Goal: Information Seeking & Learning: Find specific fact

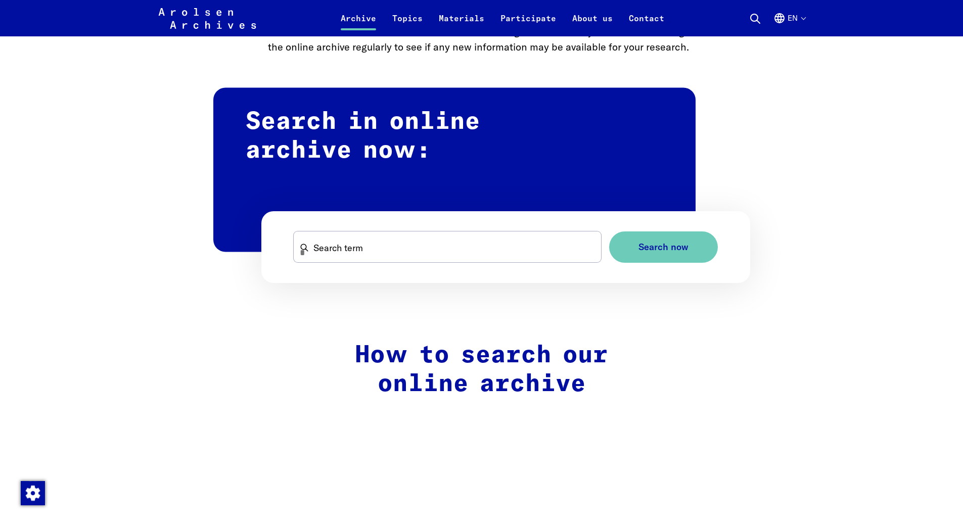
scroll to position [657, 0]
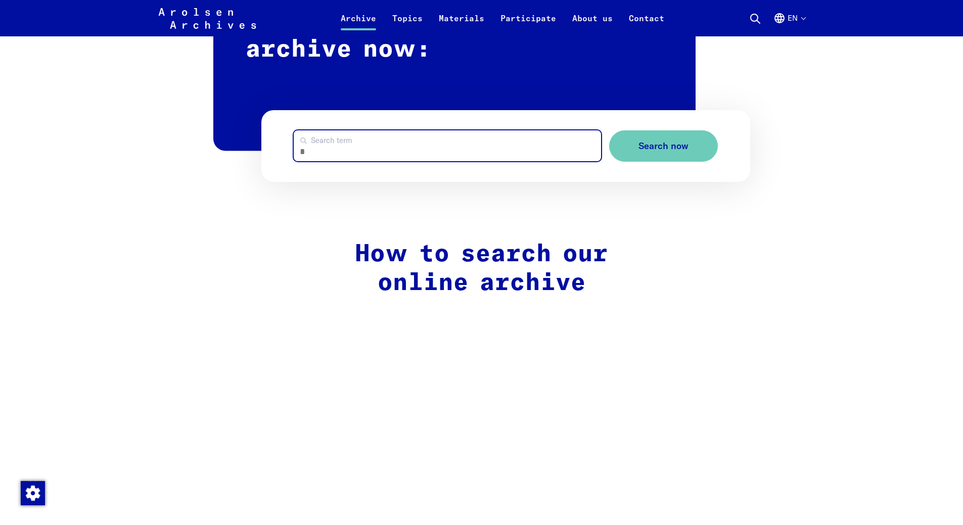
click at [364, 148] on input "Search term" at bounding box center [447, 145] width 307 height 31
type input "**********"
click at [609, 130] on button "Search now" at bounding box center [663, 146] width 109 height 32
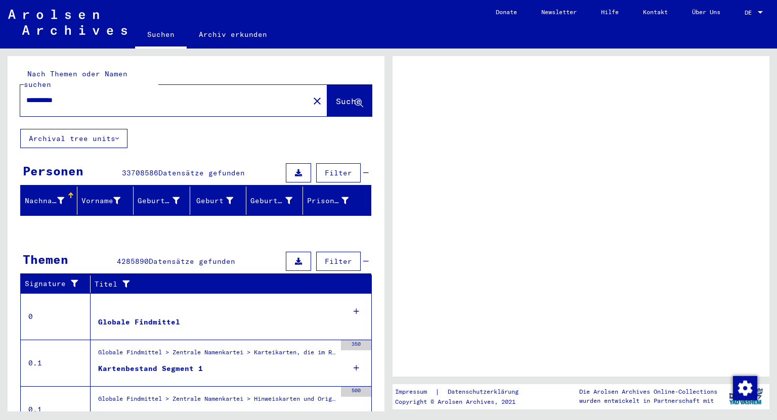
click at [753, 11] on span "DE" at bounding box center [749, 12] width 11 height 7
click at [760, 11] on div at bounding box center [759, 12] width 5 height 3
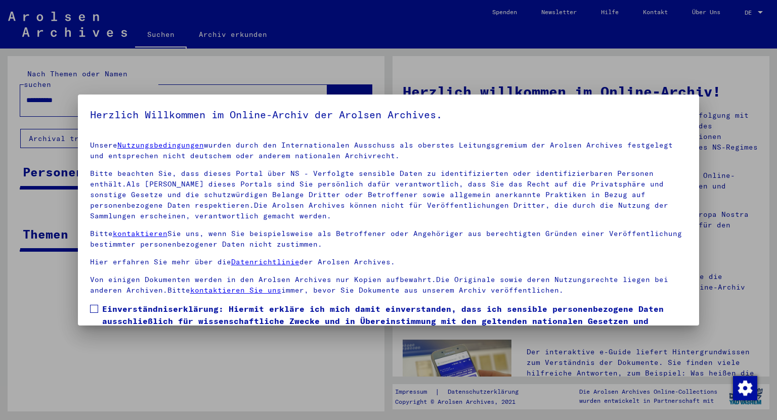
scroll to position [62, 0]
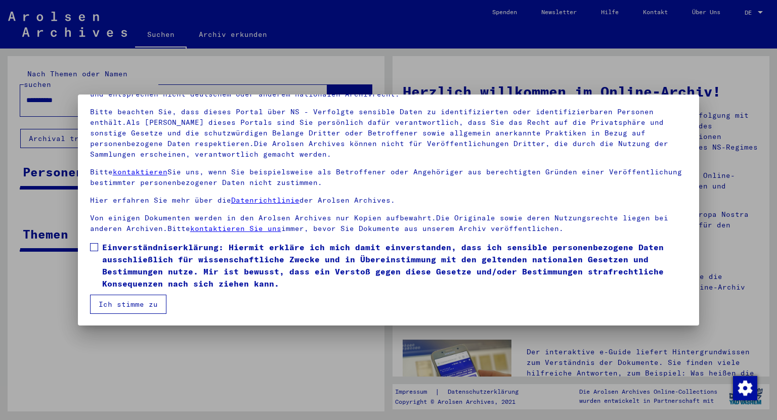
click at [112, 245] on span "Einverständniserklärung: Hiermit erkläre ich mich damit einverstanden, dass ich…" at bounding box center [394, 265] width 585 height 49
click at [131, 303] on button "Ich stimme zu" at bounding box center [128, 304] width 76 height 19
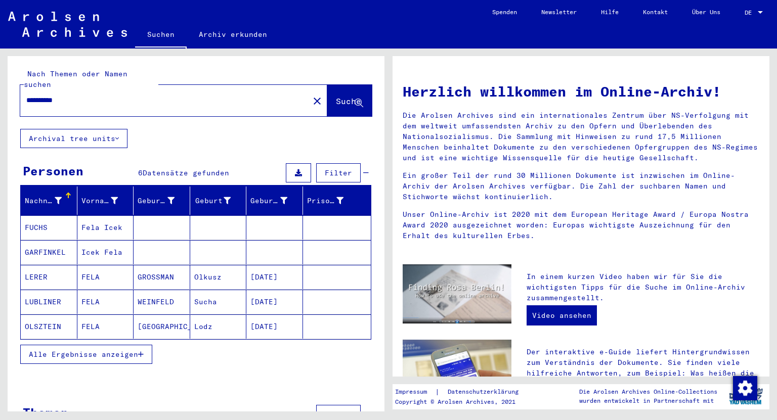
click at [761, 14] on div at bounding box center [759, 12] width 9 height 7
click at [742, 18] on span "English" at bounding box center [734, 18] width 25 height 8
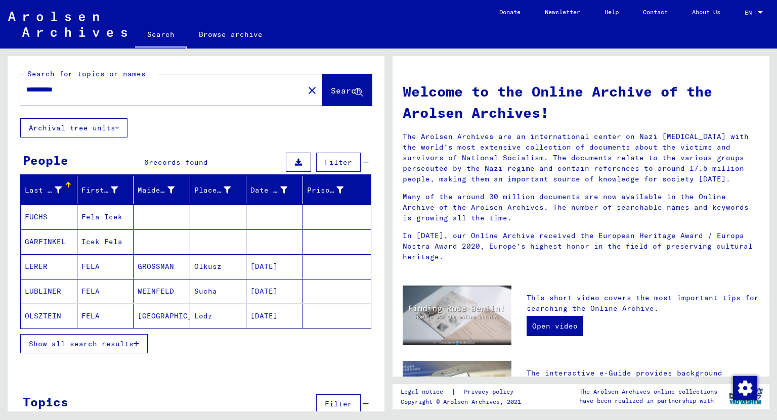
click at [164, 90] on input "**********" at bounding box center [158, 89] width 265 height 11
type input "*****"
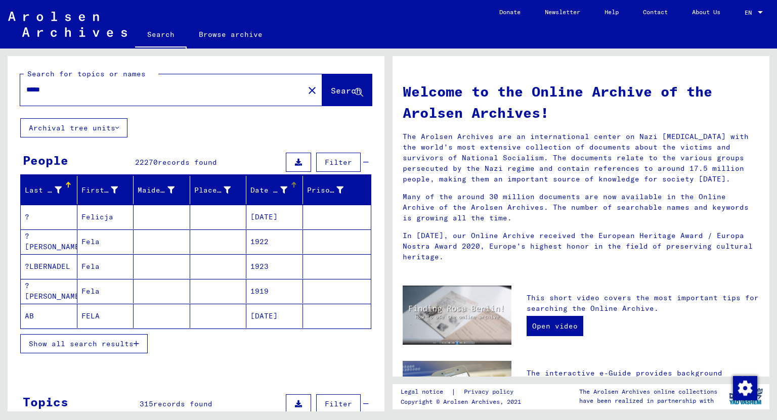
click at [291, 182] on div at bounding box center [294, 185] width 6 height 6
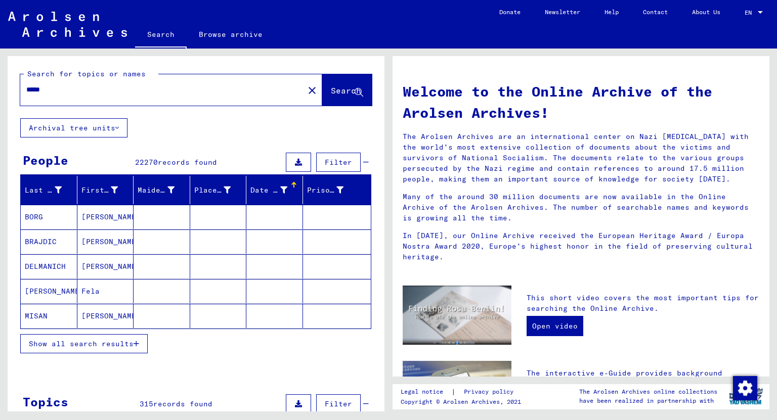
click at [280, 188] on icon at bounding box center [283, 190] width 7 height 7
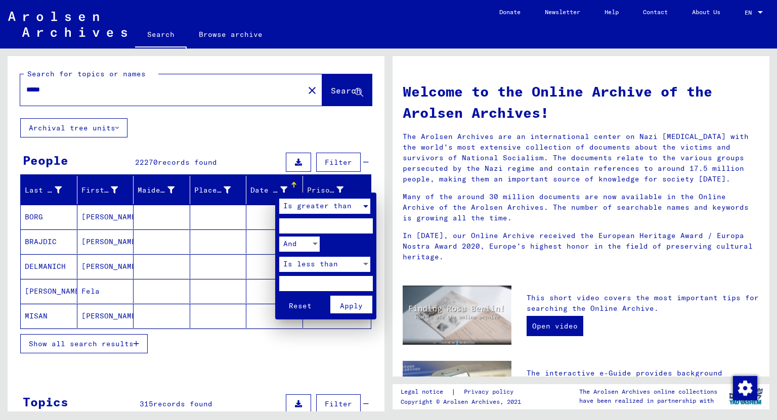
click at [317, 202] on span "Is greater than" at bounding box center [317, 205] width 68 height 9
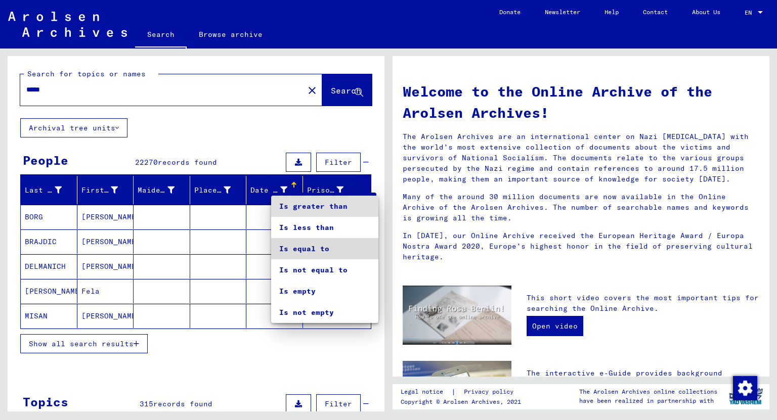
click at [318, 250] on span "Is equal to" at bounding box center [324, 248] width 91 height 21
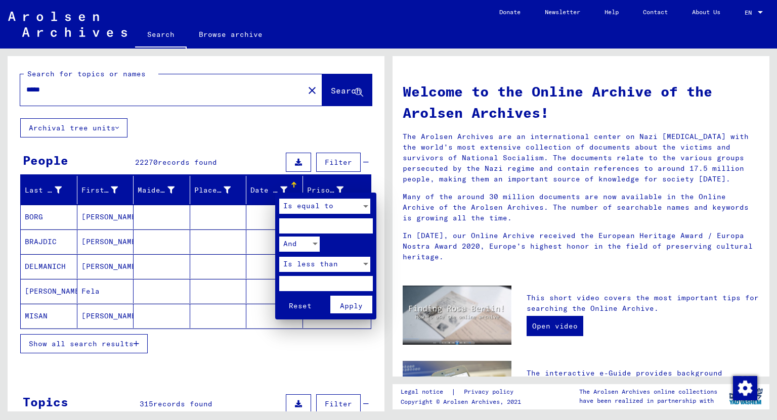
click at [301, 222] on input "number" at bounding box center [326, 225] width 94 height 15
type input "****"
click at [365, 303] on button "Apply" at bounding box center [351, 305] width 42 height 18
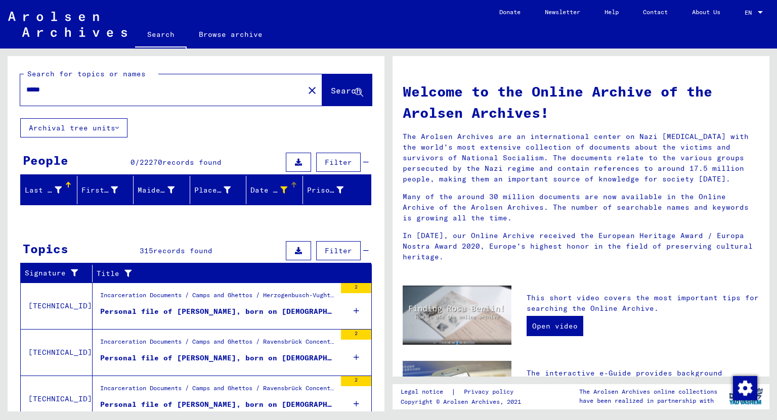
click at [281, 190] on icon at bounding box center [283, 190] width 7 height 7
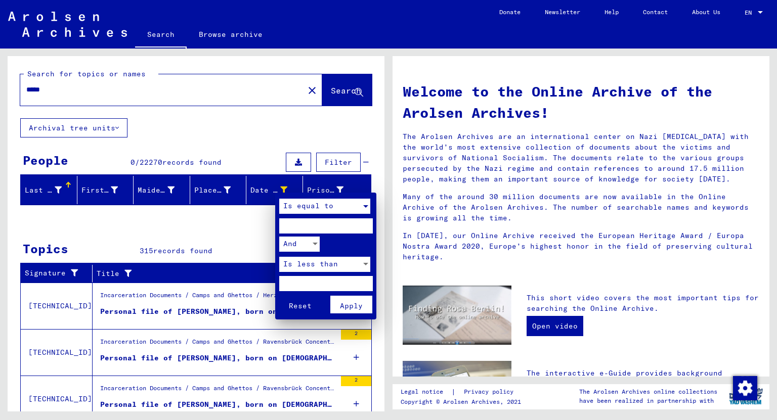
click at [310, 210] on span "Is equal to" at bounding box center [308, 205] width 50 height 9
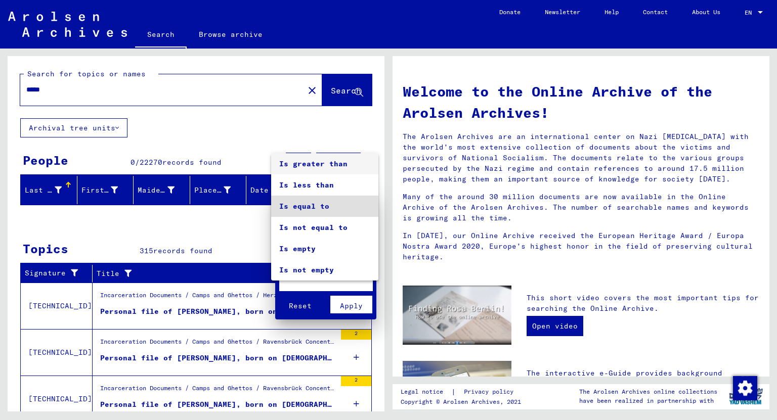
click at [314, 166] on span "Is greater than" at bounding box center [324, 163] width 91 height 21
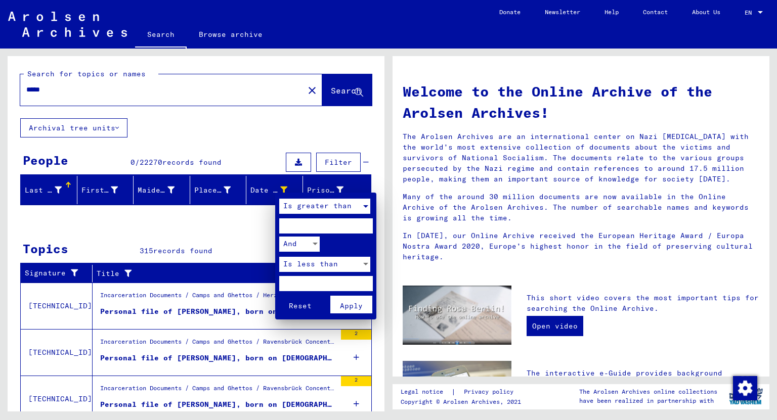
click at [350, 85] on div at bounding box center [388, 210] width 777 height 420
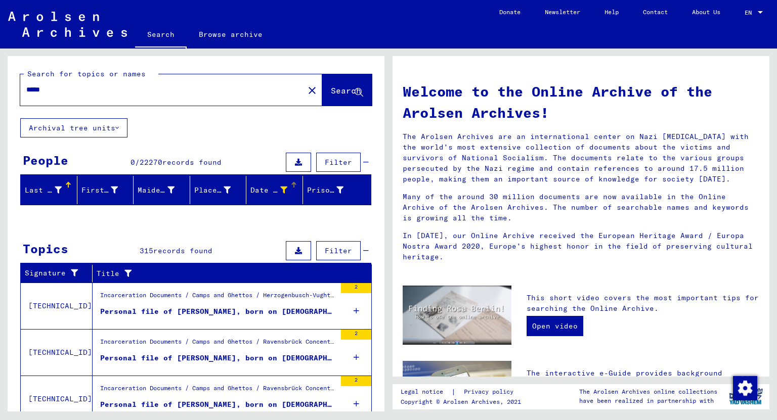
click at [340, 162] on span "Filter" at bounding box center [338, 162] width 27 height 9
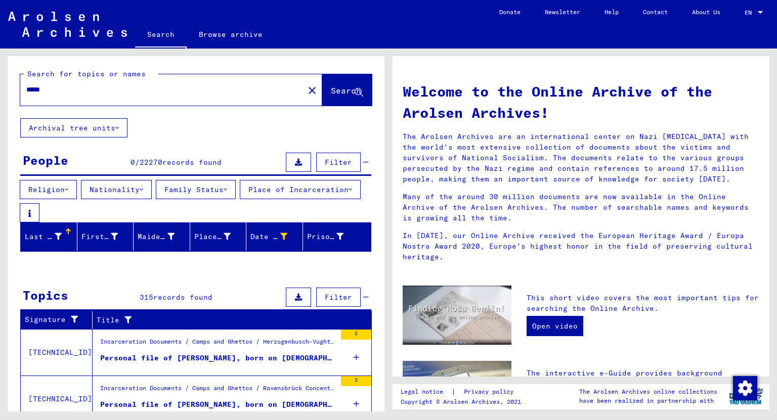
click at [306, 86] on mat-icon "close" at bounding box center [312, 90] width 12 height 12
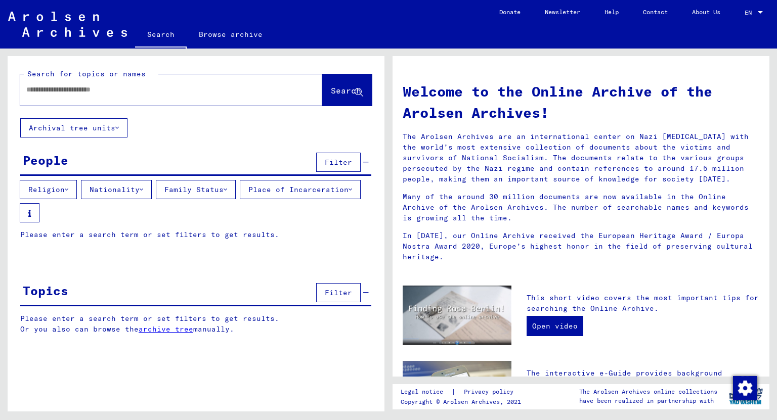
click at [330, 166] on button "Filter" at bounding box center [338, 162] width 44 height 19
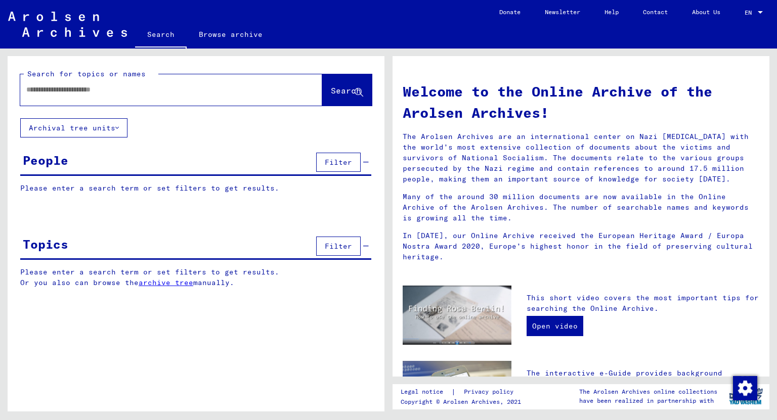
click at [326, 166] on button "Filter" at bounding box center [338, 162] width 44 height 19
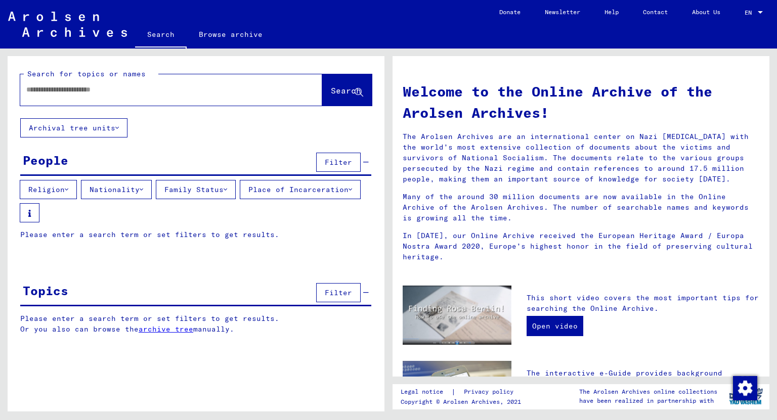
click at [116, 130] on button "Archival tree units" at bounding box center [73, 127] width 107 height 19
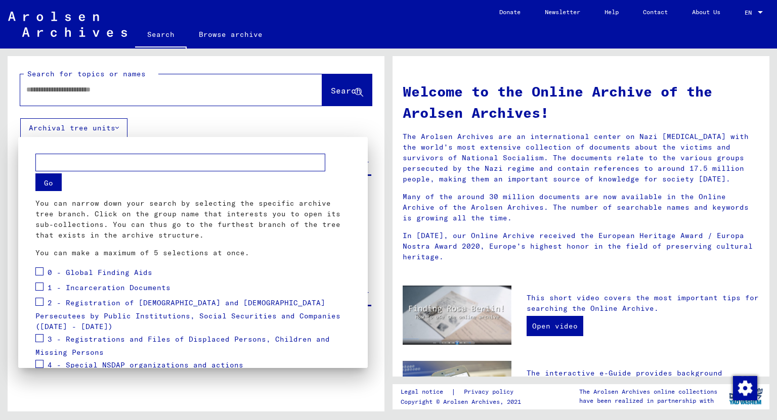
click at [123, 335] on span "3 - Registrations and Files of Displaced Persons, Children and Missing Persons" at bounding box center [182, 346] width 294 height 23
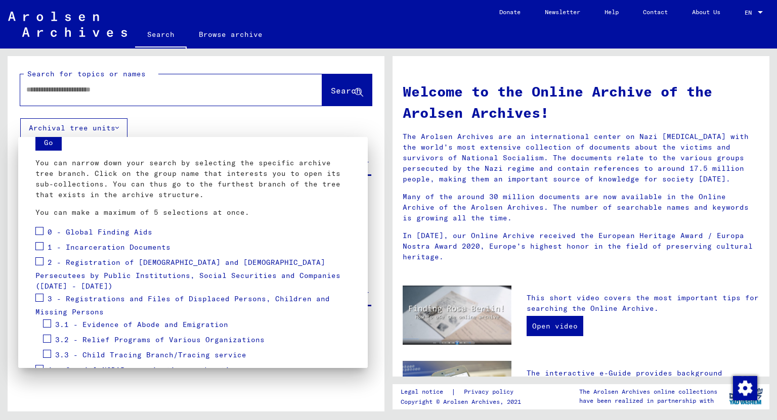
click at [41, 294] on span at bounding box center [39, 298] width 8 height 8
click at [40, 245] on span at bounding box center [39, 246] width 8 height 8
click at [39, 260] on span at bounding box center [39, 261] width 8 height 8
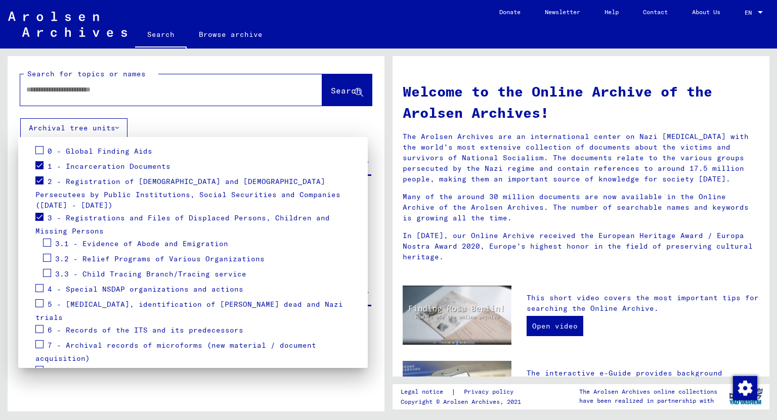
scroll to position [154, 0]
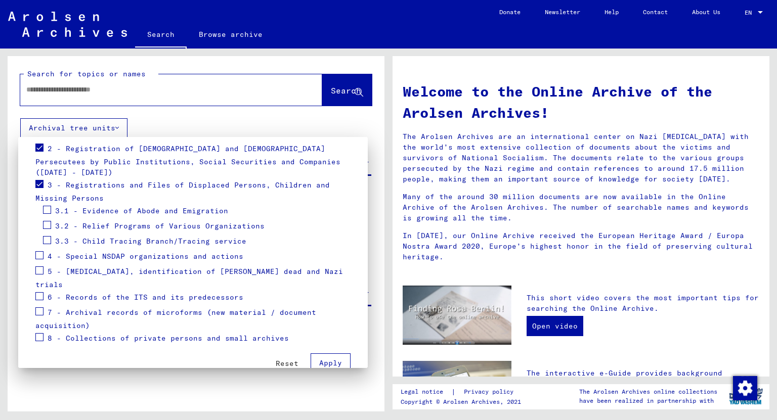
click at [38, 251] on span at bounding box center [39, 255] width 8 height 8
click at [93, 95] on div at bounding box center [388, 210] width 777 height 420
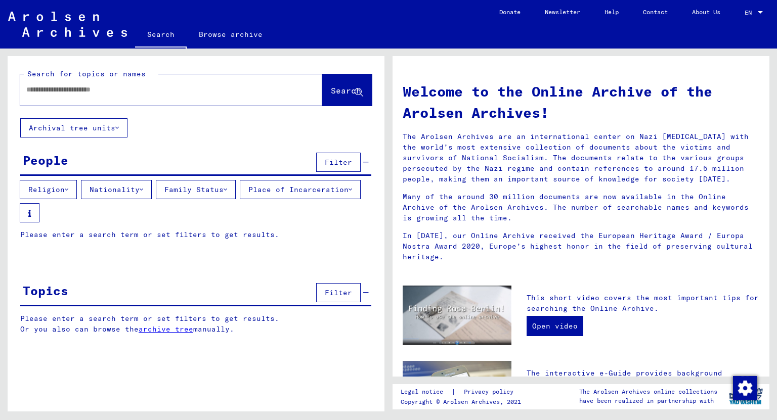
click at [99, 89] on input "text" at bounding box center [158, 89] width 265 height 11
type input "******"
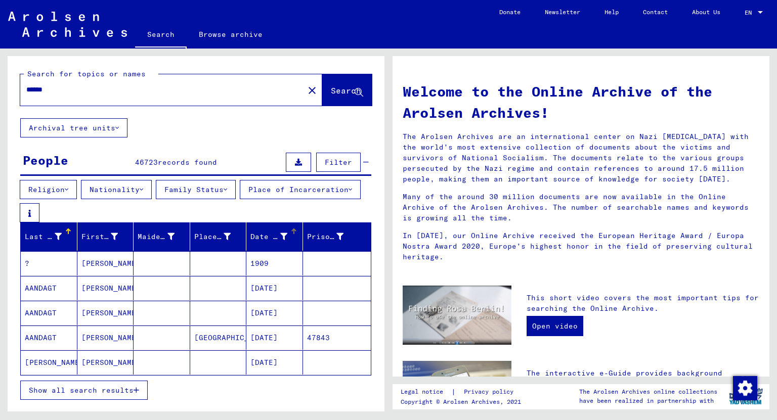
click at [280, 237] on icon at bounding box center [283, 236] width 7 height 7
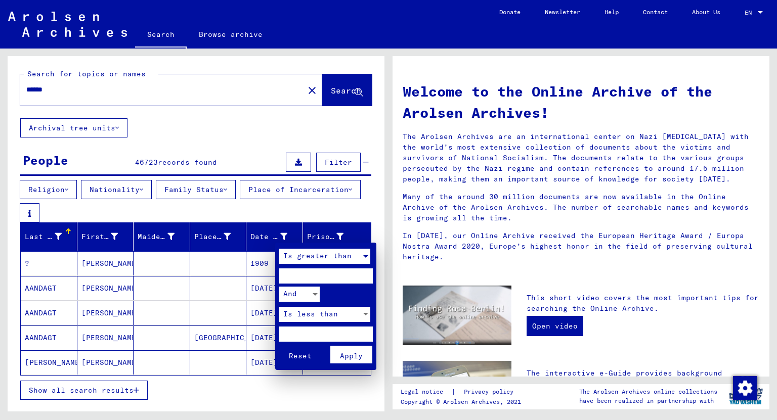
click at [305, 257] on span "Is greater than" at bounding box center [317, 255] width 68 height 9
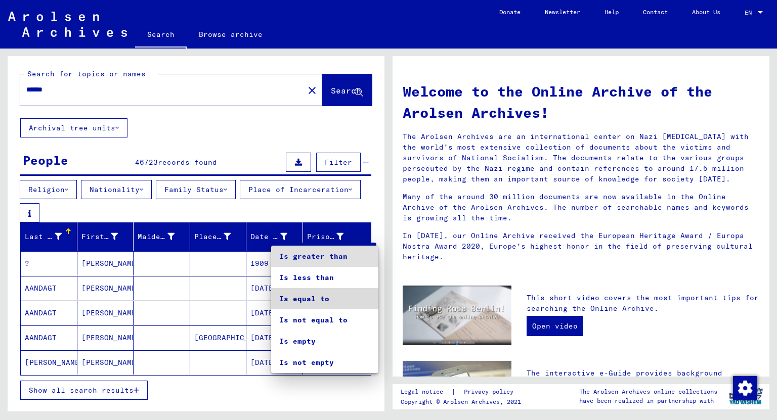
click at [307, 299] on span "Is equal to" at bounding box center [324, 298] width 91 height 21
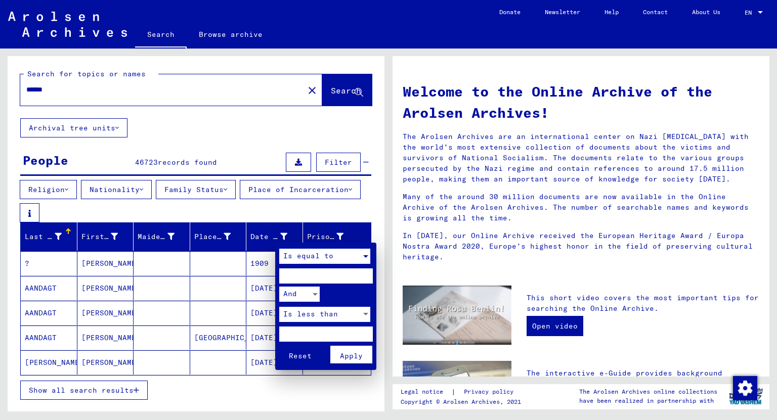
click at [308, 275] on input "number" at bounding box center [326, 275] width 94 height 15
type input "****"
click at [355, 353] on span "Apply" at bounding box center [351, 355] width 23 height 9
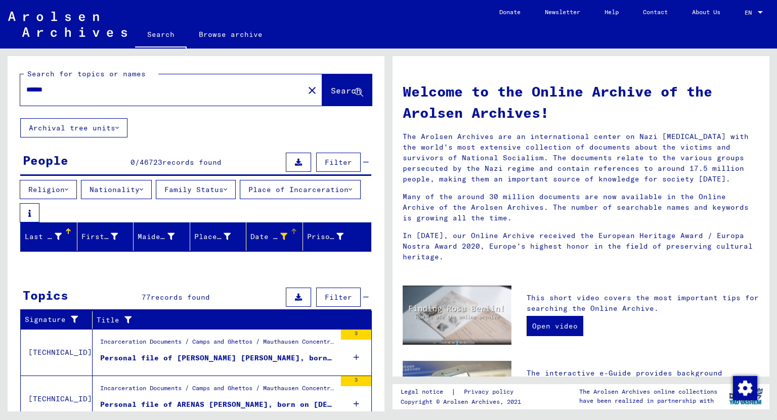
click at [283, 242] on div "Date of Birth" at bounding box center [269, 237] width 39 height 11
click at [288, 229] on mat-header-cell "Date of Birth" at bounding box center [274, 236] width 57 height 28
click at [293, 232] on div at bounding box center [293, 231] width 1 height 5
click at [280, 240] on icon at bounding box center [283, 236] width 7 height 7
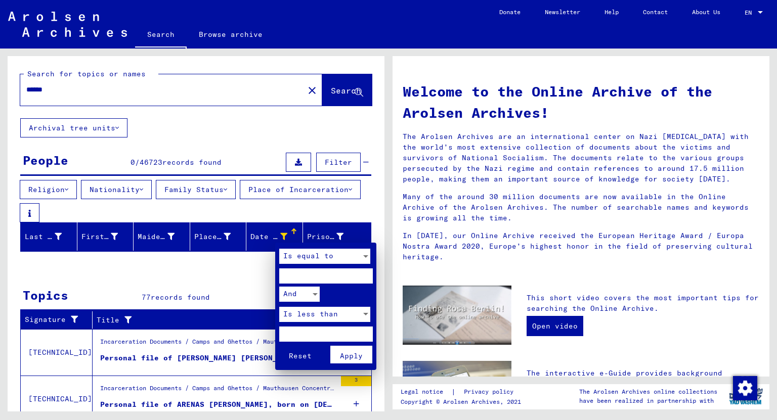
drag, startPoint x: 309, startPoint y: 276, endPoint x: 250, endPoint y: 272, distance: 59.3
click at [250, 272] on div "Is equal to **** And Is less than Reset Apply" at bounding box center [388, 210] width 777 height 420
click at [58, 241] on div at bounding box center [388, 210] width 777 height 420
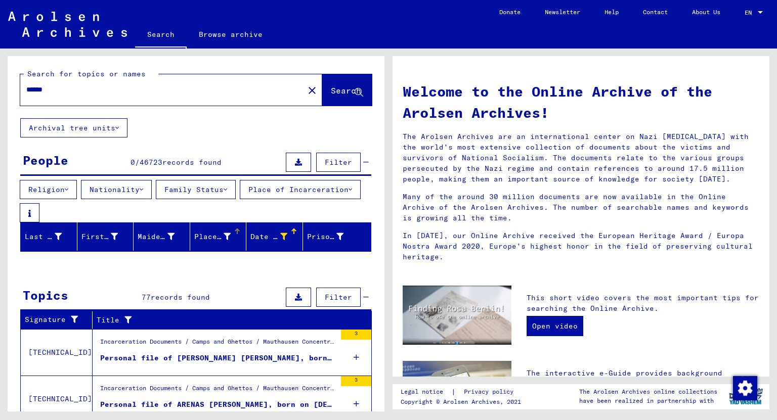
click at [216, 241] on div "Place of Birth" at bounding box center [212, 237] width 37 height 11
click at [223, 237] on icon at bounding box center [226, 236] width 7 height 7
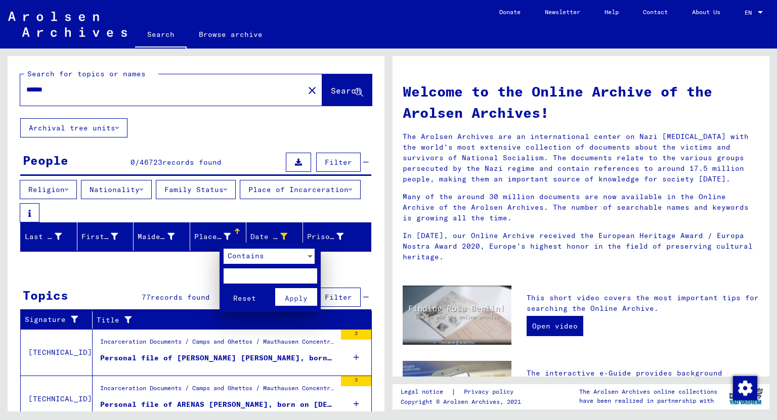
click at [247, 262] on div "Contains" at bounding box center [264, 256] width 82 height 15
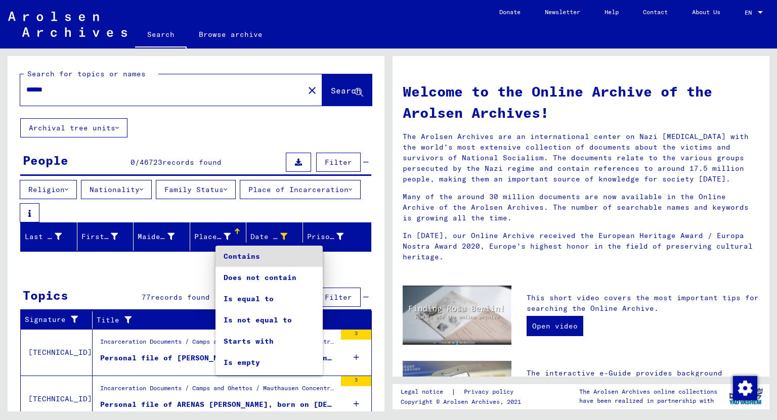
click at [247, 262] on span "Contains" at bounding box center [268, 256] width 91 height 21
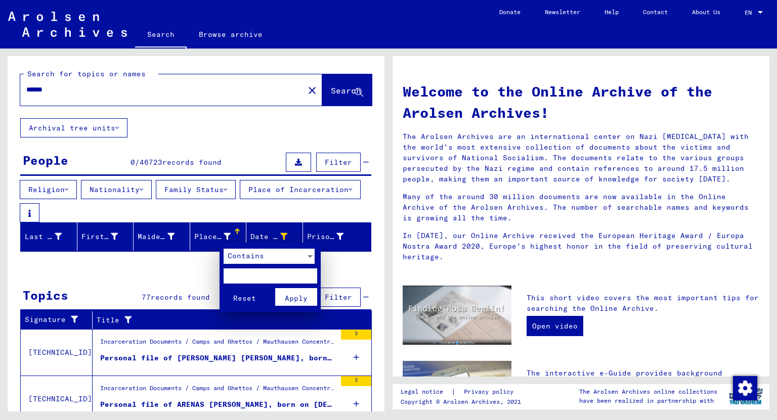
click at [256, 277] on input "text" at bounding box center [270, 275] width 94 height 15
type input "******"
click at [301, 295] on span "Apply" at bounding box center [296, 298] width 23 height 9
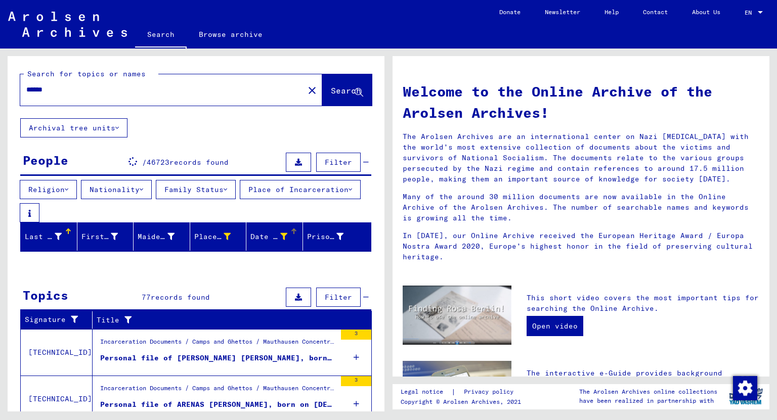
click at [280, 238] on icon at bounding box center [283, 236] width 7 height 7
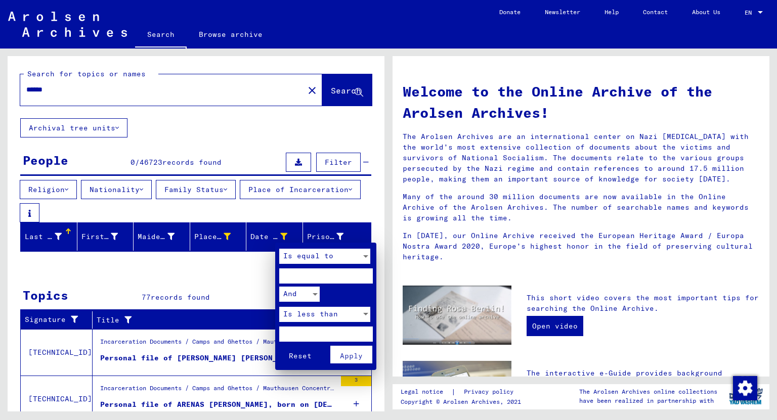
click at [303, 356] on span "Reset" at bounding box center [300, 355] width 23 height 9
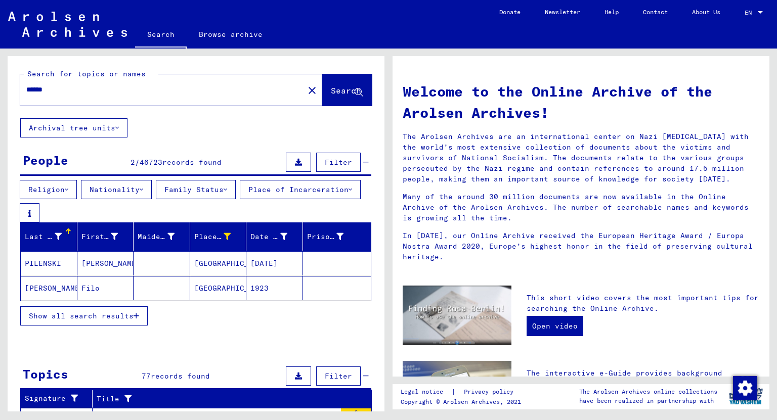
click at [107, 319] on span "Show all search results" at bounding box center [81, 315] width 105 height 9
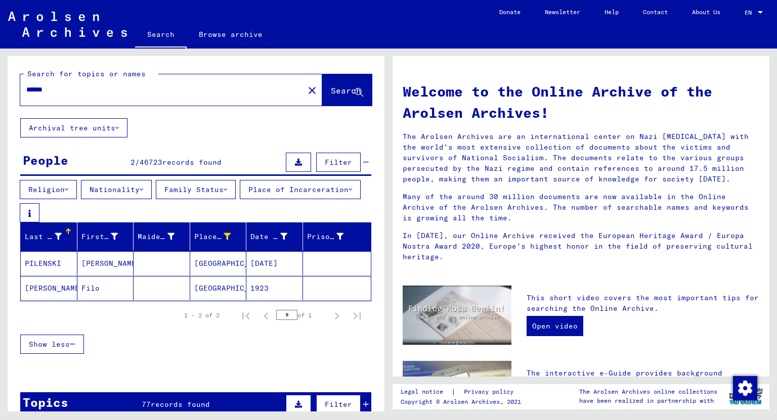
click at [60, 94] on input "******" at bounding box center [158, 89] width 265 height 11
type input "*****"
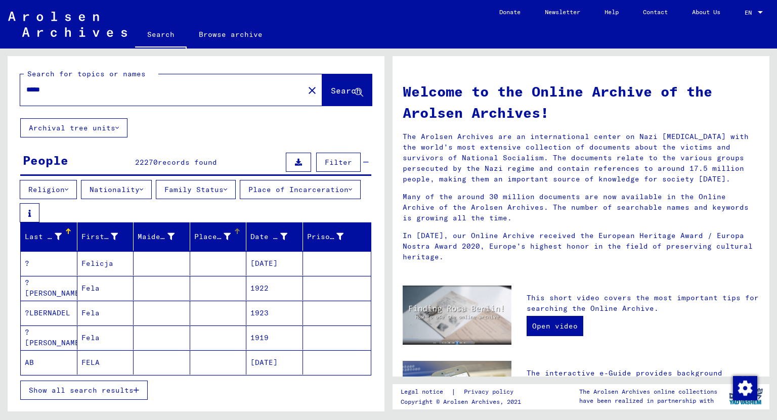
click at [223, 237] on icon at bounding box center [226, 236] width 7 height 7
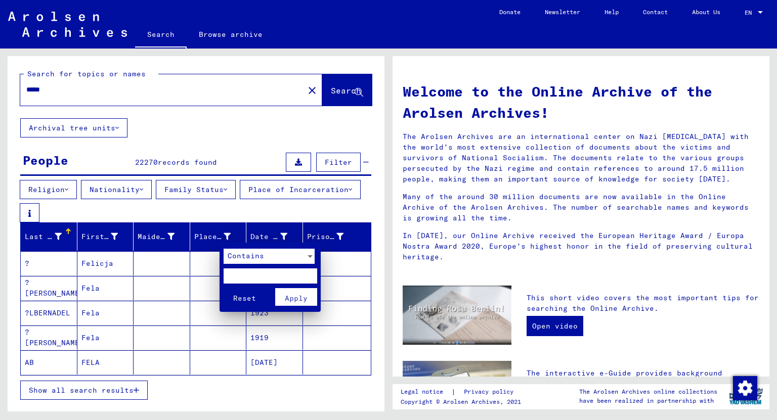
click at [242, 274] on input "text" at bounding box center [270, 275] width 94 height 15
type input "******"
click at [223, 288] on button "Reset" at bounding box center [244, 297] width 42 height 18
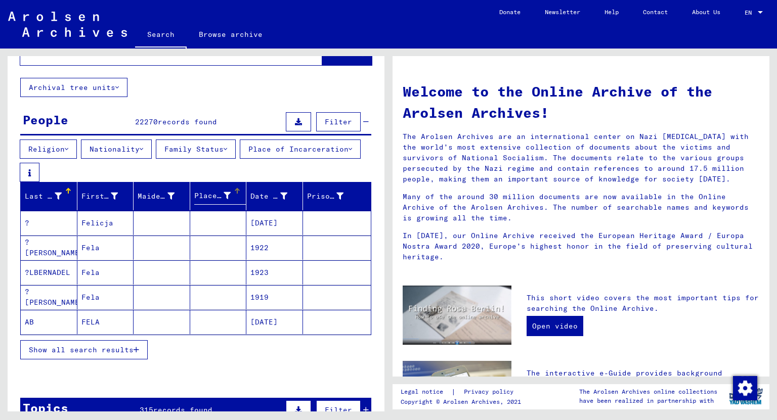
scroll to position [81, 0]
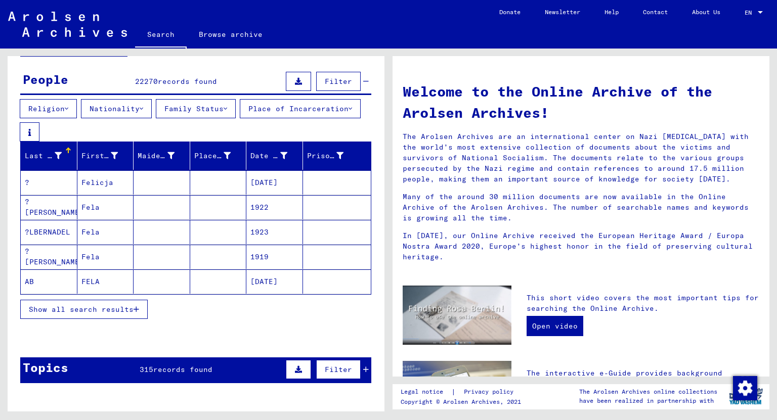
click at [127, 313] on span "Show all search results" at bounding box center [81, 309] width 105 height 9
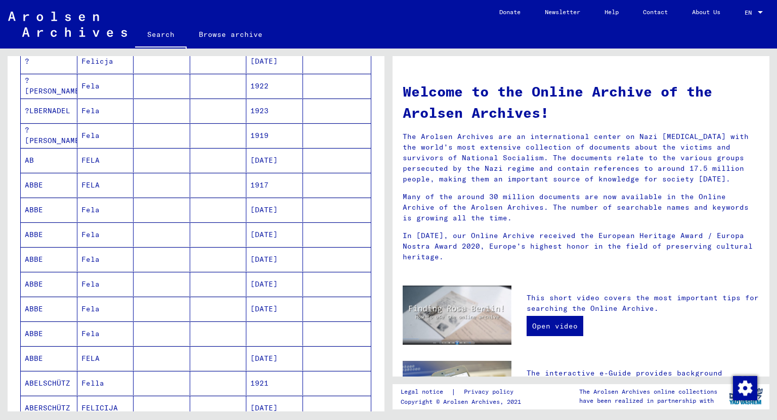
scroll to position [243, 0]
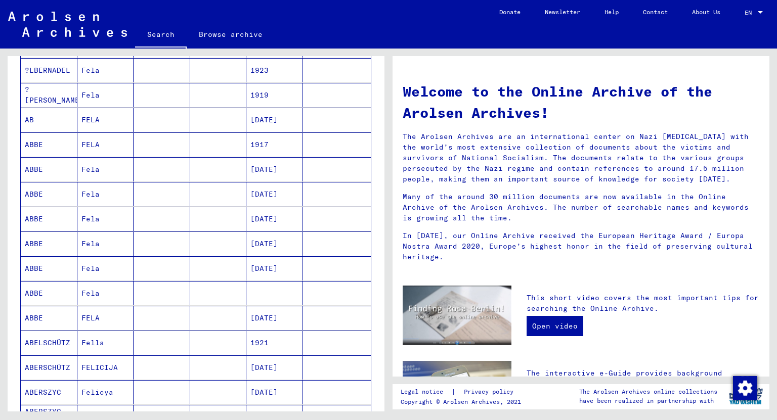
click at [93, 344] on mat-cell "Fella" at bounding box center [105, 343] width 57 height 24
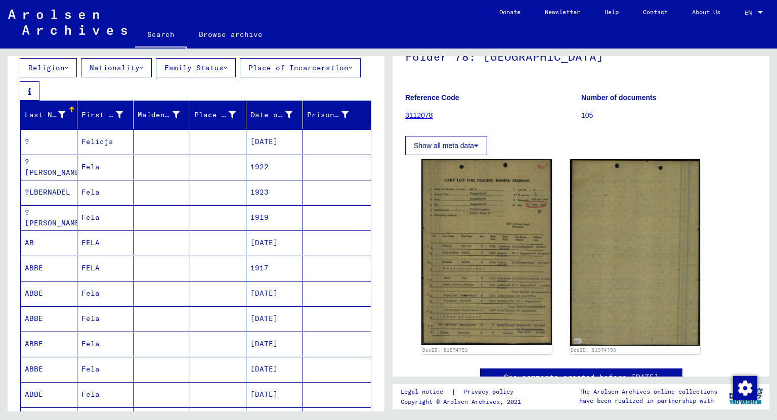
scroll to position [81, 0]
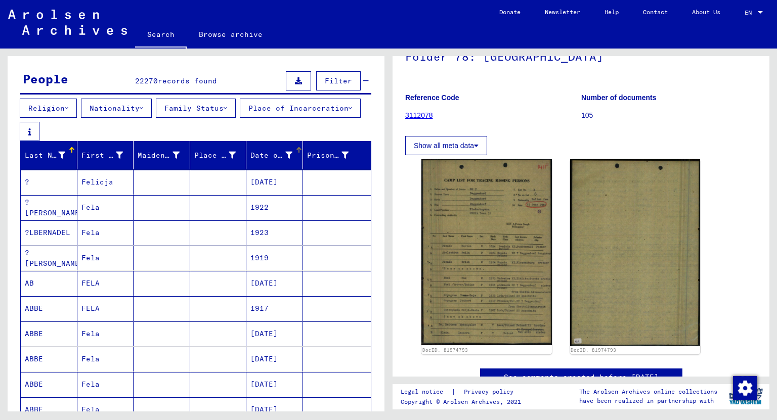
click at [285, 156] on icon at bounding box center [288, 155] width 7 height 7
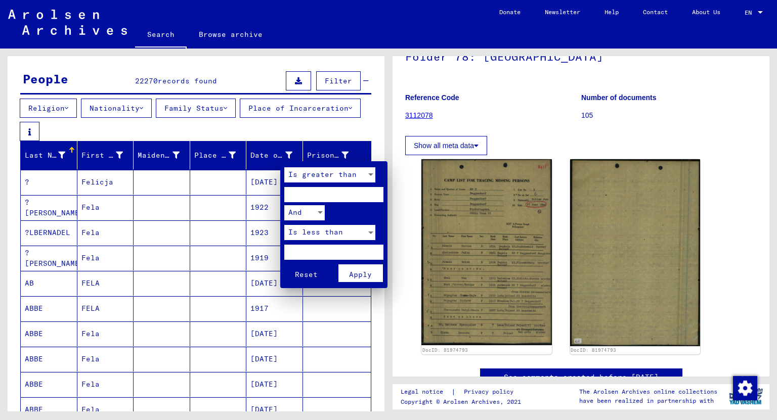
click at [308, 190] on input "number" at bounding box center [333, 194] width 99 height 15
type input "*"
type input "****"
click at [326, 245] on input "number" at bounding box center [333, 252] width 99 height 15
type input "****"
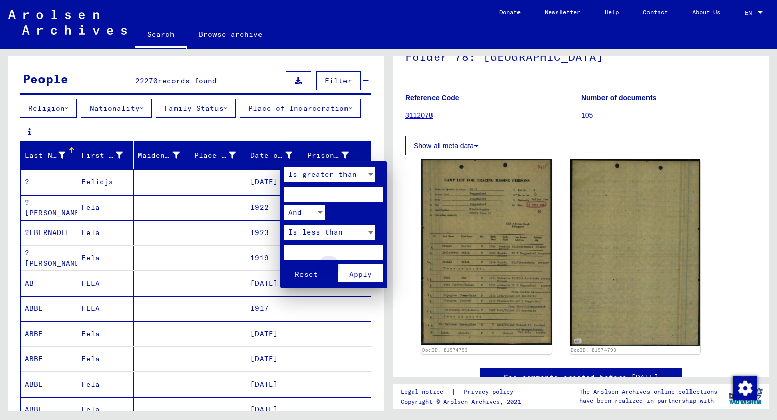
click at [362, 271] on span "Apply" at bounding box center [360, 274] width 23 height 9
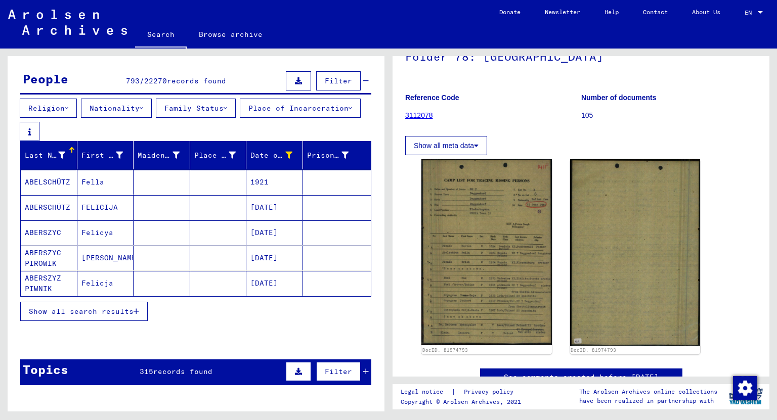
click at [124, 313] on span "Show all search results" at bounding box center [81, 311] width 105 height 9
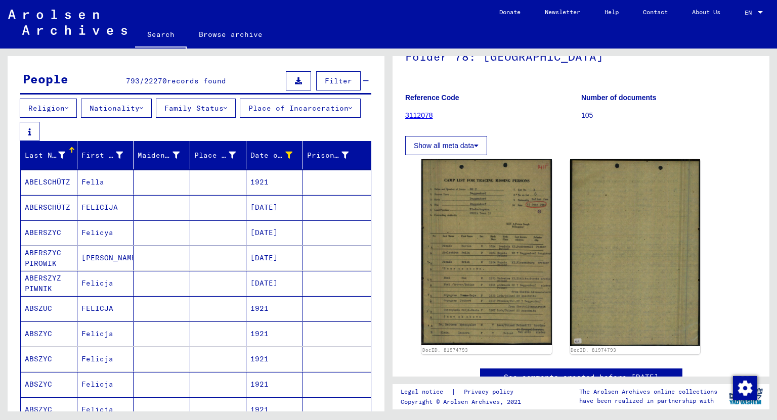
click at [99, 182] on mat-cell "Fella" at bounding box center [105, 182] width 57 height 25
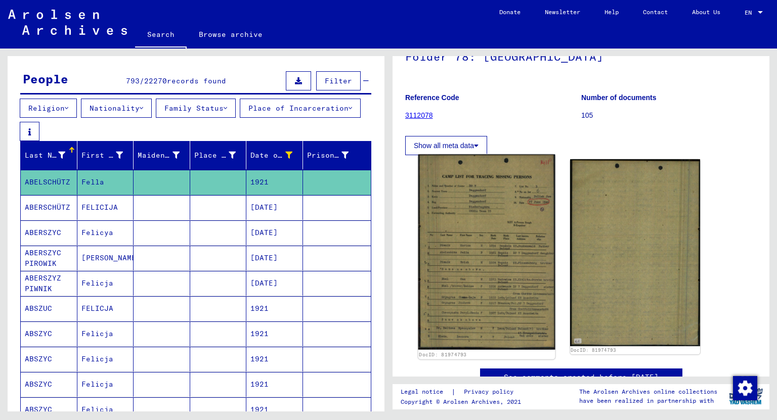
click at [455, 235] on img at bounding box center [486, 252] width 137 height 195
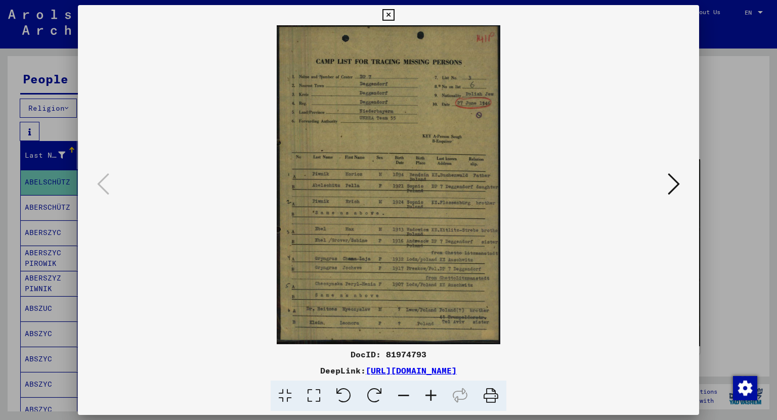
click at [476, 180] on img at bounding box center [388, 184] width 553 height 319
click at [675, 181] on icon at bounding box center [673, 184] width 12 height 24
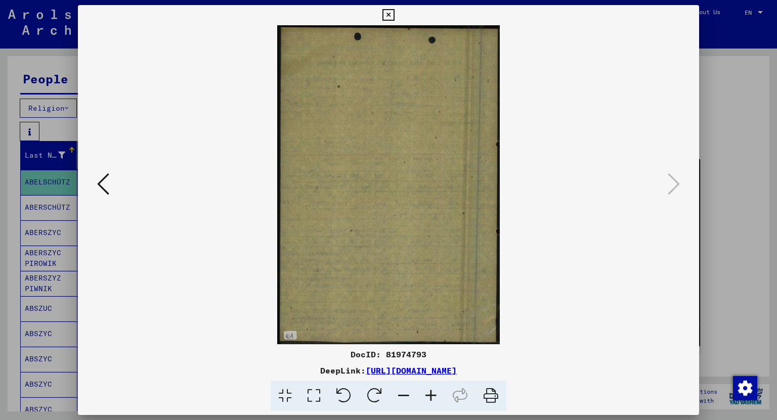
click at [104, 183] on icon at bounding box center [103, 184] width 12 height 24
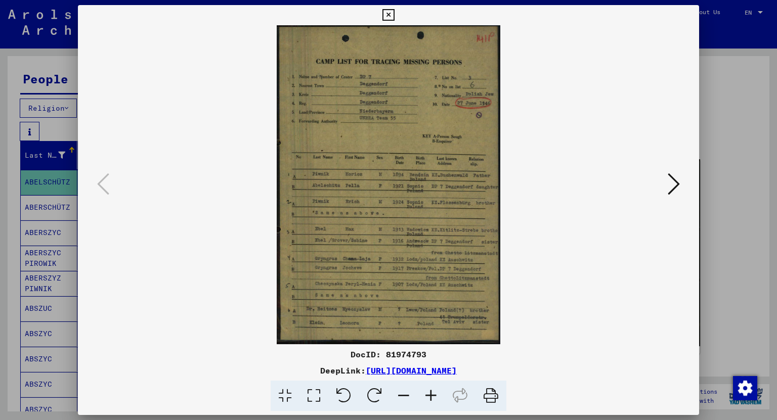
click at [385, 15] on icon at bounding box center [388, 15] width 12 height 12
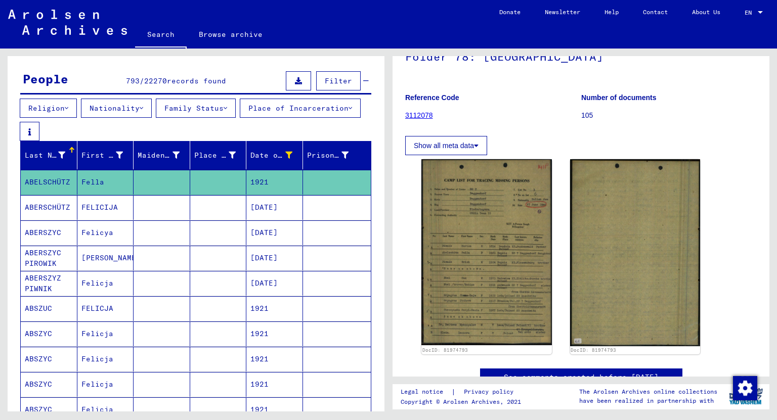
scroll to position [203, 0]
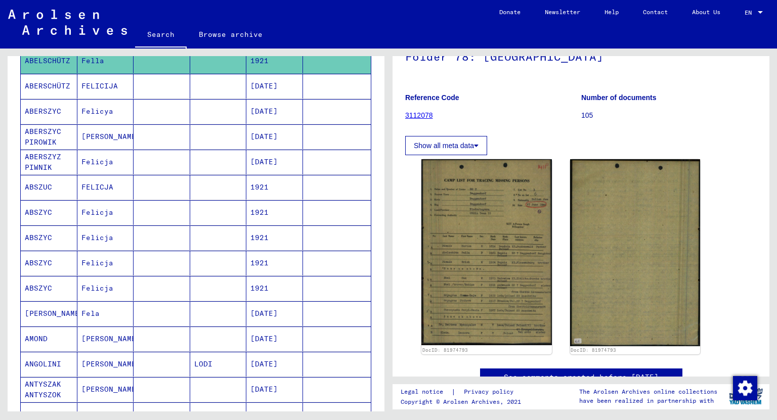
click at [263, 314] on mat-cell "[DATE]" at bounding box center [274, 313] width 57 height 25
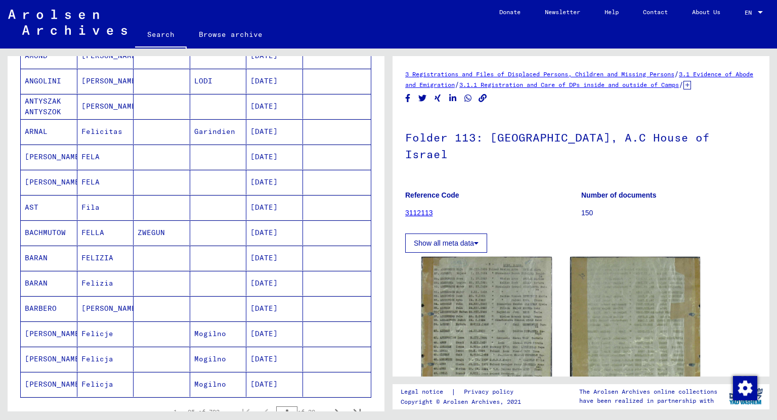
scroll to position [526, 0]
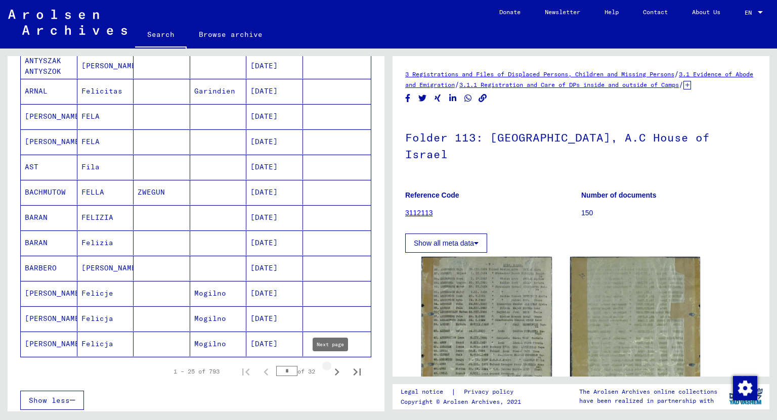
click at [333, 372] on icon "Next page" at bounding box center [337, 372] width 14 height 14
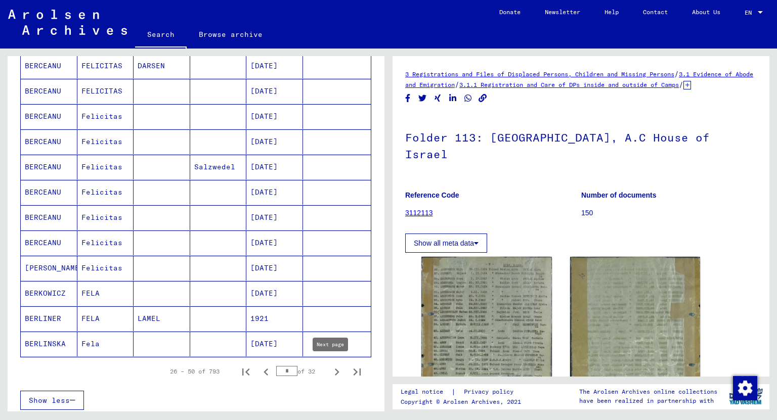
click at [335, 369] on icon "Next page" at bounding box center [337, 372] width 5 height 7
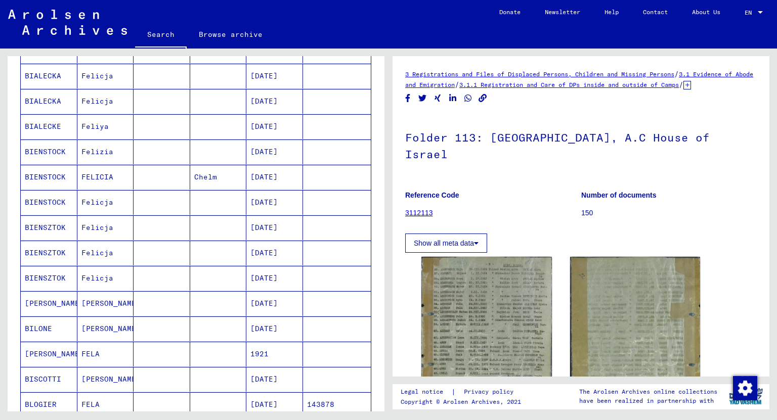
scroll to position [445, 0]
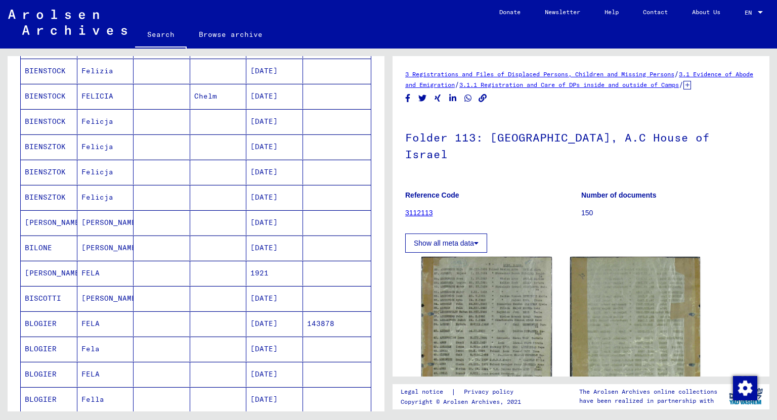
click at [86, 269] on mat-cell "FELA" at bounding box center [105, 273] width 57 height 25
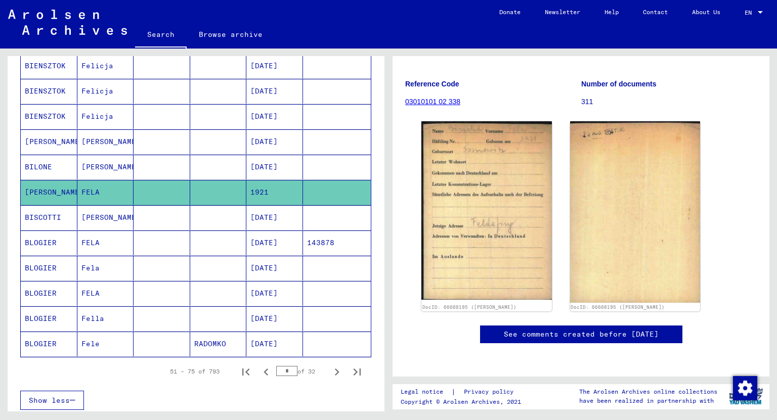
scroll to position [567, 0]
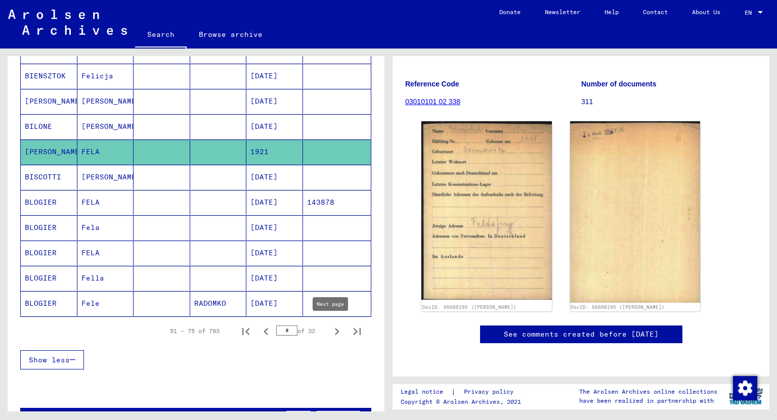
click at [334, 330] on icon "Next page" at bounding box center [337, 332] width 14 height 14
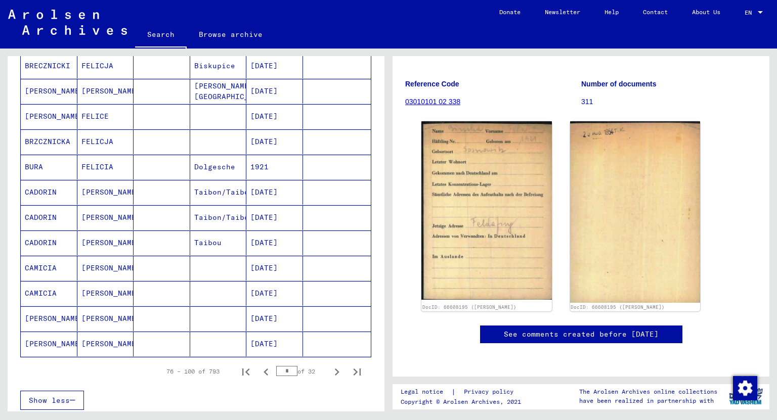
scroll to position [445, 0]
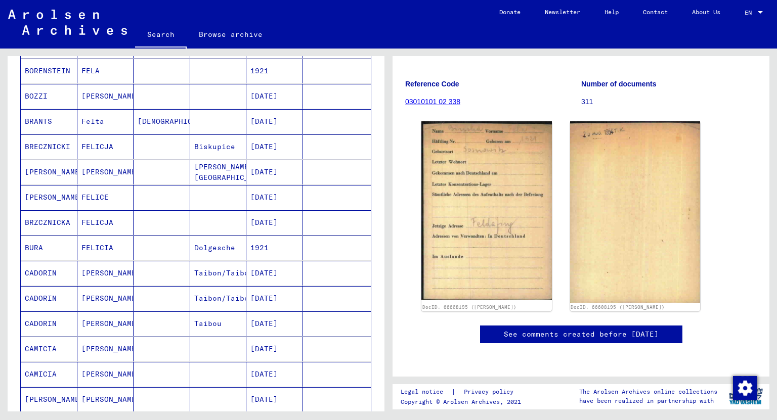
click at [253, 67] on mat-cell "1921" at bounding box center [274, 71] width 57 height 25
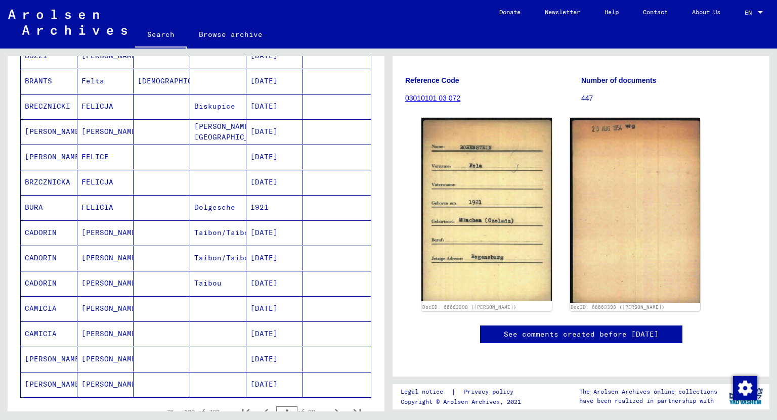
scroll to position [648, 0]
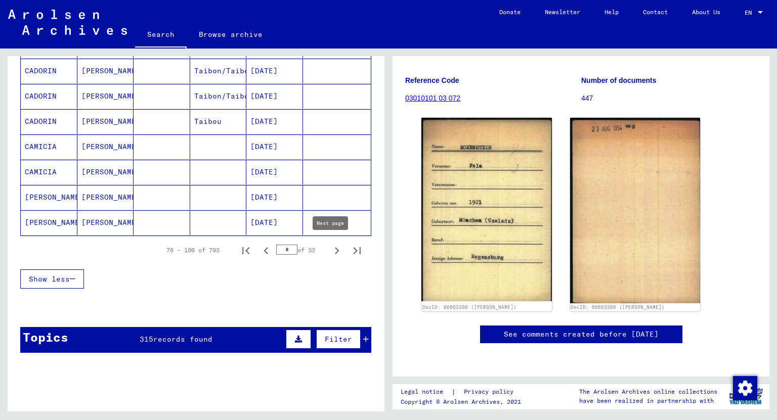
click at [330, 247] on icon "Next page" at bounding box center [337, 251] width 14 height 14
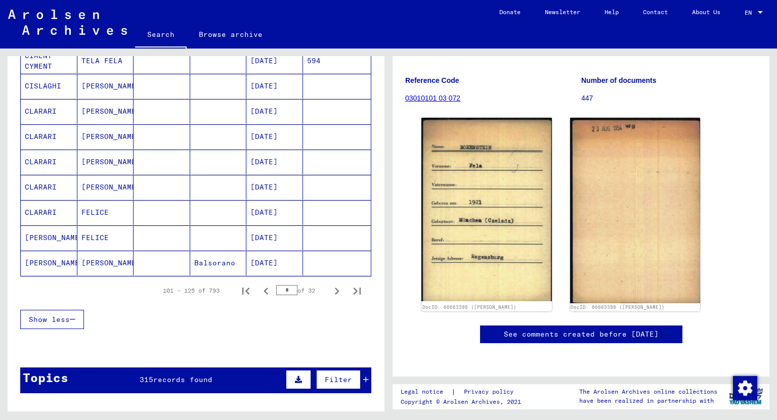
scroll to position [769, 0]
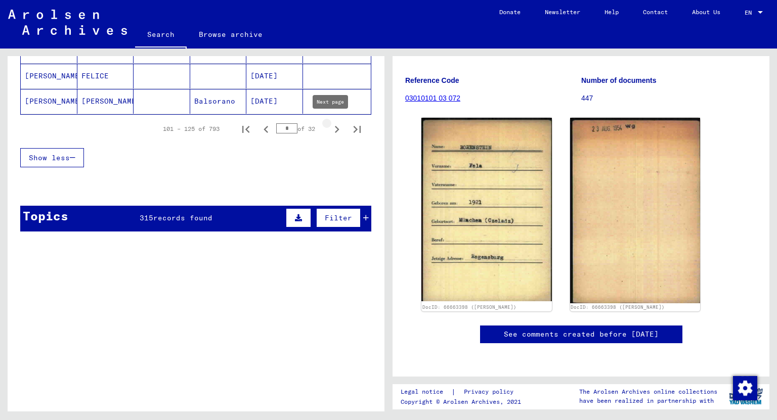
click at [332, 128] on icon "Next page" at bounding box center [337, 129] width 14 height 14
click at [330, 125] on icon "Next page" at bounding box center [337, 129] width 14 height 14
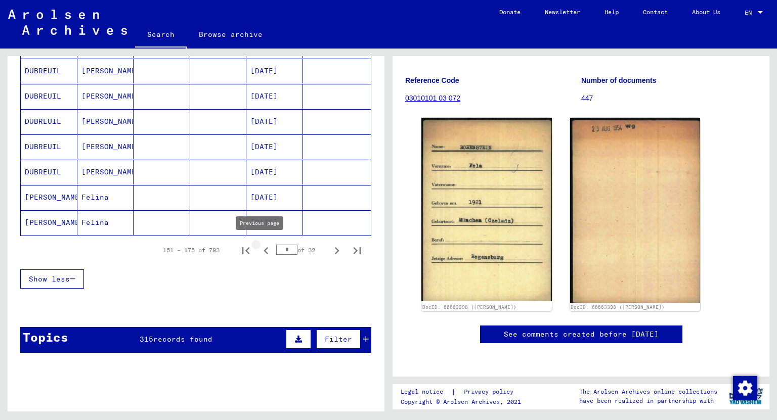
click at [260, 248] on icon "Previous page" at bounding box center [266, 251] width 14 height 14
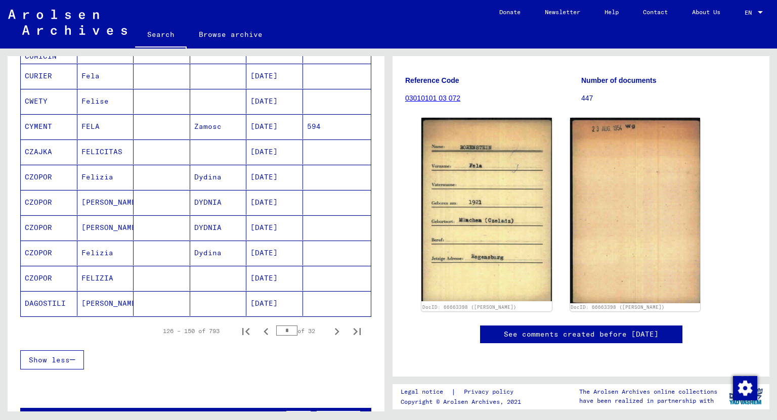
scroll to position [607, 0]
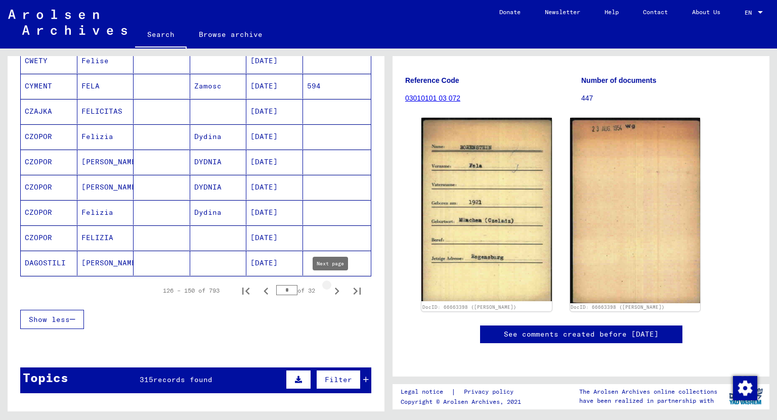
click at [335, 288] on icon "Next page" at bounding box center [337, 291] width 5 height 7
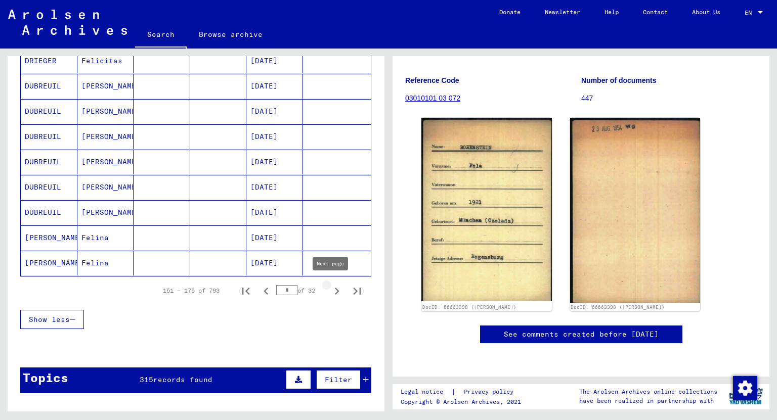
click at [330, 287] on icon "Next page" at bounding box center [337, 291] width 14 height 14
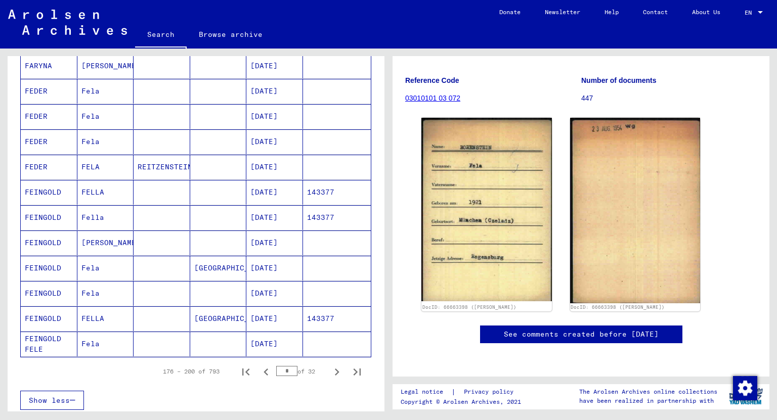
scroll to position [688, 0]
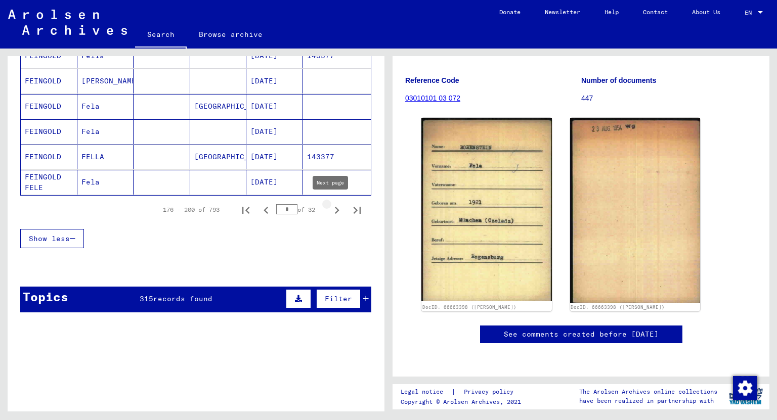
click at [335, 208] on icon "Next page" at bounding box center [337, 210] width 5 height 7
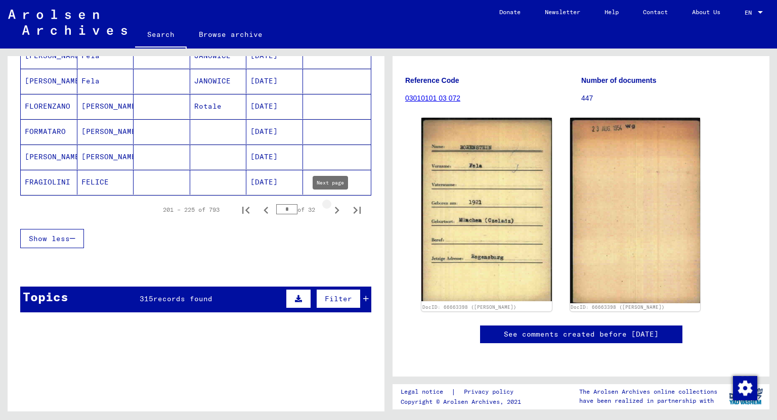
click at [334, 207] on icon "Next page" at bounding box center [337, 210] width 14 height 14
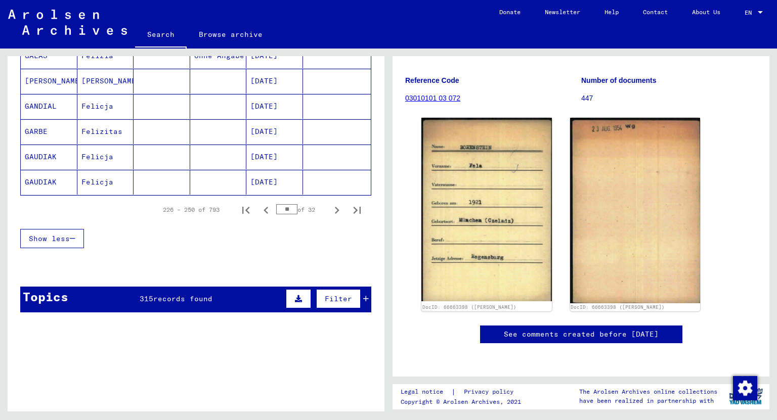
click at [330, 208] on icon "Next page" at bounding box center [337, 210] width 14 height 14
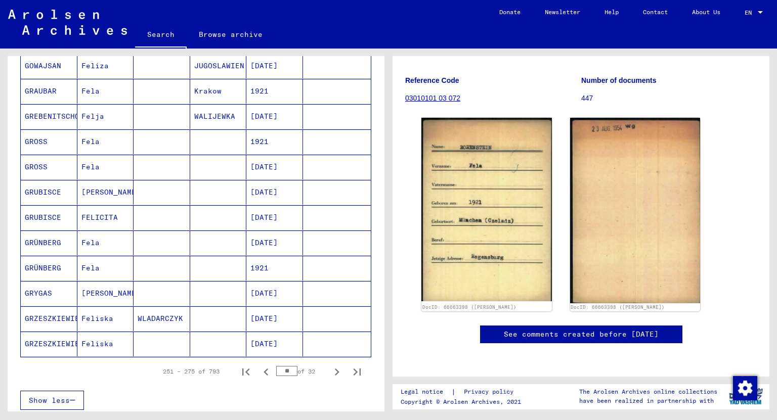
scroll to position [648, 0]
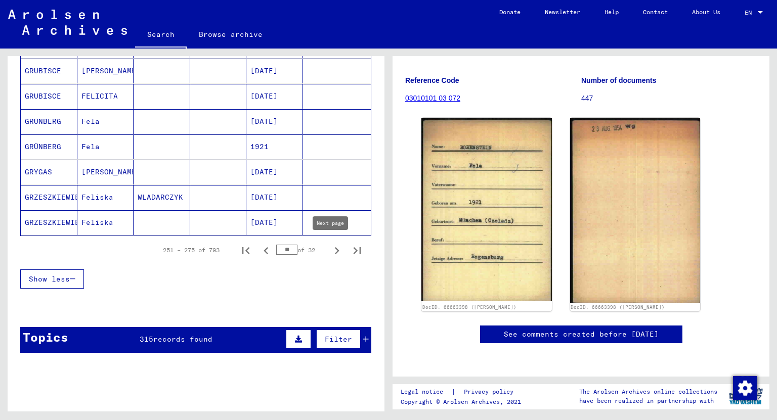
click at [330, 248] on icon "Next page" at bounding box center [337, 251] width 14 height 14
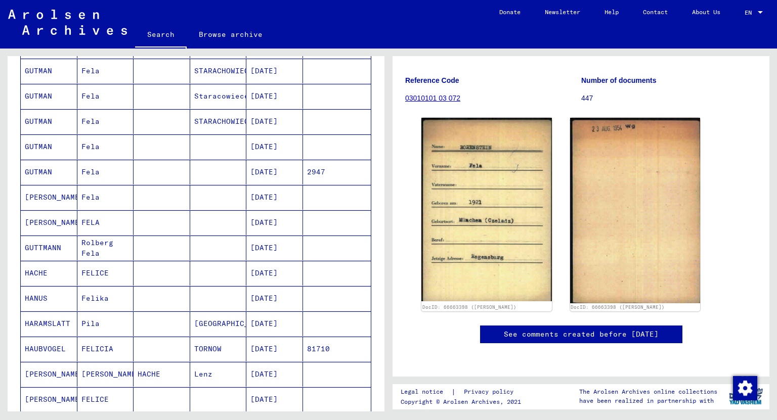
scroll to position [607, 0]
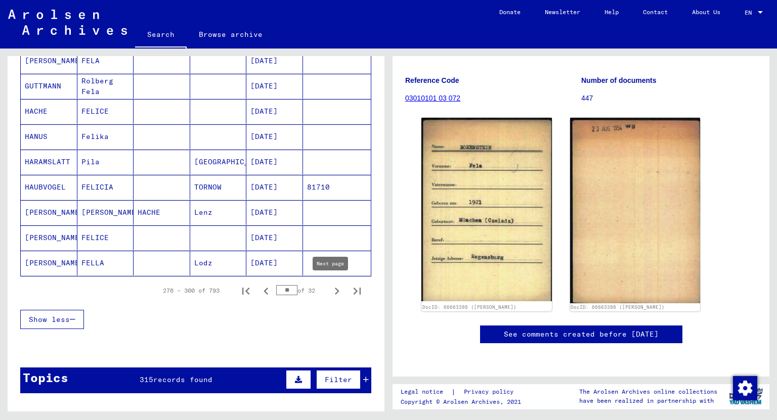
click at [335, 288] on icon "Next page" at bounding box center [337, 291] width 5 height 7
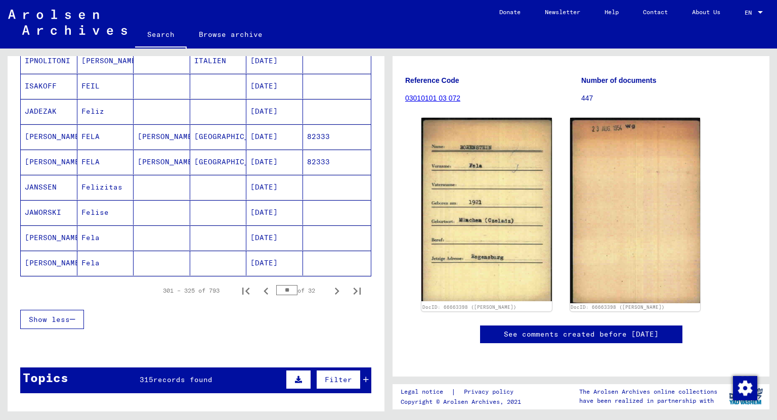
click at [166, 156] on mat-cell "[PERSON_NAME]" at bounding box center [161, 162] width 57 height 25
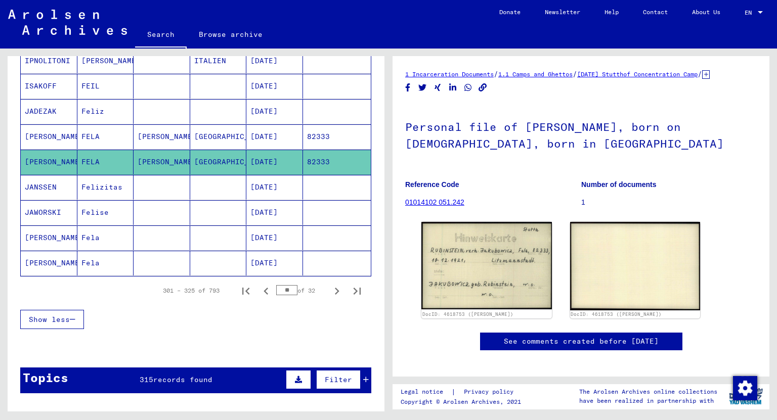
click at [218, 136] on mat-cell "[GEOGRAPHIC_DATA]" at bounding box center [218, 136] width 57 height 25
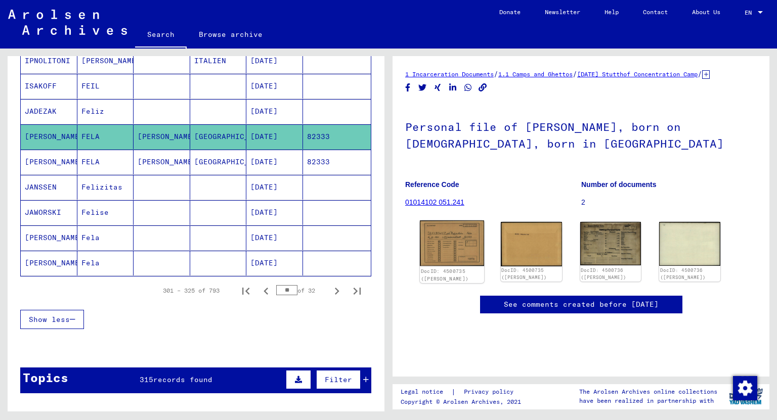
click at [437, 249] on img at bounding box center [452, 243] width 64 height 46
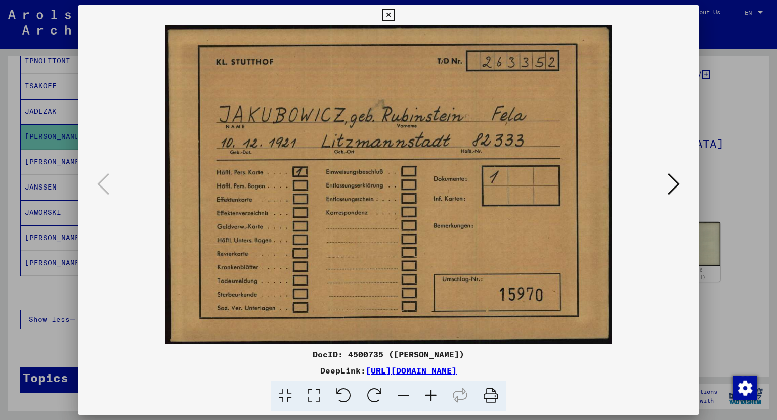
click at [675, 181] on icon at bounding box center [673, 184] width 12 height 24
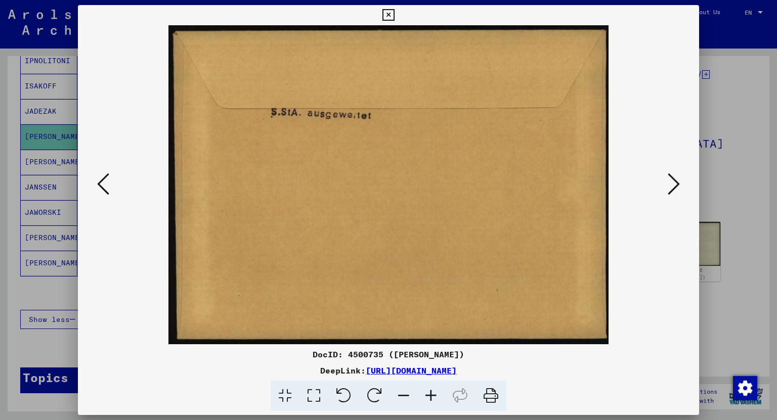
click at [675, 181] on icon at bounding box center [673, 184] width 12 height 24
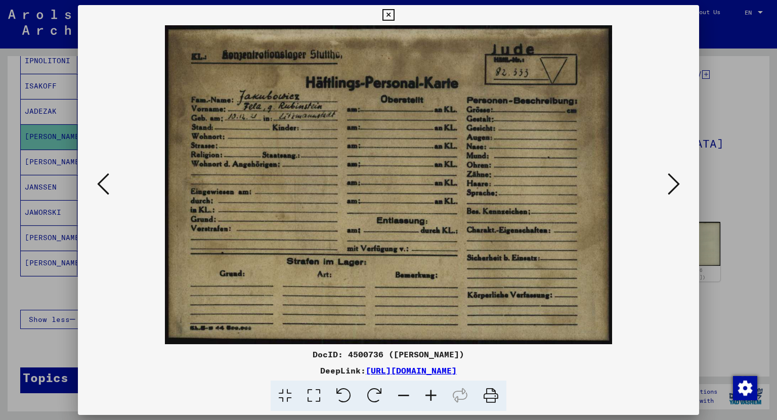
click at [665, 182] on button at bounding box center [673, 184] width 18 height 29
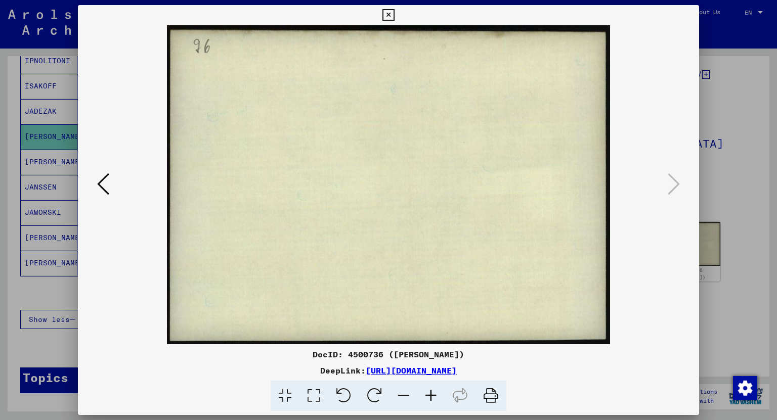
click at [99, 178] on icon at bounding box center [103, 184] width 12 height 24
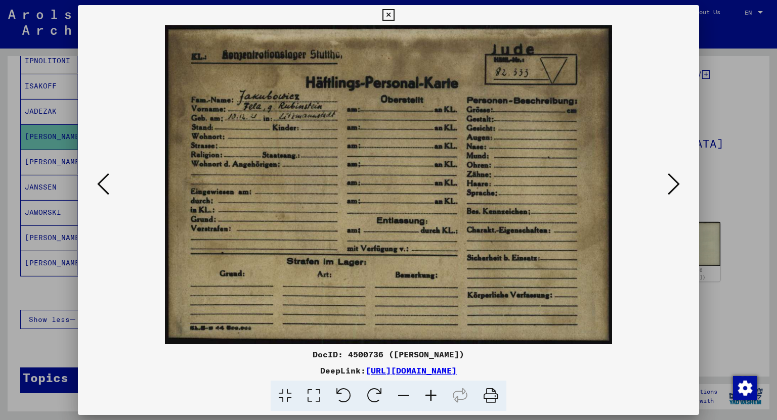
click at [99, 178] on icon at bounding box center [103, 184] width 12 height 24
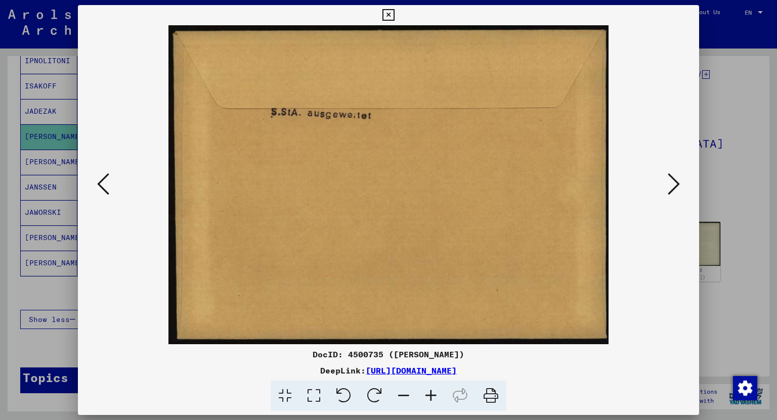
click at [99, 178] on icon at bounding box center [103, 184] width 12 height 24
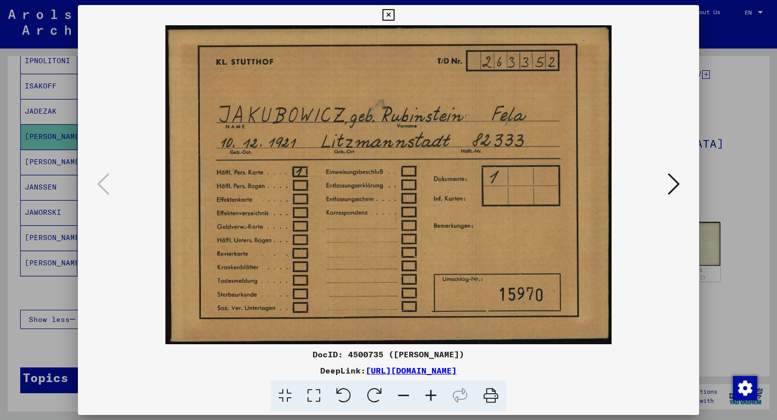
click at [388, 14] on icon at bounding box center [388, 15] width 12 height 12
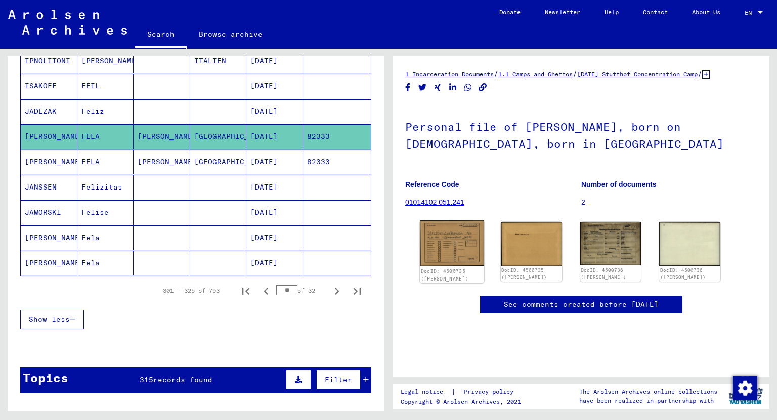
click at [445, 253] on img at bounding box center [452, 243] width 64 height 46
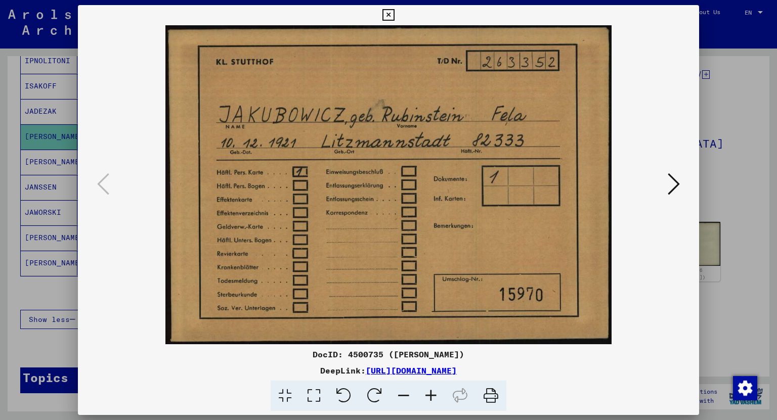
click at [667, 192] on button at bounding box center [673, 184] width 18 height 29
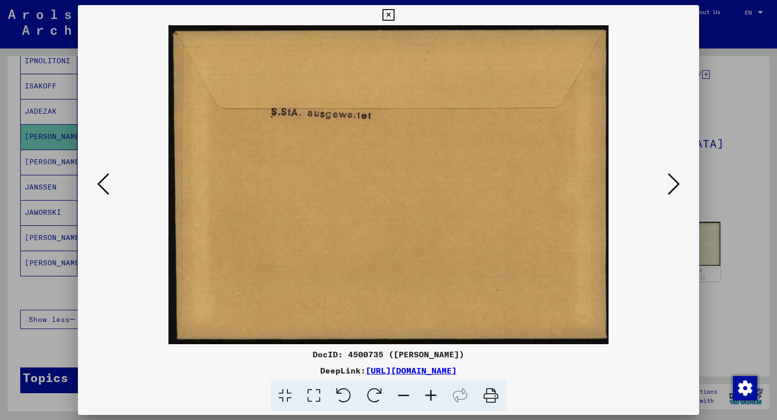
click at [677, 186] on icon at bounding box center [673, 184] width 12 height 24
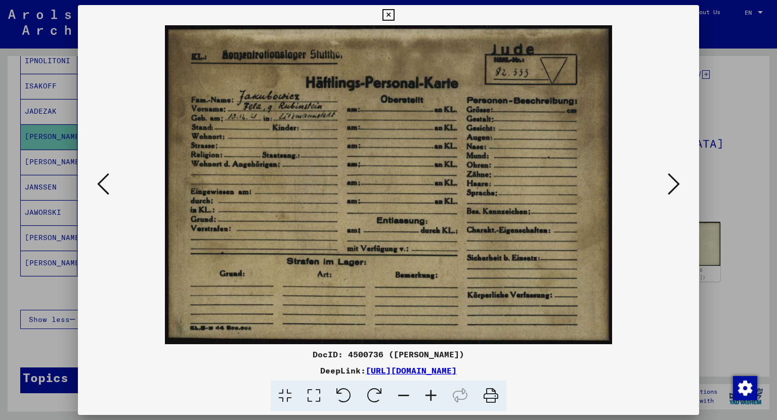
click at [675, 190] on icon at bounding box center [673, 184] width 12 height 24
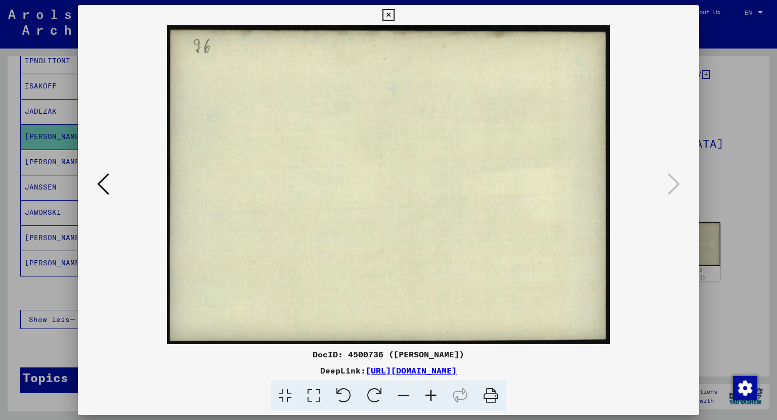
click at [384, 16] on icon at bounding box center [388, 15] width 12 height 12
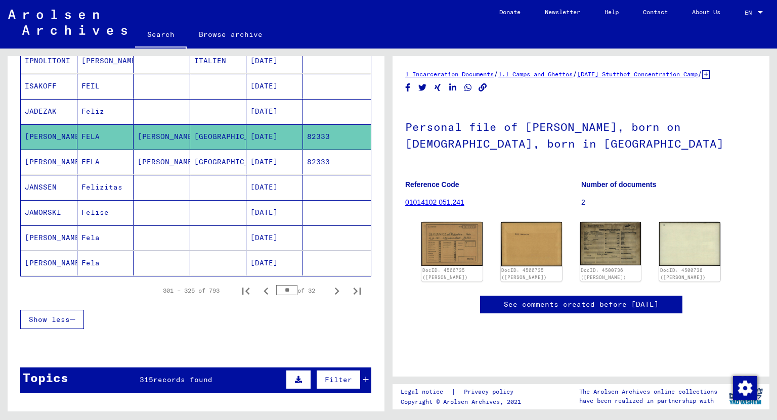
click at [272, 159] on mat-cell "[DATE]" at bounding box center [274, 162] width 57 height 25
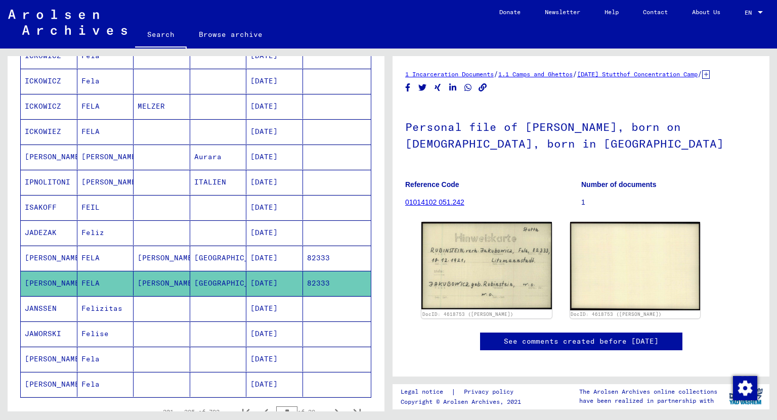
scroll to position [526, 0]
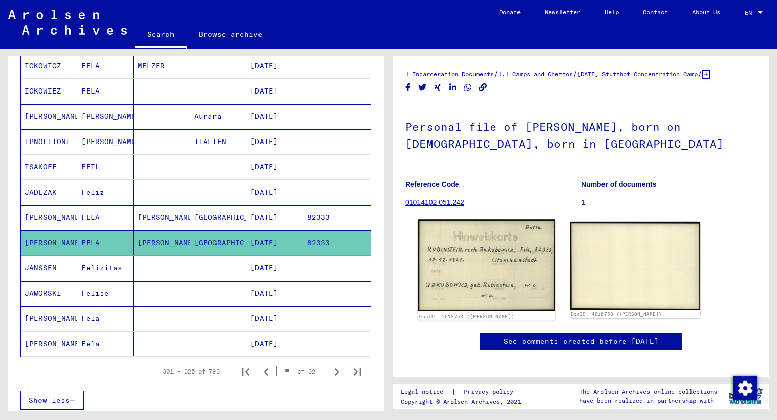
click at [449, 276] on img at bounding box center [486, 265] width 137 height 92
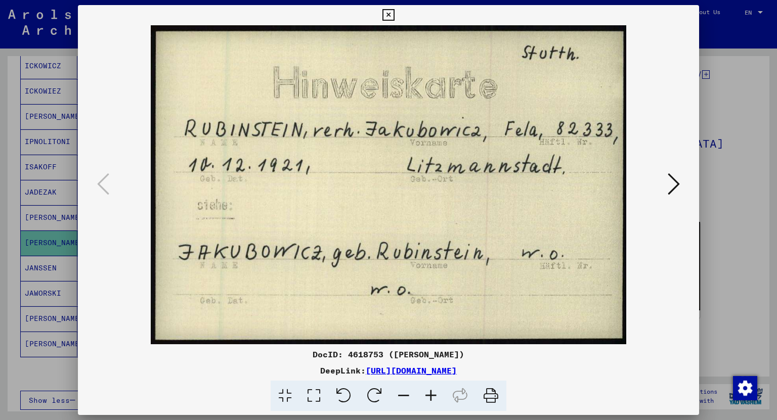
click at [677, 179] on icon at bounding box center [673, 184] width 12 height 24
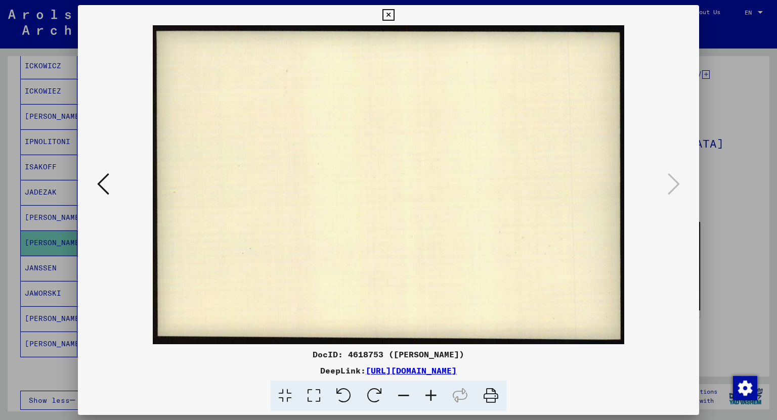
click at [390, 16] on icon at bounding box center [388, 15] width 12 height 12
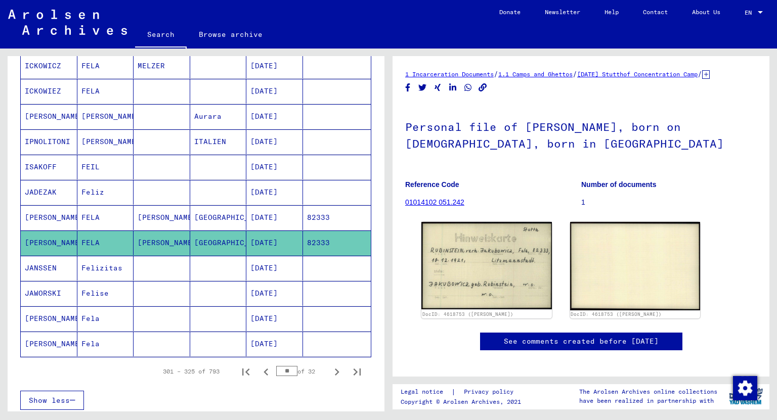
scroll to position [648, 0]
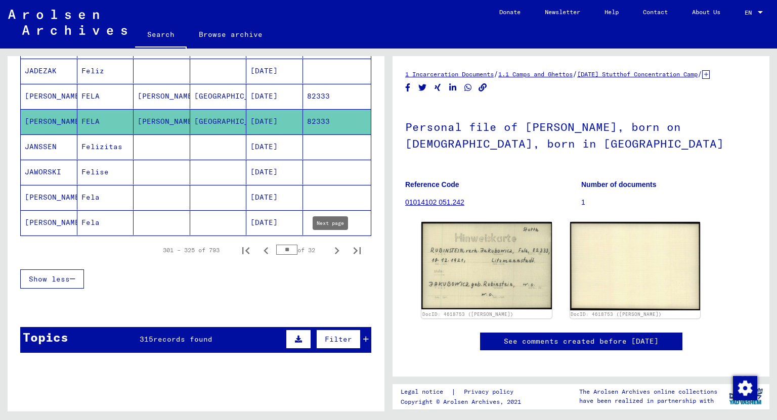
click at [330, 247] on icon "Next page" at bounding box center [337, 251] width 14 height 14
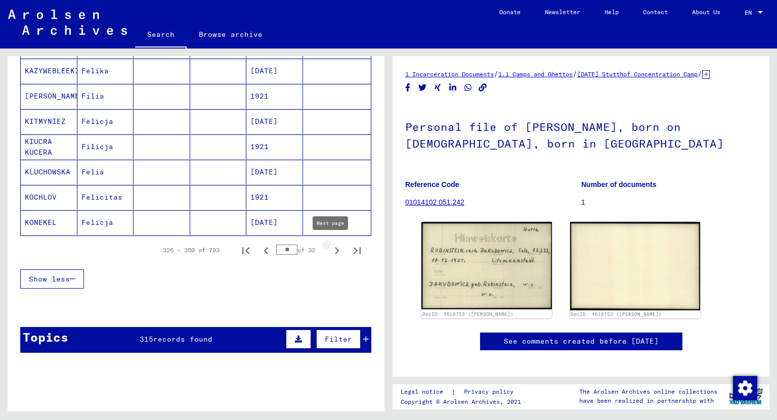
click at [335, 250] on icon "Next page" at bounding box center [337, 250] width 5 height 7
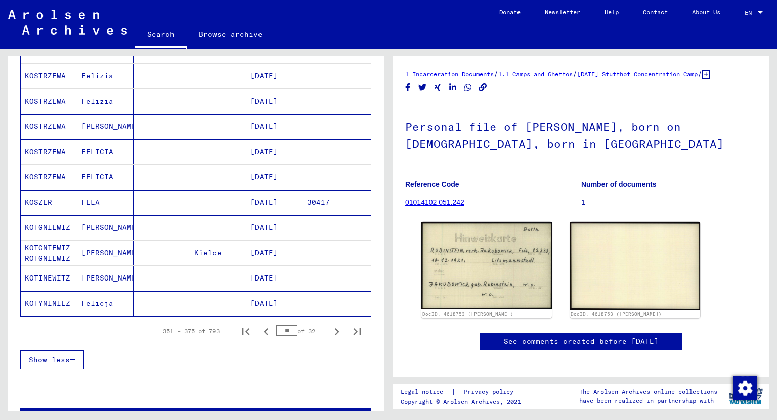
scroll to position [769, 0]
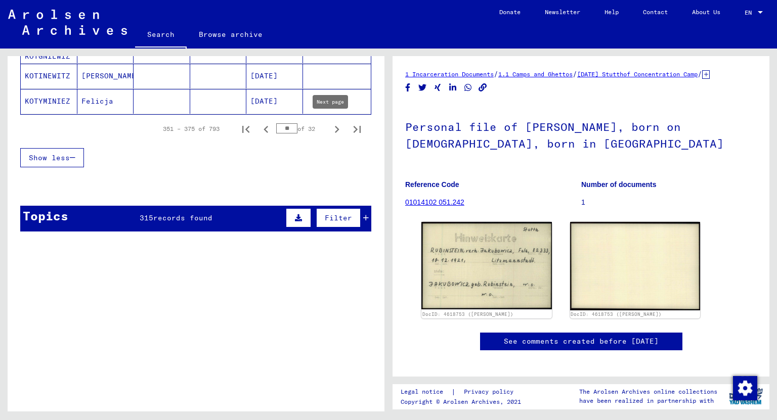
click at [334, 129] on icon "Next page" at bounding box center [337, 129] width 14 height 14
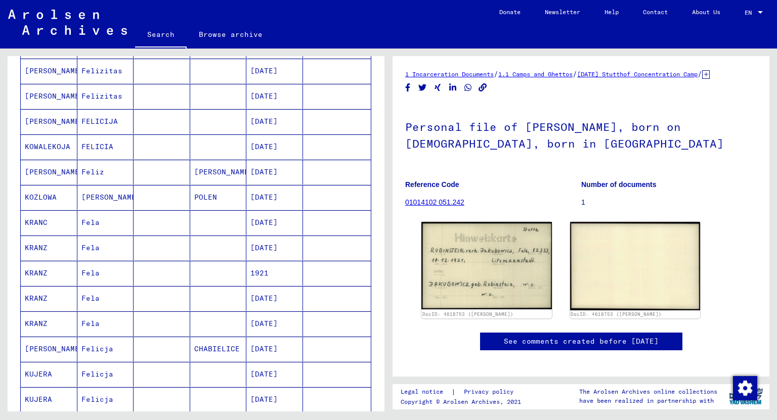
scroll to position [607, 0]
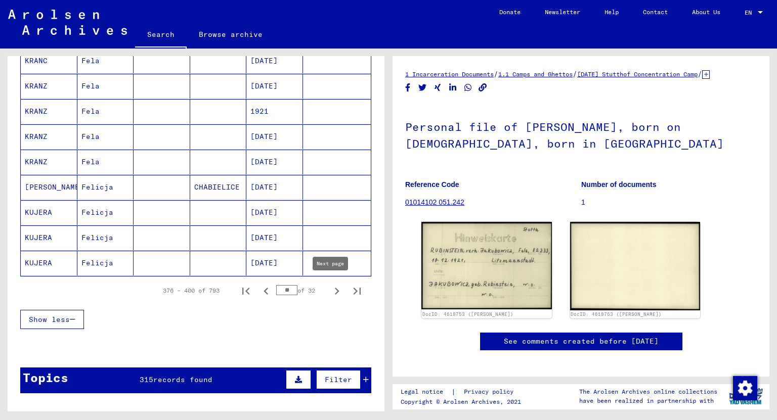
click at [330, 290] on icon "Next page" at bounding box center [337, 291] width 14 height 14
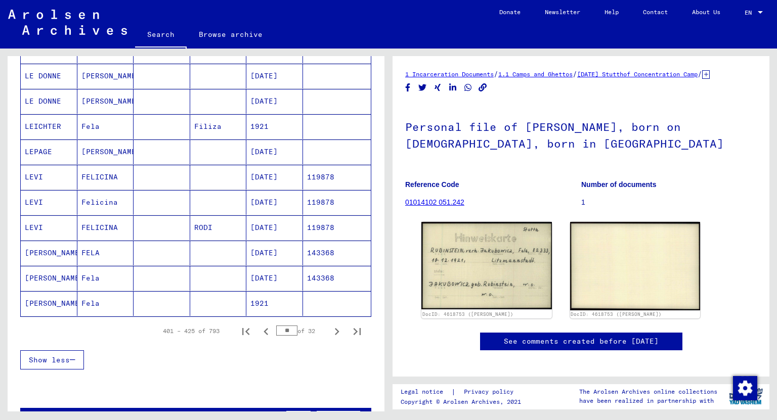
scroll to position [688, 0]
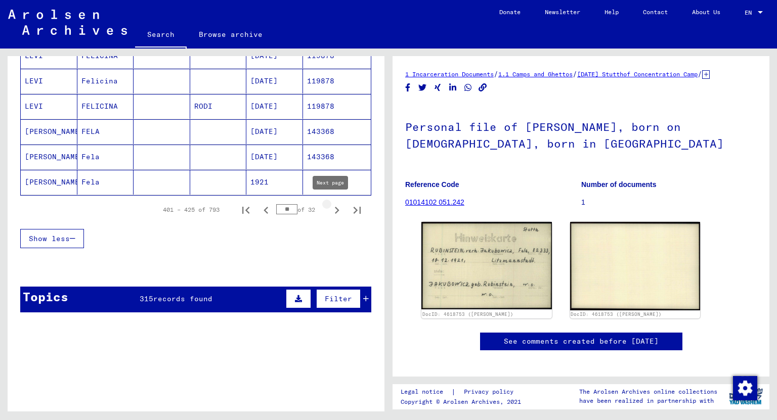
click at [330, 211] on icon "Next page" at bounding box center [337, 210] width 14 height 14
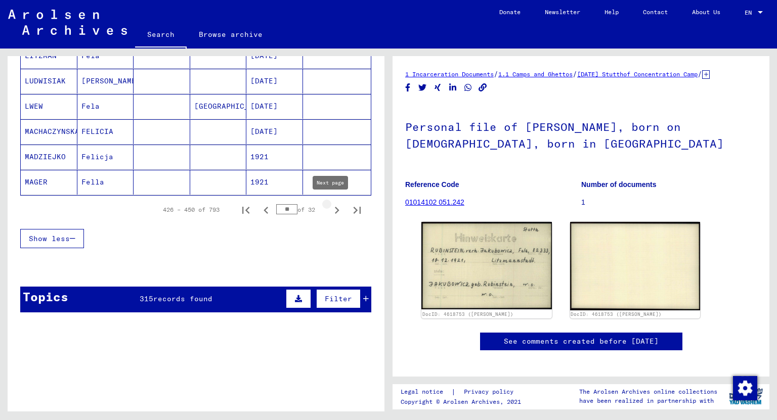
click at [335, 207] on icon "Next page" at bounding box center [337, 210] width 5 height 7
click at [330, 208] on icon "Next page" at bounding box center [337, 210] width 14 height 14
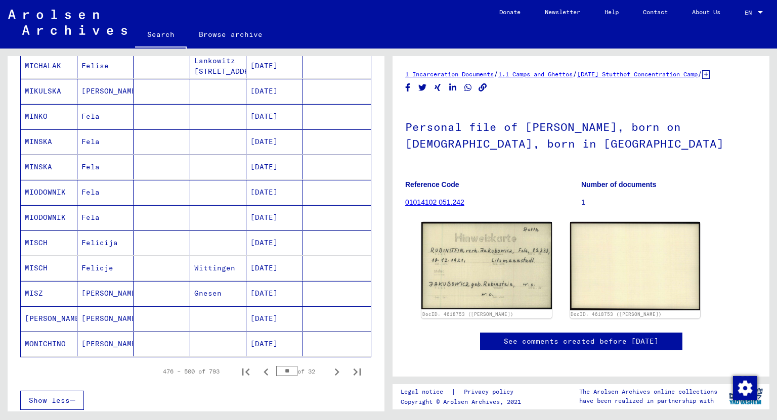
scroll to position [607, 0]
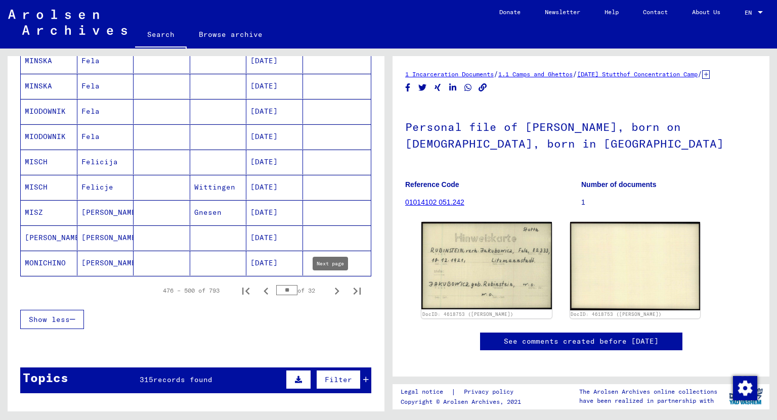
click at [335, 288] on icon "Next page" at bounding box center [337, 291] width 5 height 7
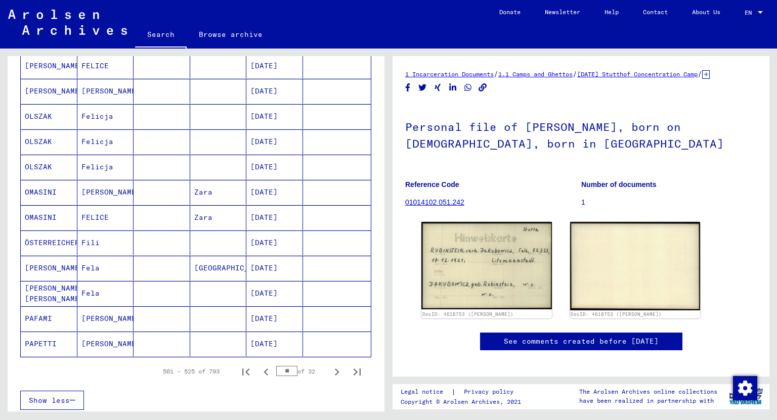
scroll to position [648, 0]
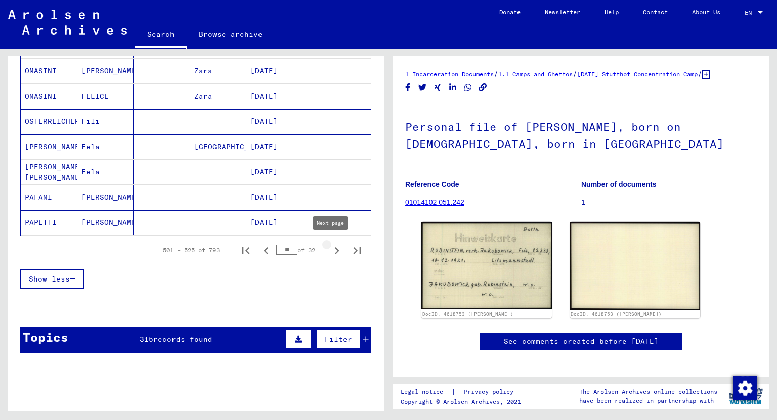
click at [333, 246] on icon "Next page" at bounding box center [337, 251] width 14 height 14
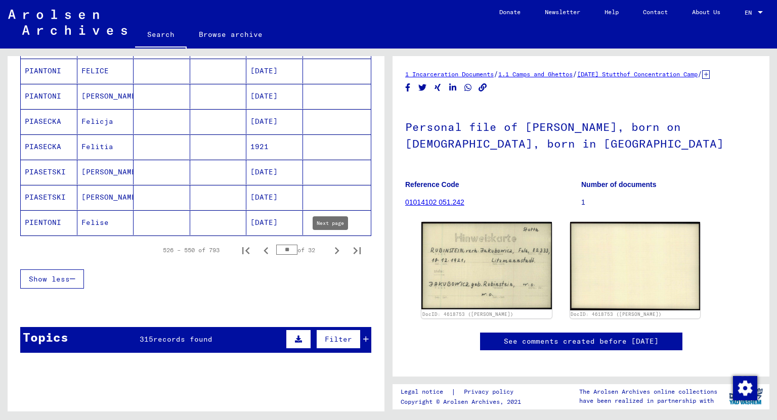
click at [335, 247] on icon "Next page" at bounding box center [337, 250] width 5 height 7
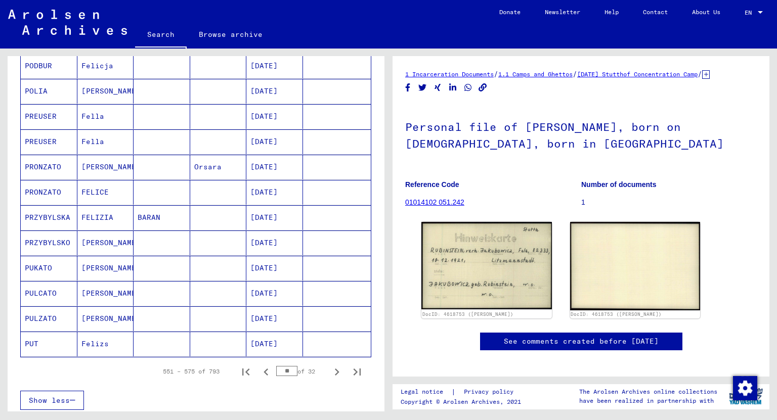
scroll to position [567, 0]
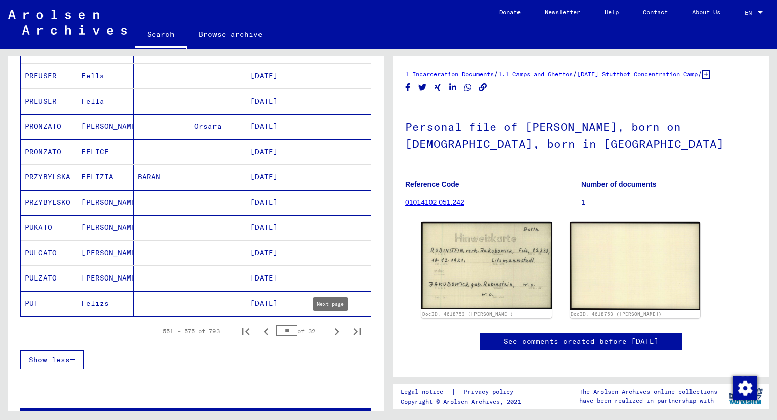
click at [333, 328] on icon "Next page" at bounding box center [337, 332] width 14 height 14
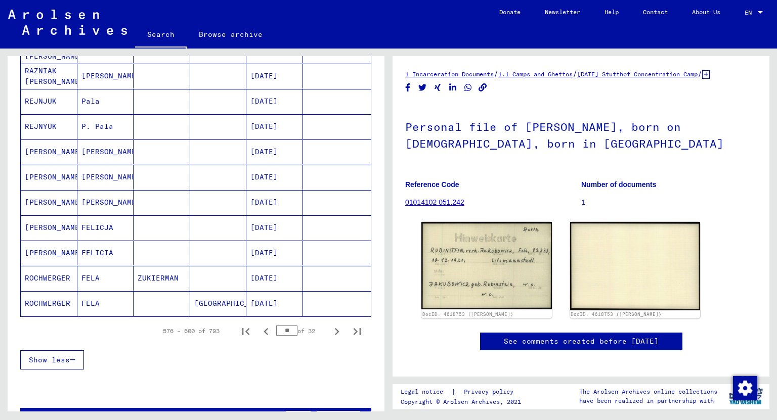
click at [273, 246] on mat-cell "[DATE]" at bounding box center [274, 253] width 57 height 25
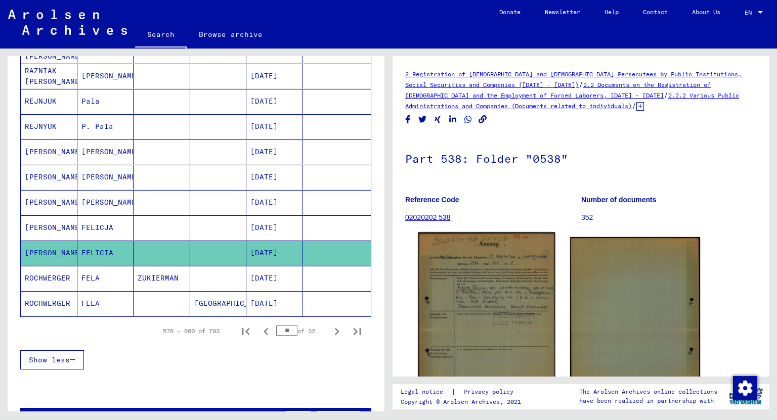
click at [477, 276] on img at bounding box center [486, 328] width 137 height 190
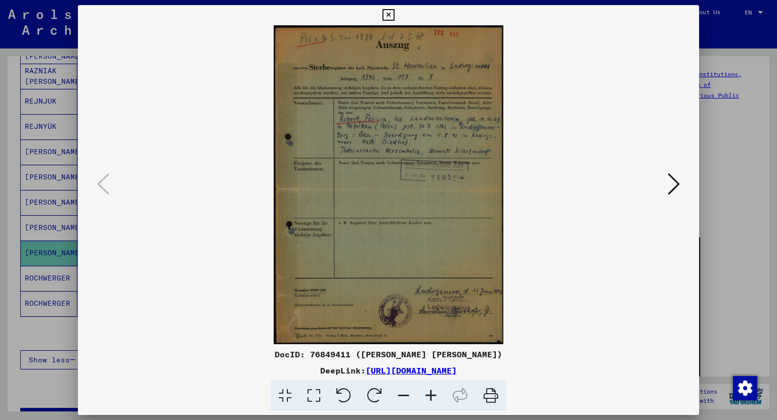
click at [667, 186] on button at bounding box center [673, 184] width 18 height 29
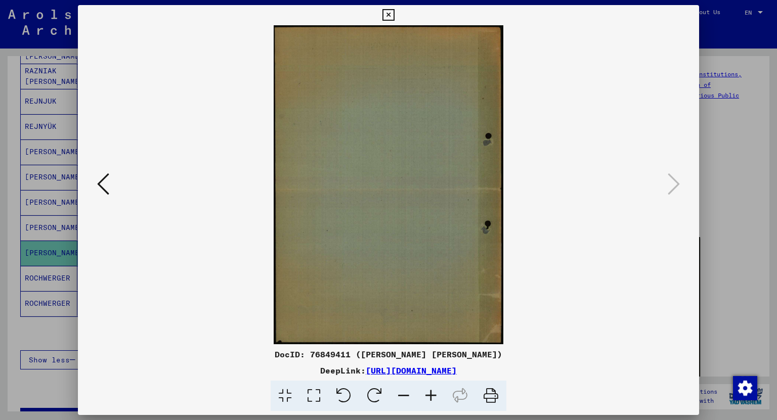
click at [389, 14] on icon at bounding box center [388, 15] width 12 height 12
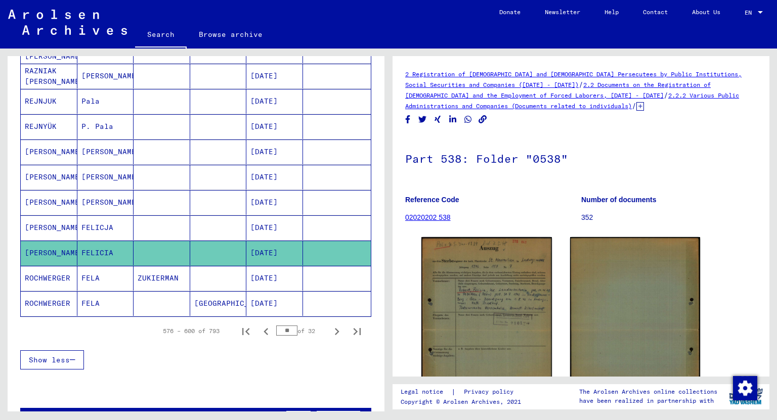
click at [261, 152] on mat-cell "[DATE]" at bounding box center [274, 152] width 57 height 25
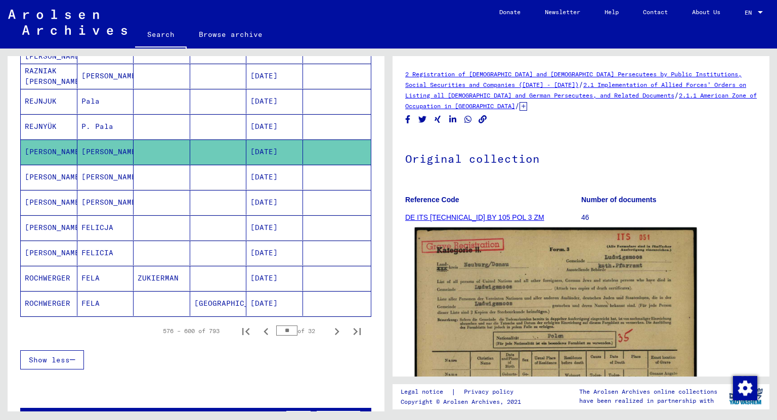
scroll to position [81, 0]
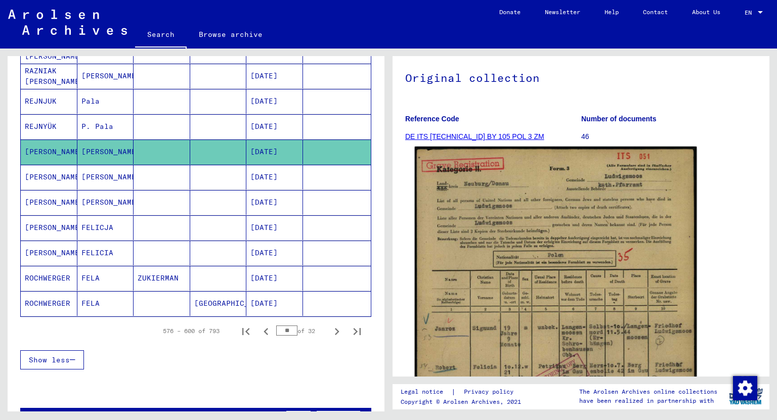
click at [583, 285] on img at bounding box center [556, 345] width 282 height 397
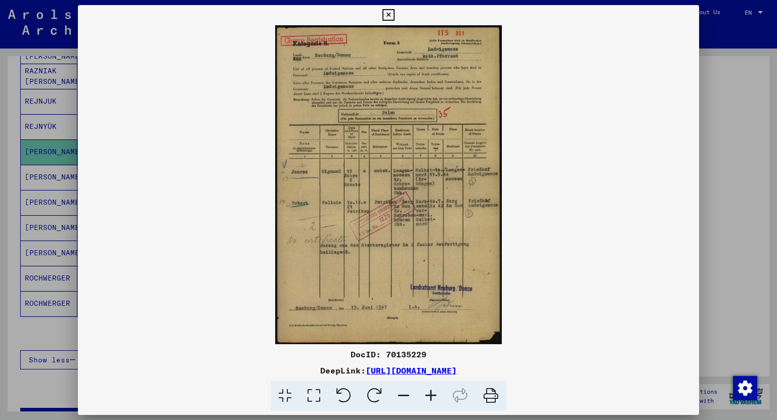
click at [387, 14] on icon at bounding box center [388, 15] width 12 height 12
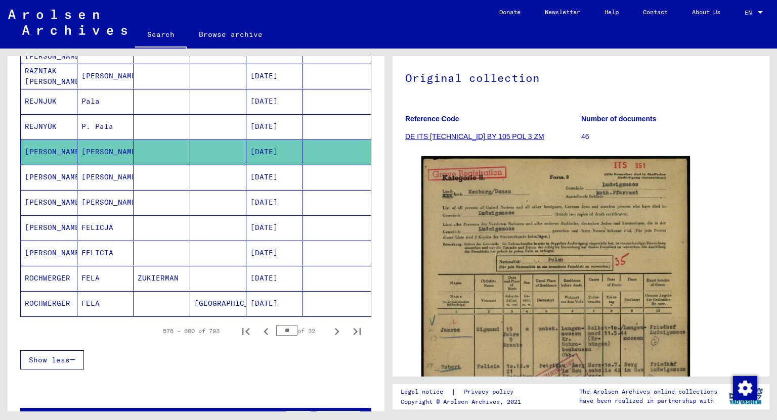
click at [277, 174] on mat-cell "[DATE]" at bounding box center [274, 177] width 57 height 25
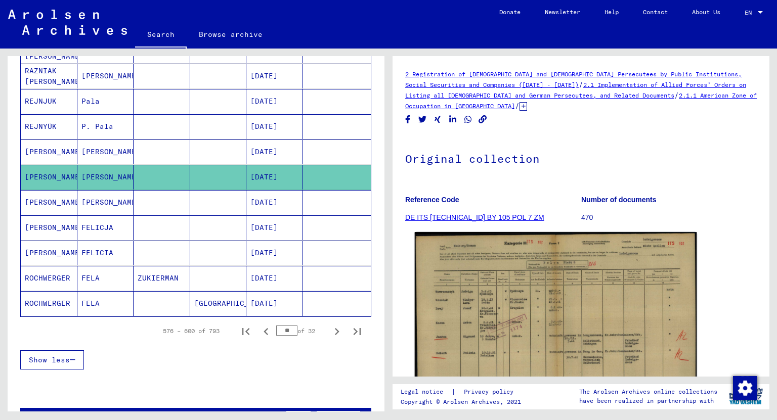
scroll to position [121, 0]
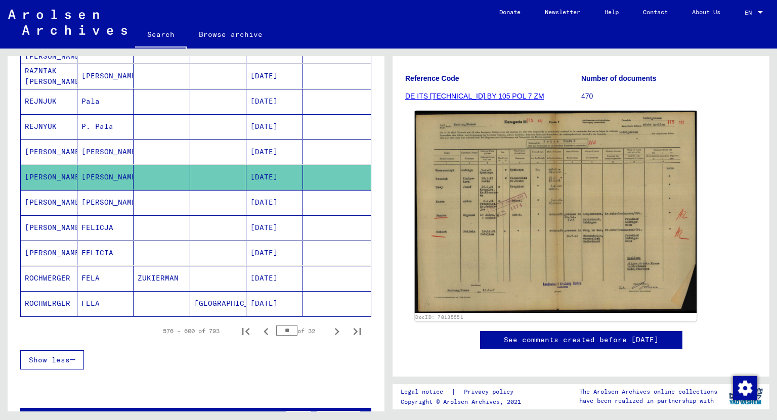
click at [499, 259] on img at bounding box center [556, 212] width 282 height 202
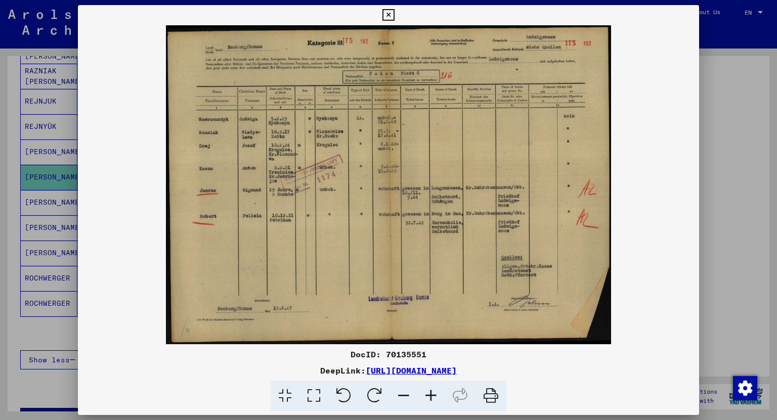
click at [390, 13] on icon at bounding box center [388, 15] width 12 height 12
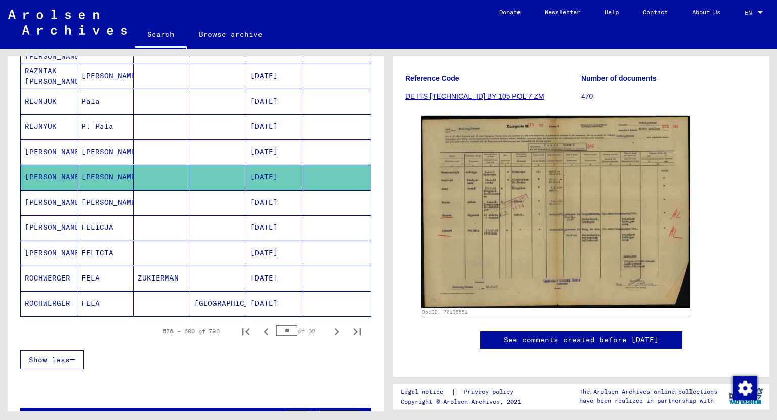
scroll to position [688, 0]
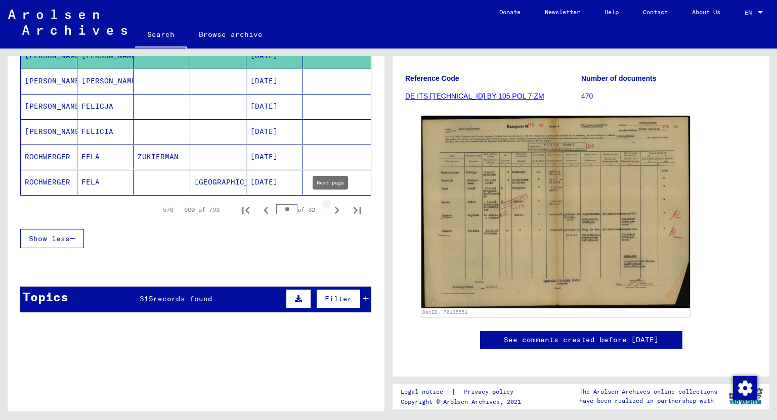
click at [330, 206] on icon "Next page" at bounding box center [337, 210] width 14 height 14
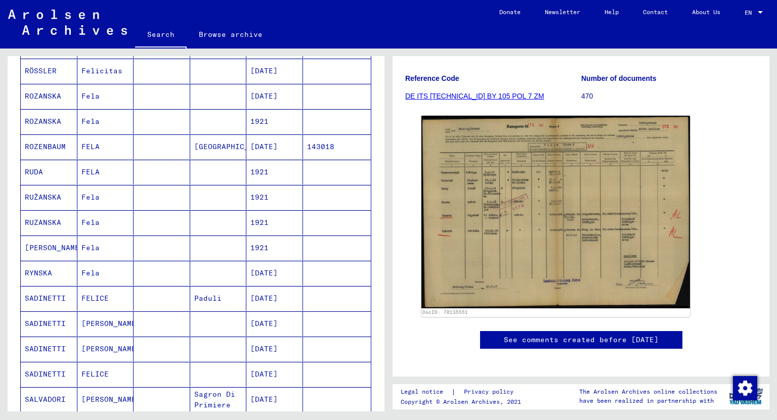
scroll to position [526, 0]
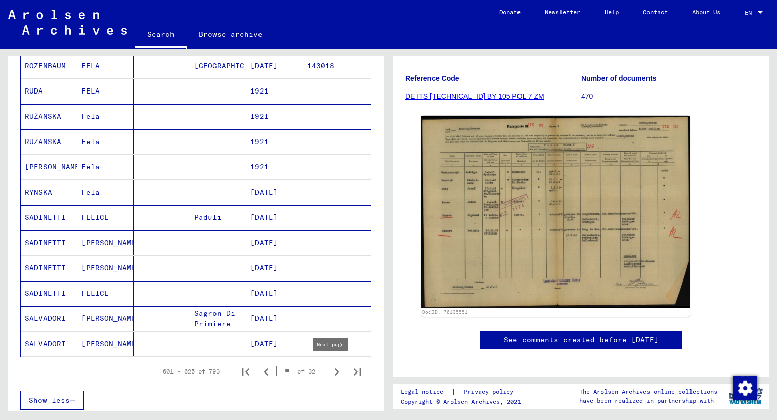
click at [335, 369] on icon "Next page" at bounding box center [337, 372] width 5 height 7
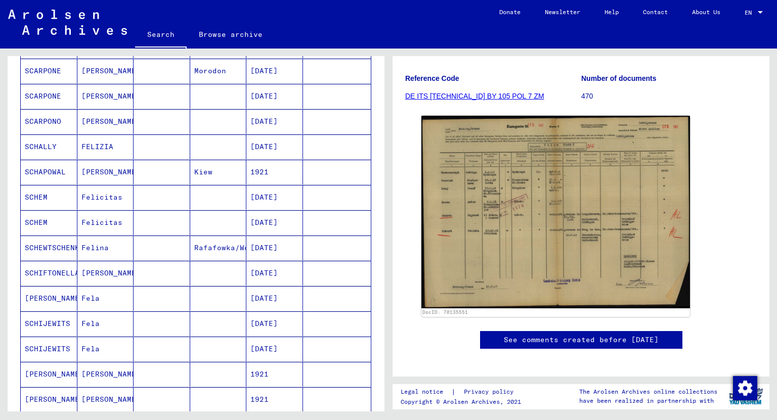
scroll to position [607, 0]
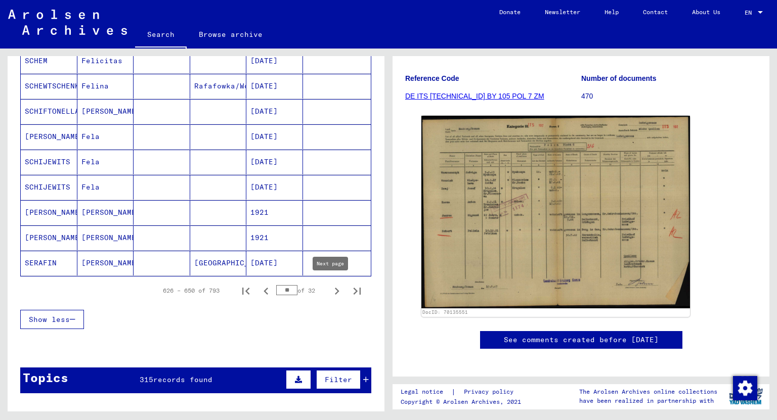
click at [330, 287] on icon "Next page" at bounding box center [337, 291] width 14 height 14
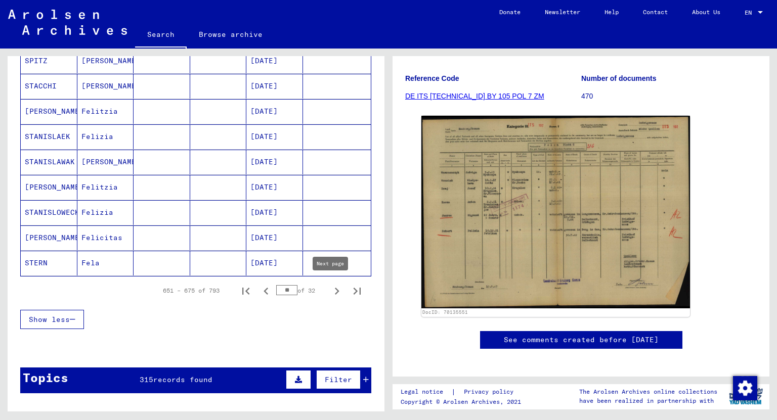
click at [330, 293] on icon "Next page" at bounding box center [337, 291] width 14 height 14
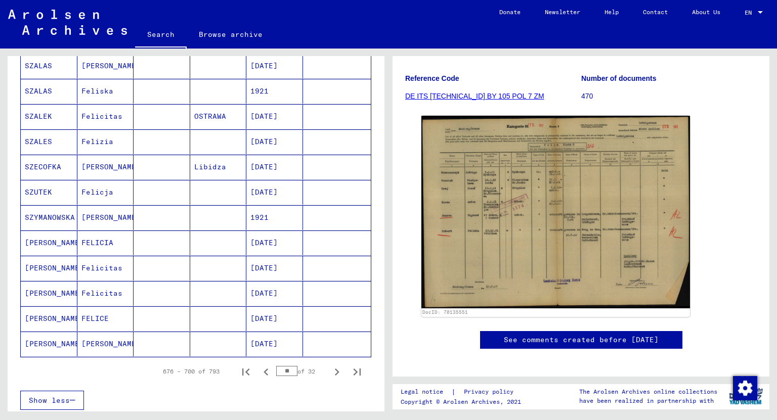
scroll to position [567, 0]
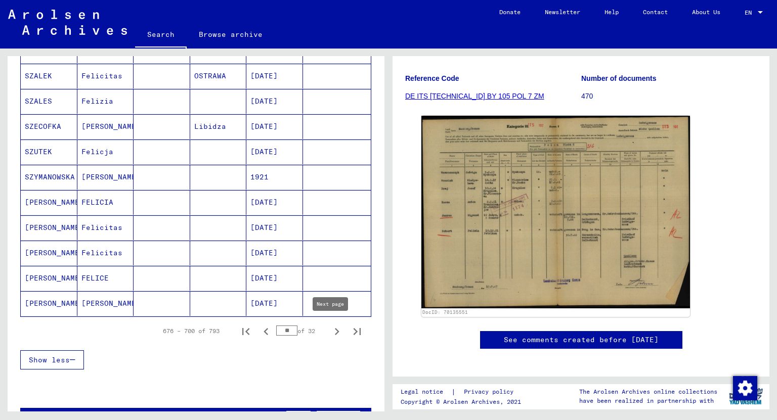
click at [335, 330] on icon "Next page" at bounding box center [337, 331] width 5 height 7
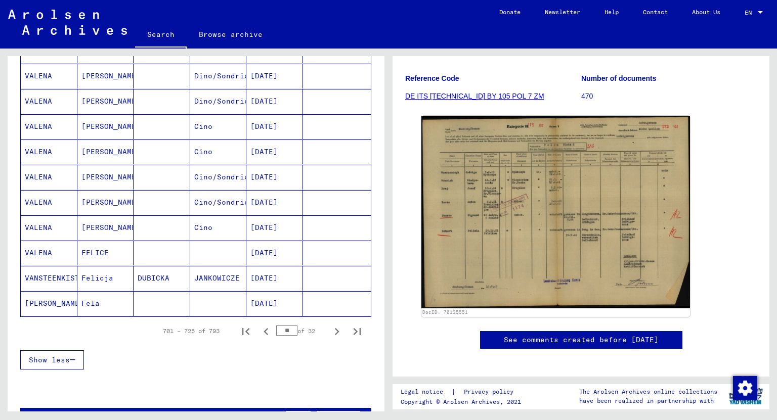
click at [271, 302] on mat-cell "[DATE]" at bounding box center [274, 303] width 57 height 25
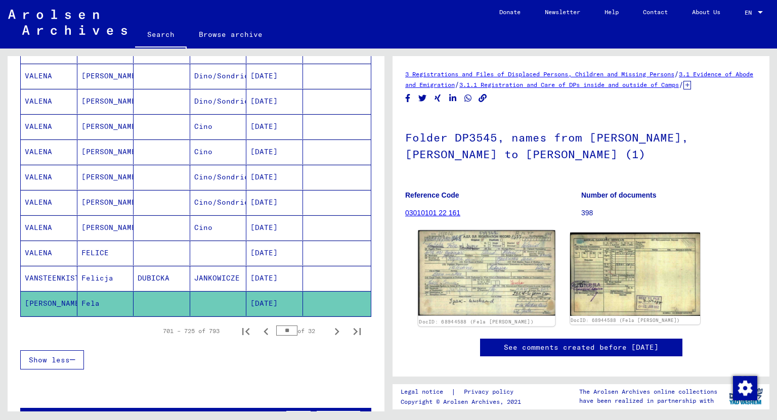
click at [504, 275] on img at bounding box center [486, 273] width 137 height 85
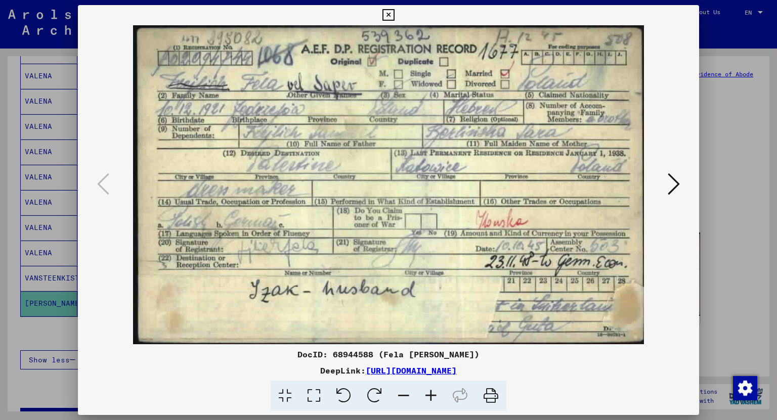
click at [675, 185] on icon at bounding box center [673, 184] width 12 height 24
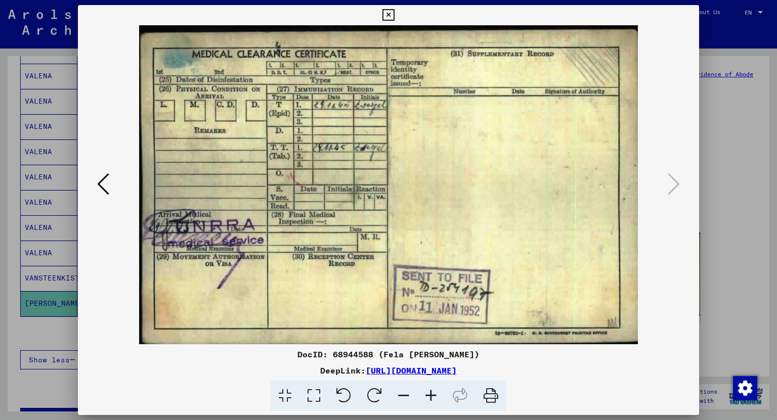
click at [386, 11] on icon at bounding box center [388, 15] width 12 height 12
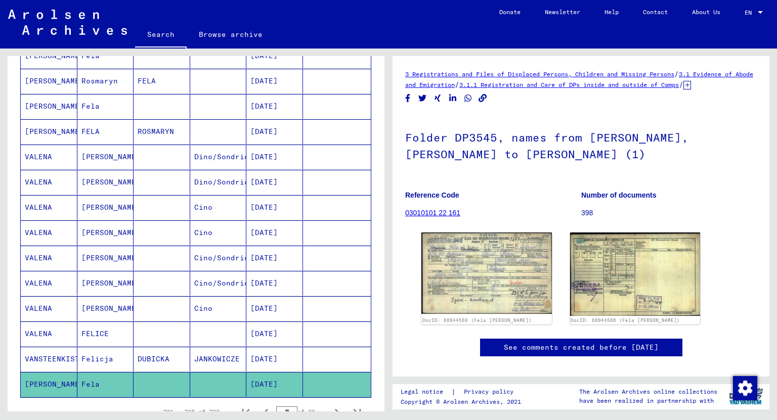
scroll to position [648, 0]
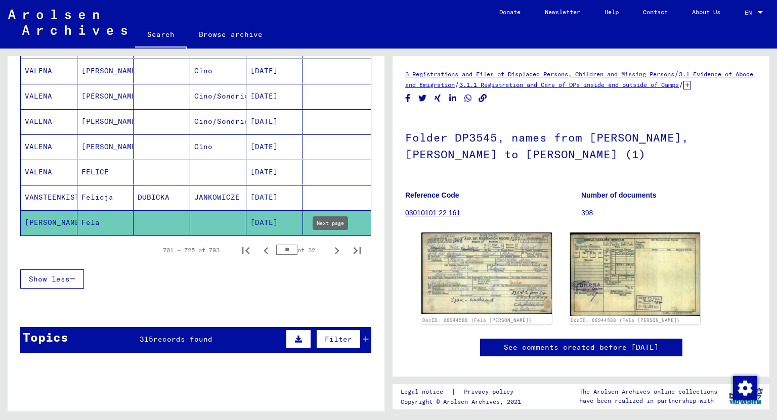
click at [330, 250] on icon "Next page" at bounding box center [337, 251] width 14 height 14
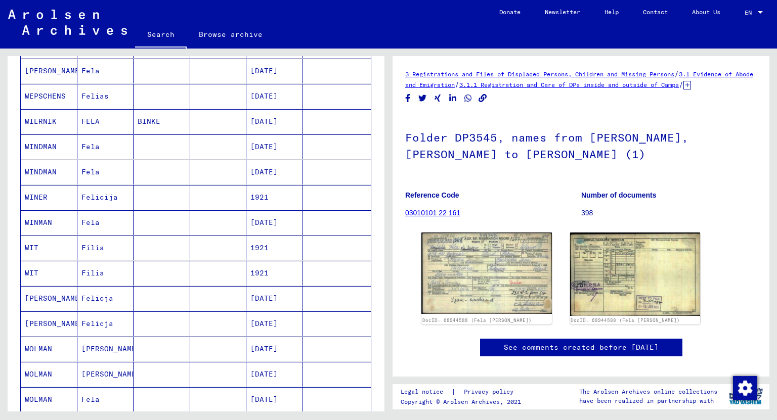
scroll to position [607, 0]
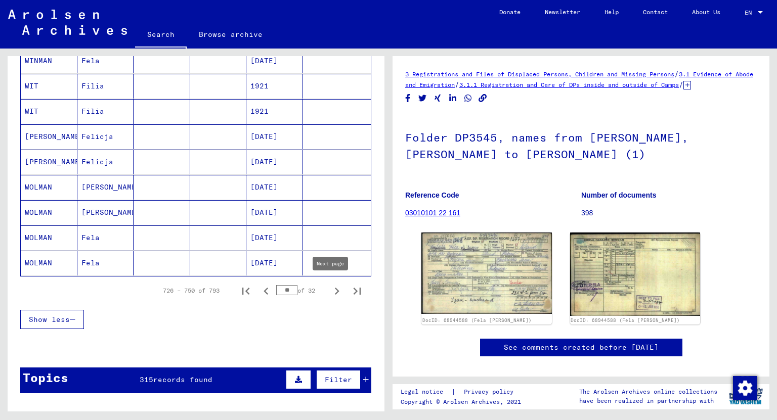
click at [335, 290] on icon "Next page" at bounding box center [337, 291] width 5 height 7
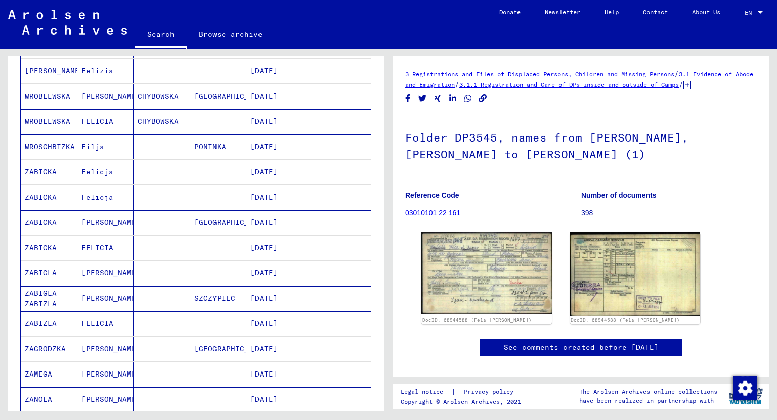
scroll to position [648, 0]
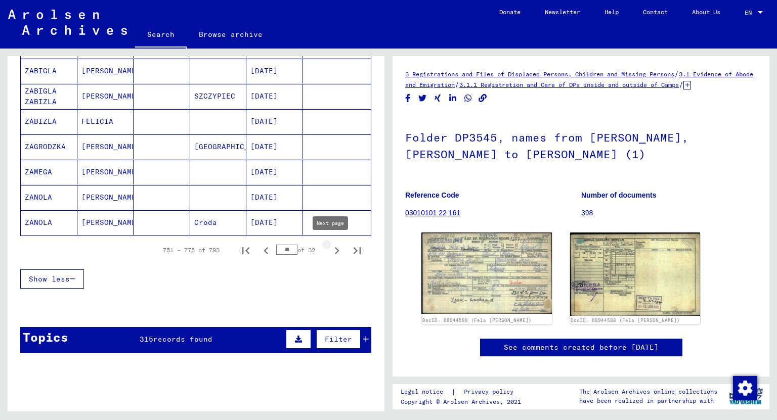
click at [330, 247] on icon "Next page" at bounding box center [337, 251] width 14 height 14
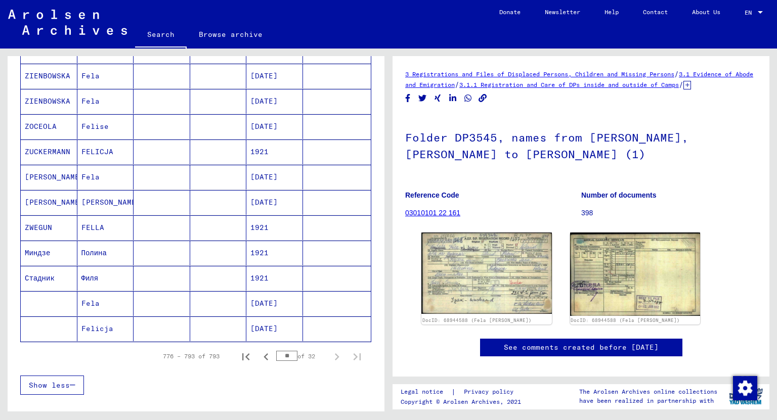
scroll to position [607, 0]
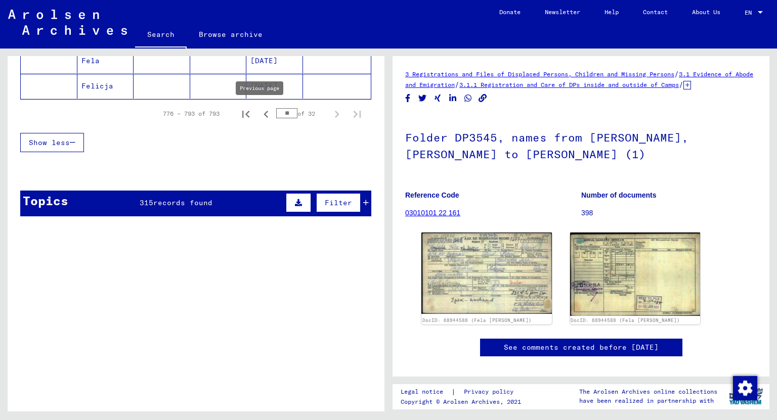
click at [260, 113] on icon "Previous page" at bounding box center [266, 114] width 14 height 14
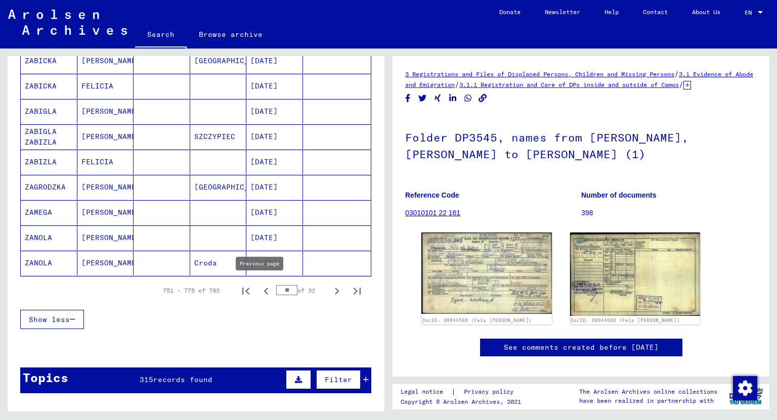
click at [263, 291] on icon "Previous page" at bounding box center [265, 291] width 5 height 7
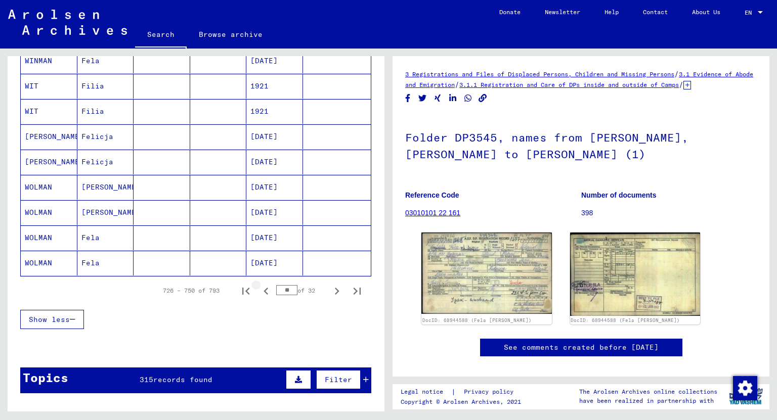
click at [263, 291] on icon "Previous page" at bounding box center [265, 291] width 5 height 7
type input "**"
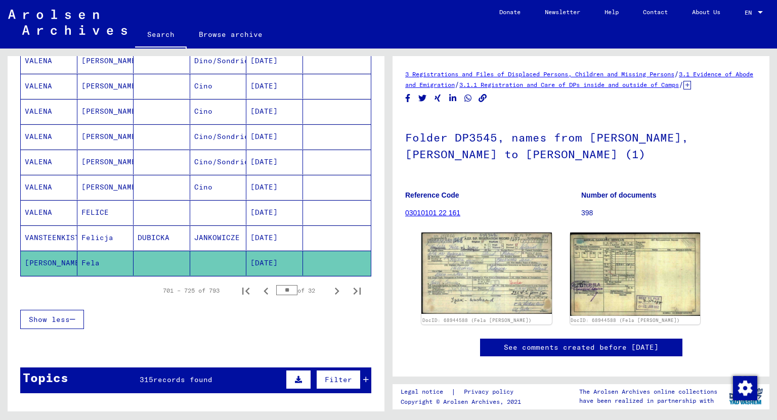
click at [92, 256] on mat-cell "Fela" at bounding box center [105, 263] width 57 height 25
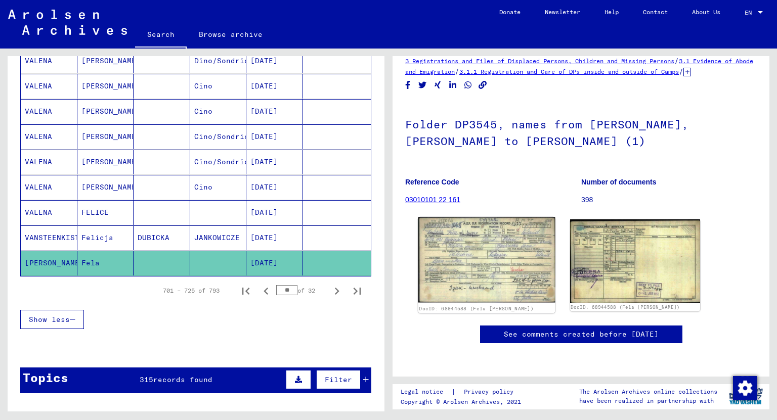
scroll to position [81, 0]
click at [534, 329] on link "See comments created before [DATE]" at bounding box center [581, 334] width 155 height 11
click at [480, 217] on img at bounding box center [486, 259] width 137 height 85
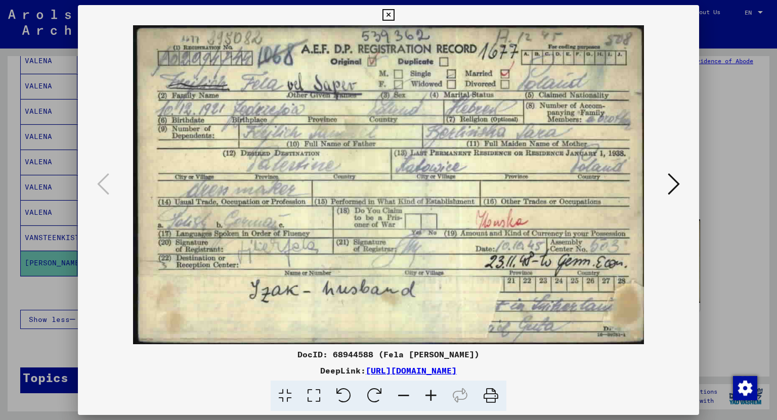
click at [431, 392] on icon at bounding box center [430, 396] width 27 height 31
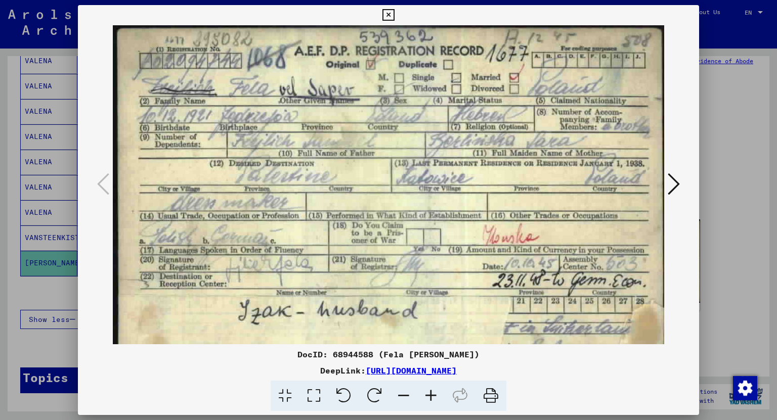
click at [431, 392] on icon at bounding box center [430, 396] width 27 height 31
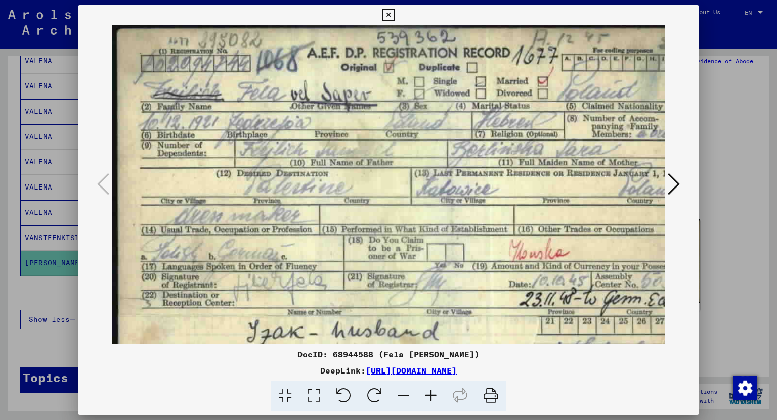
click at [431, 392] on icon at bounding box center [430, 396] width 27 height 31
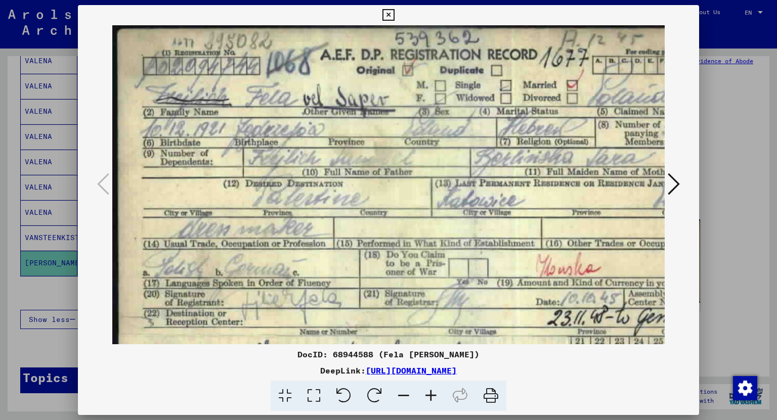
click at [431, 392] on icon at bounding box center [430, 396] width 27 height 31
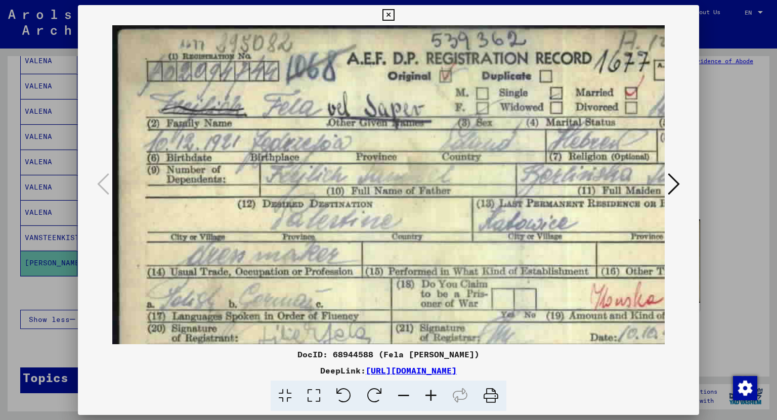
click at [431, 392] on icon at bounding box center [430, 396] width 27 height 31
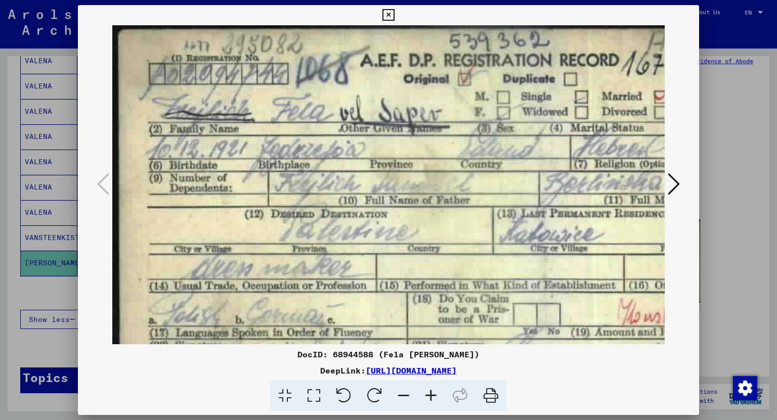
click at [431, 392] on icon at bounding box center [430, 396] width 27 height 31
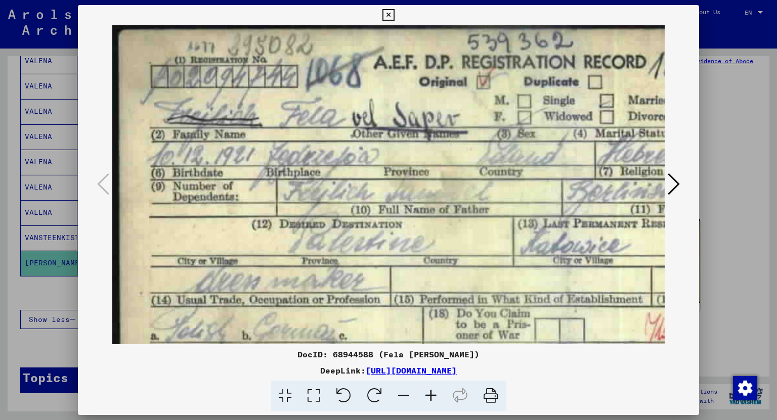
click at [431, 392] on icon at bounding box center [430, 396] width 27 height 31
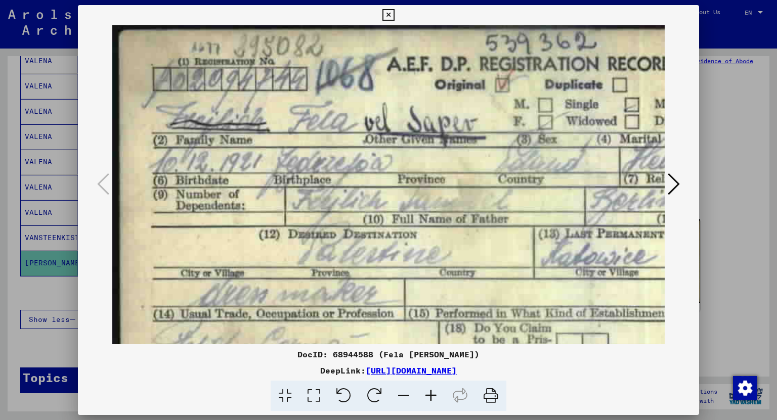
click at [431, 392] on icon at bounding box center [430, 396] width 27 height 31
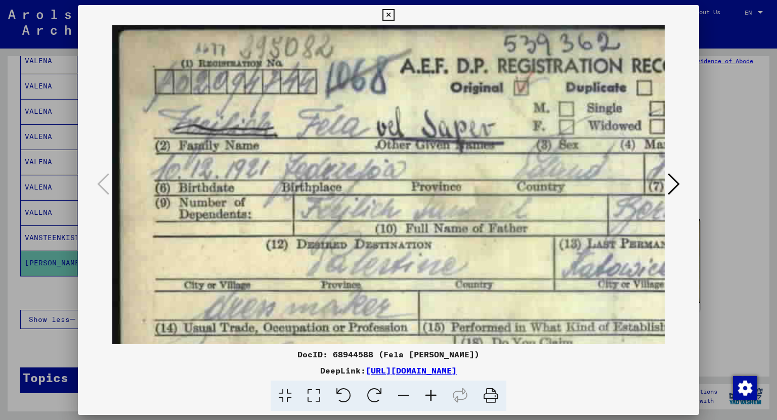
click at [431, 392] on icon at bounding box center [430, 396] width 27 height 31
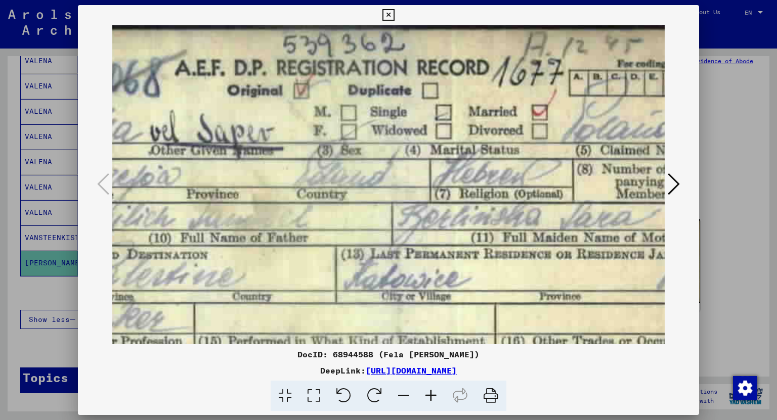
scroll to position [0, 135]
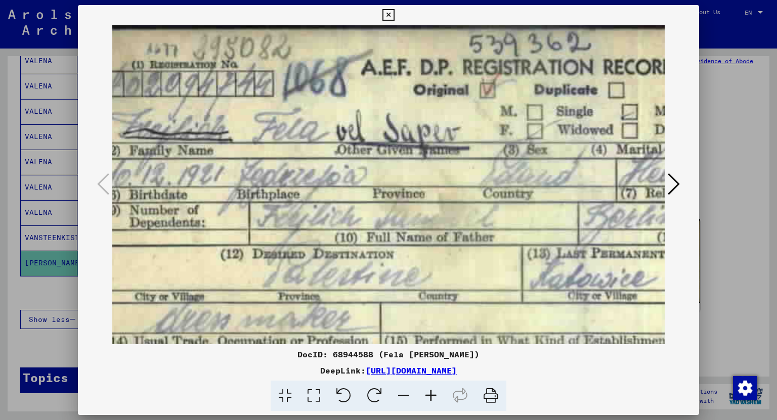
drag, startPoint x: 450, startPoint y: 287, endPoint x: 403, endPoint y: 304, distance: 50.1
click at [403, 304] on img at bounding box center [517, 311] width 915 height 572
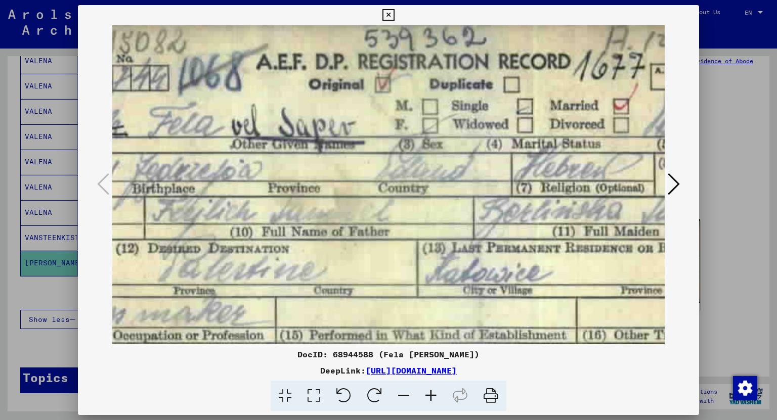
scroll to position [6, 157]
drag, startPoint x: 183, startPoint y: 164, endPoint x: 77, endPoint y: 176, distance: 105.8
click at [78, 176] on div at bounding box center [388, 184] width 621 height 319
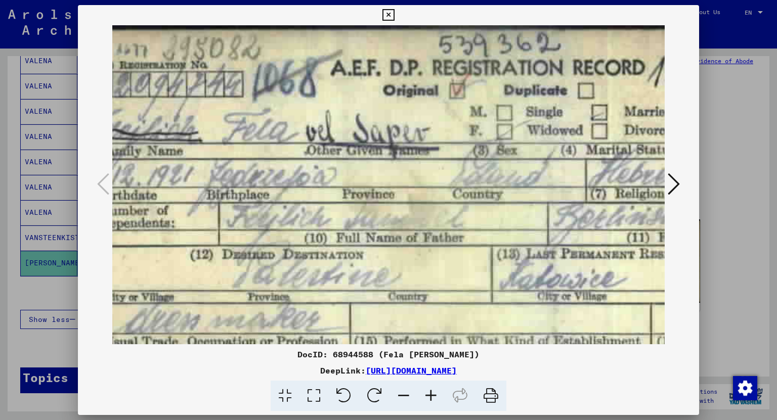
scroll to position [0, 76]
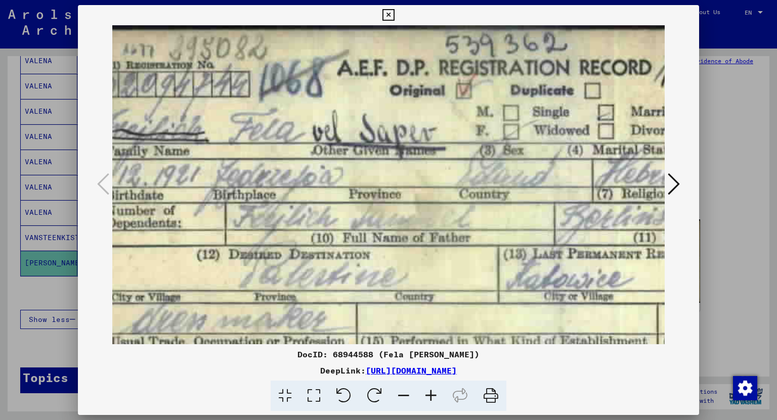
drag, startPoint x: 564, startPoint y: 149, endPoint x: 616, endPoint y: 206, distance: 77.7
click at [616, 206] on img at bounding box center [493, 311] width 915 height 572
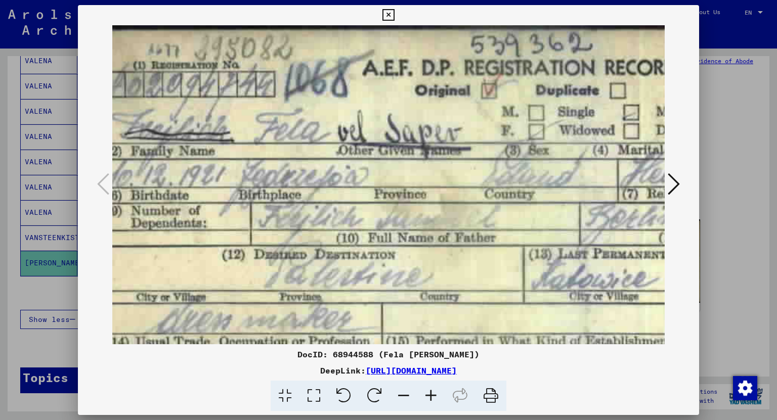
scroll to position [0, 24]
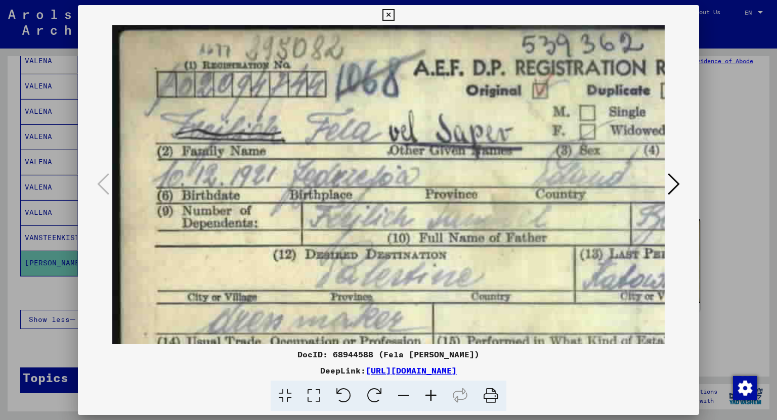
drag, startPoint x: 218, startPoint y: 198, endPoint x: 327, endPoint y: 200, distance: 108.2
click at [327, 200] on img at bounding box center [569, 311] width 915 height 572
click at [50, 299] on div at bounding box center [388, 210] width 777 height 420
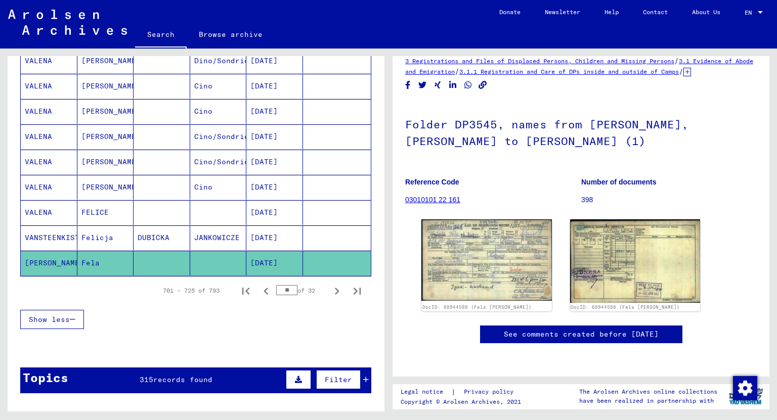
scroll to position [850, 0]
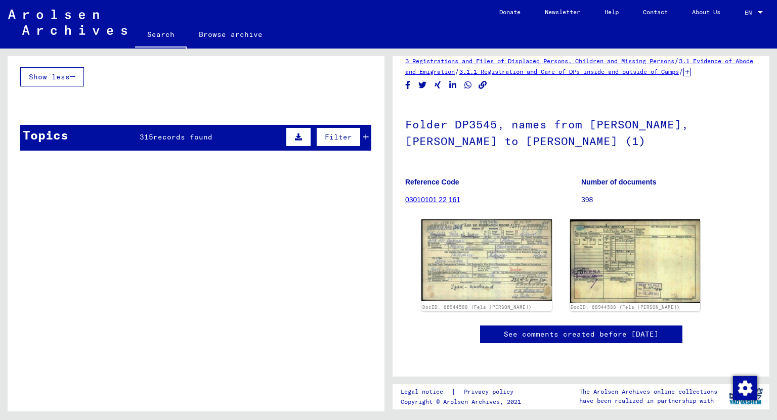
click at [363, 133] on icon at bounding box center [366, 136] width 6 height 7
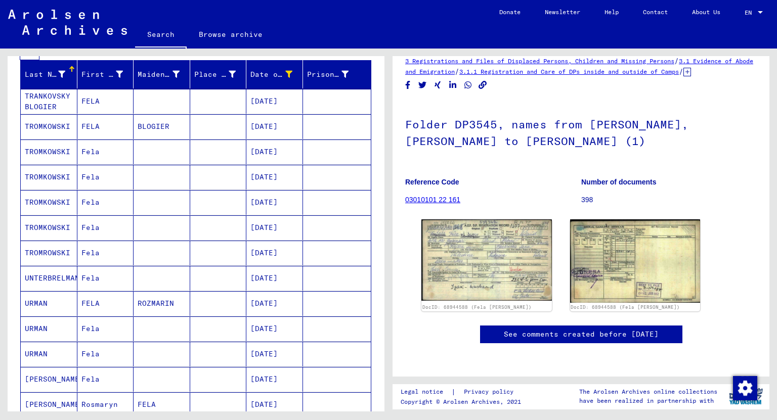
scroll to position [0, 0]
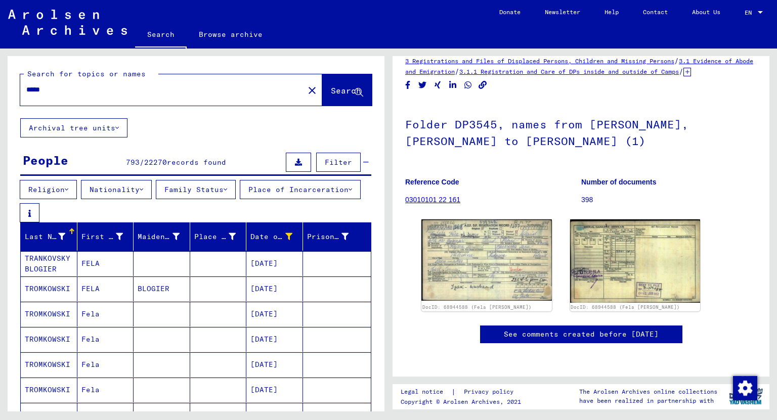
click at [55, 91] on input "*****" at bounding box center [161, 89] width 271 height 11
type input "**********"
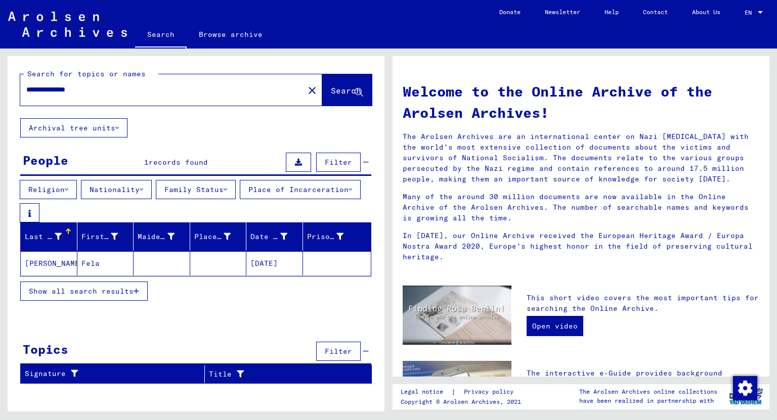
click at [233, 330] on div "**********" at bounding box center [196, 224] width 377 height 336
click at [306, 91] on mat-icon "close" at bounding box center [312, 90] width 12 height 12
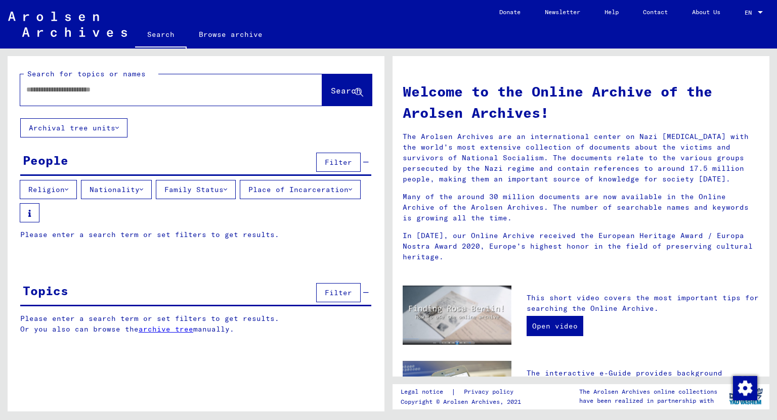
click at [178, 92] on input "text" at bounding box center [158, 89] width 265 height 11
type input "******"
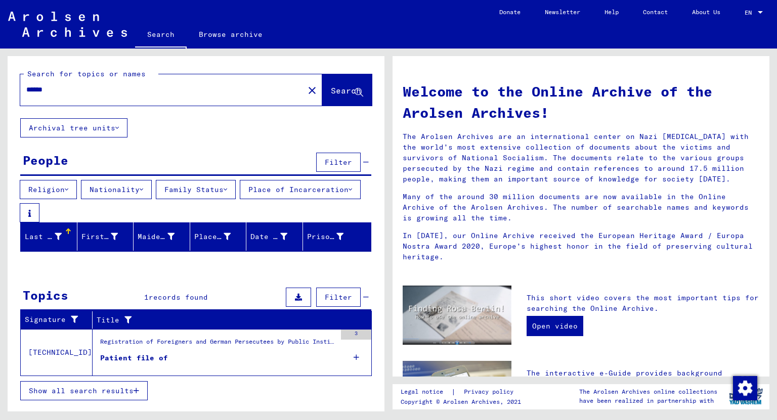
click at [127, 360] on div "Patient file of" at bounding box center [134, 358] width 68 height 11
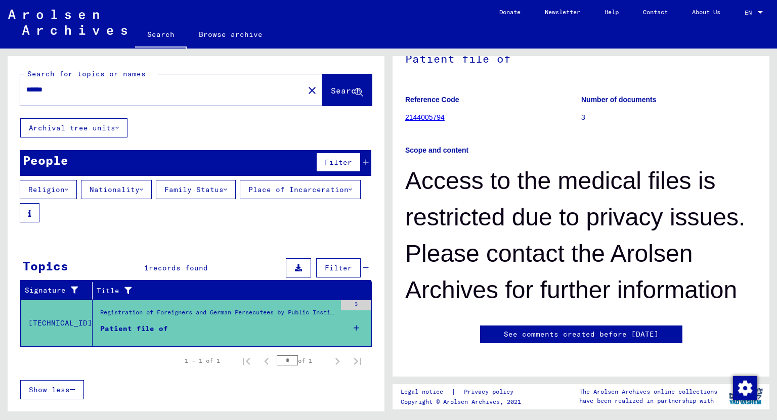
scroll to position [202, 0]
click at [59, 322] on td "[TECHNICAL_ID]" at bounding box center [57, 323] width 72 height 47
click at [367, 160] on icon at bounding box center [366, 162] width 6 height 7
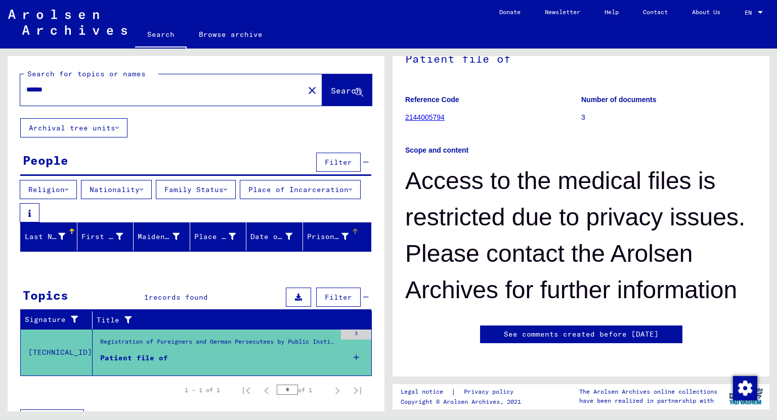
click at [311, 239] on div "Prisoner #" at bounding box center [328, 237] width 42 height 11
click at [341, 236] on icon at bounding box center [344, 236] width 7 height 7
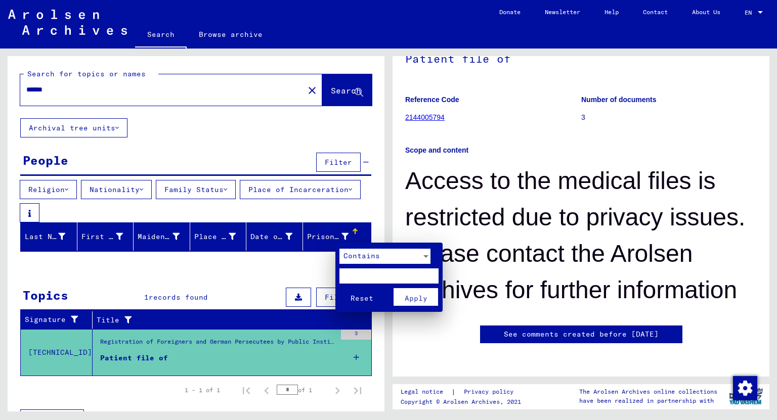
click at [360, 274] on input "text" at bounding box center [388, 275] width 99 height 15
type input "******"
click at [339, 288] on button "Reset" at bounding box center [361, 297] width 44 height 18
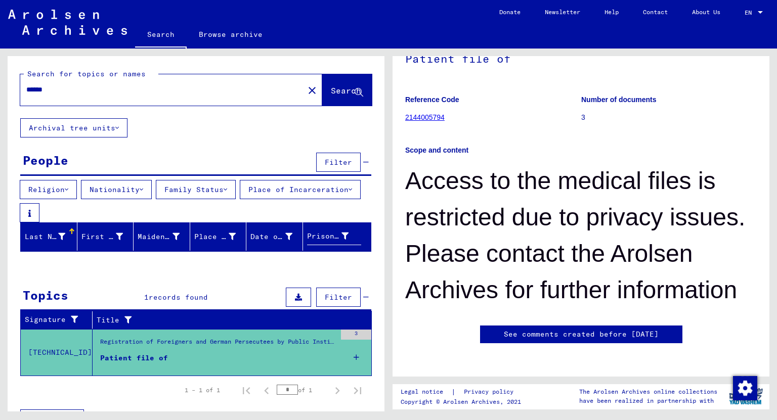
click at [306, 91] on mat-icon "close" at bounding box center [312, 90] width 12 height 12
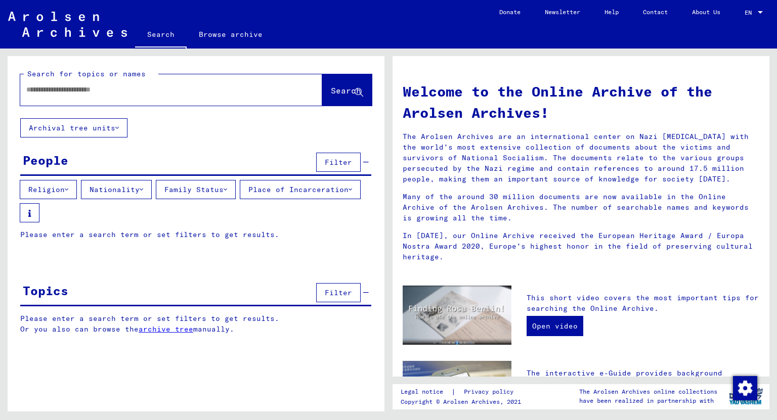
click at [340, 160] on span "Filter" at bounding box center [338, 162] width 27 height 9
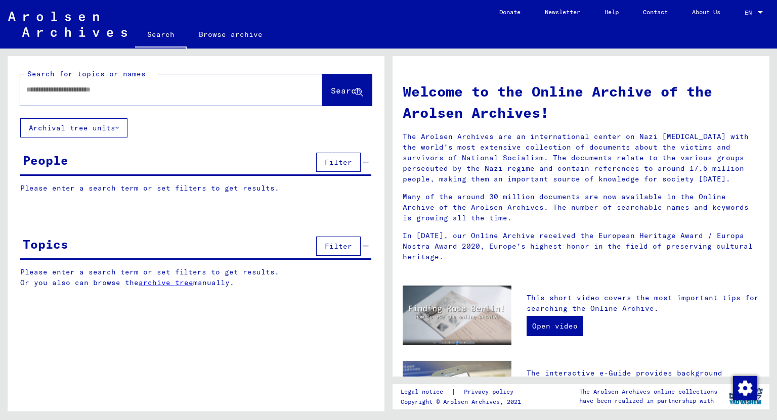
click at [340, 160] on span "Filter" at bounding box center [338, 162] width 27 height 9
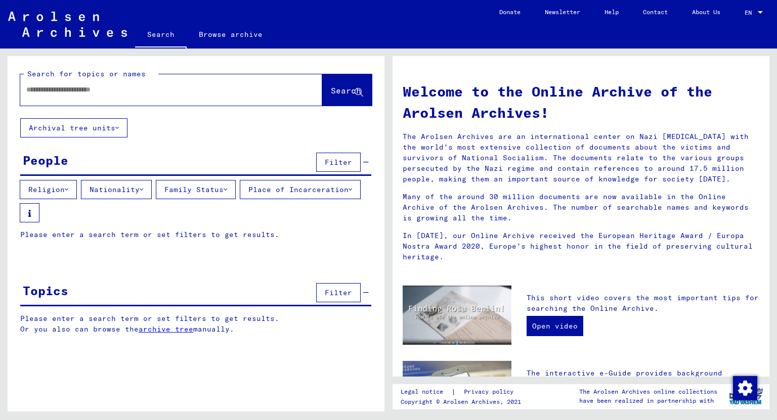
click at [133, 192] on button "Nationality" at bounding box center [116, 189] width 71 height 19
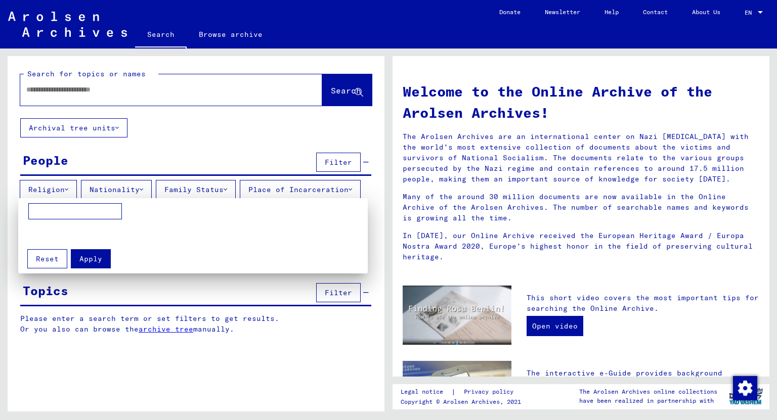
click at [105, 209] on input at bounding box center [75, 211] width 94 height 16
click at [177, 88] on div at bounding box center [388, 210] width 777 height 420
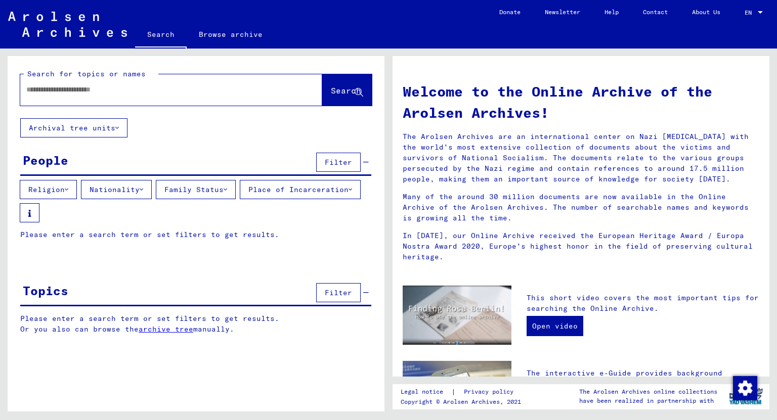
click at [81, 180] on button "Nationality" at bounding box center [116, 189] width 71 height 19
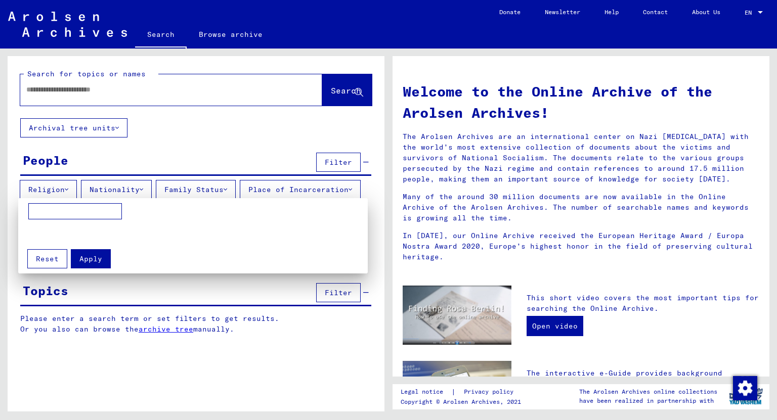
click at [177, 88] on div at bounding box center [388, 210] width 777 height 420
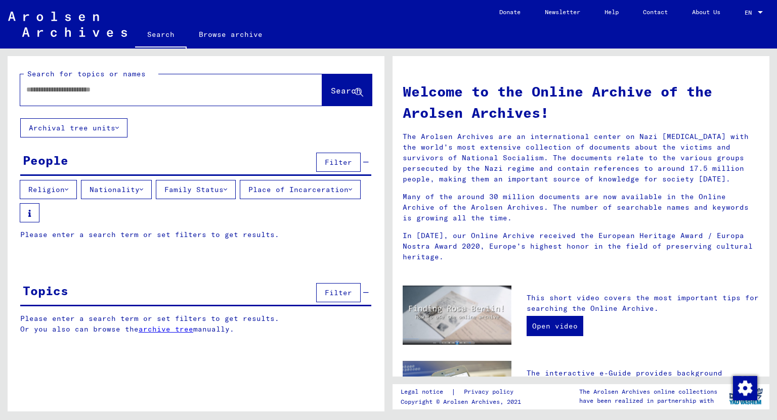
click at [104, 91] on input "text" at bounding box center [158, 89] width 265 height 11
type input "*********"
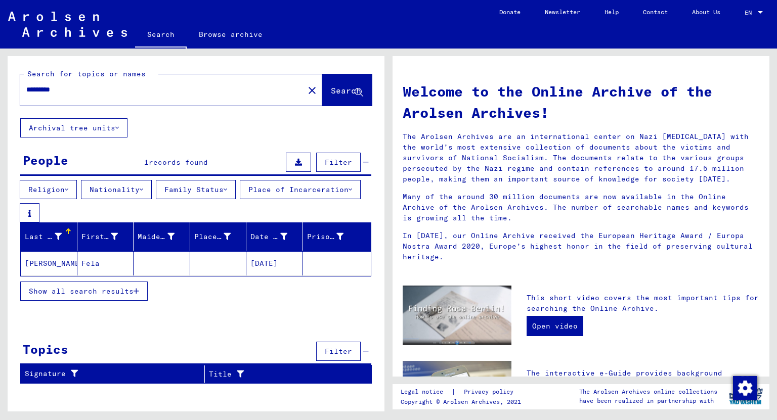
click at [89, 267] on mat-cell "Fela" at bounding box center [105, 263] width 57 height 24
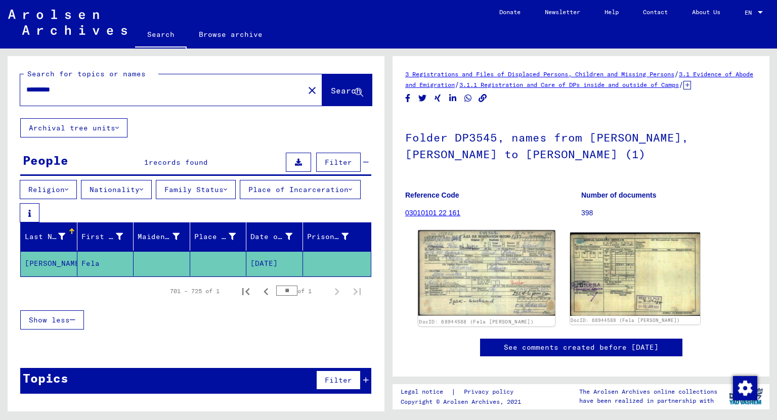
click at [521, 297] on img at bounding box center [486, 273] width 137 height 85
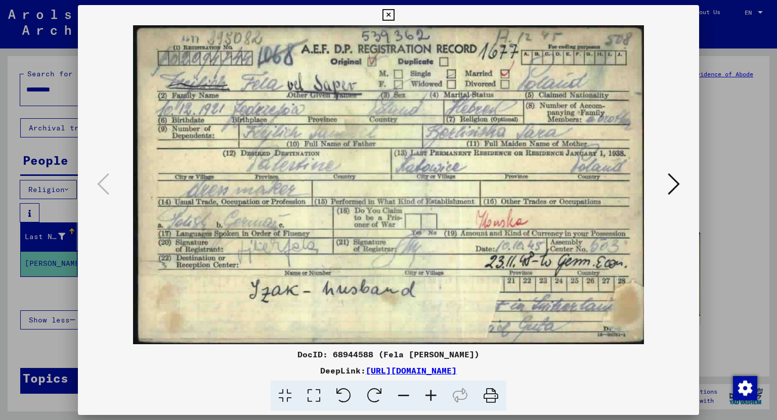
click at [431, 395] on icon at bounding box center [430, 396] width 27 height 31
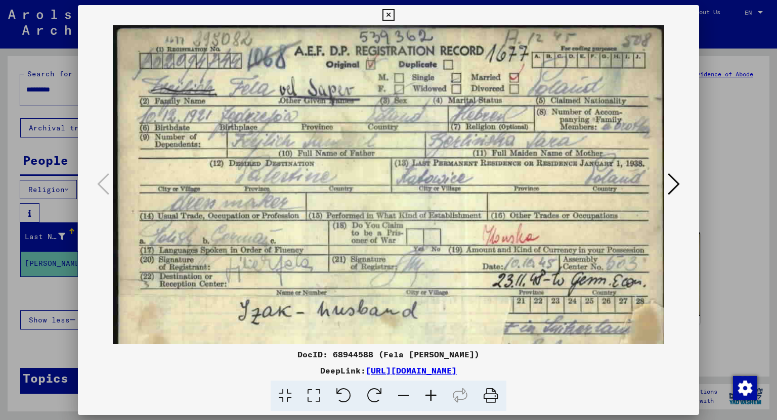
click at [431, 395] on icon at bounding box center [430, 396] width 27 height 31
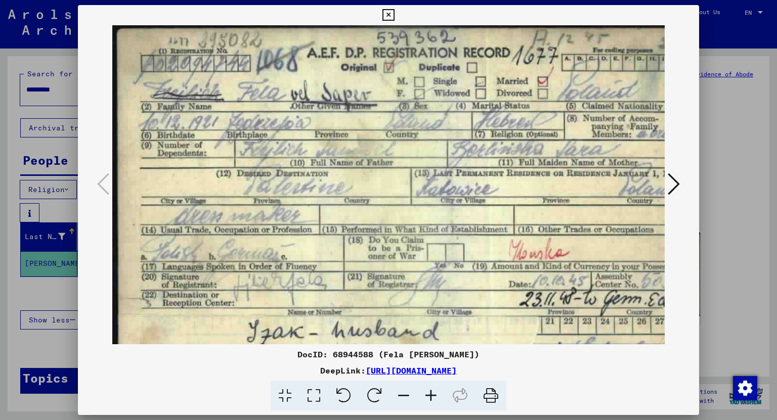
drag, startPoint x: 326, startPoint y: 180, endPoint x: 330, endPoint y: 229, distance: 48.7
click at [330, 229] on img at bounding box center [408, 210] width 592 height 370
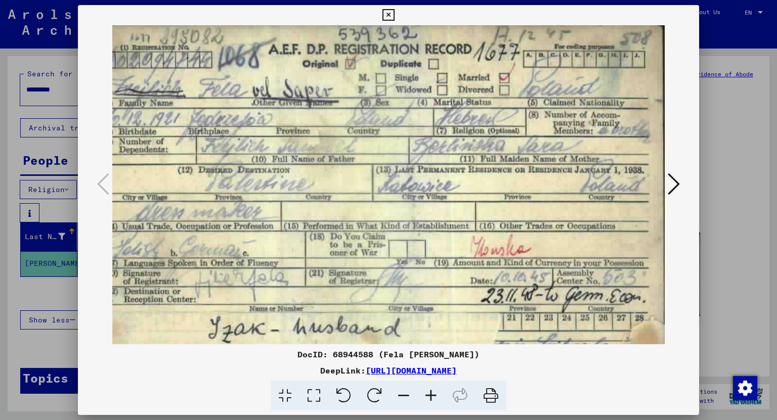
scroll to position [4, 38]
drag, startPoint x: 555, startPoint y: 220, endPoint x: 361, endPoint y: 217, distance: 193.1
click at [361, 217] on img at bounding box center [370, 206] width 592 height 370
click at [409, 394] on icon at bounding box center [403, 396] width 27 height 31
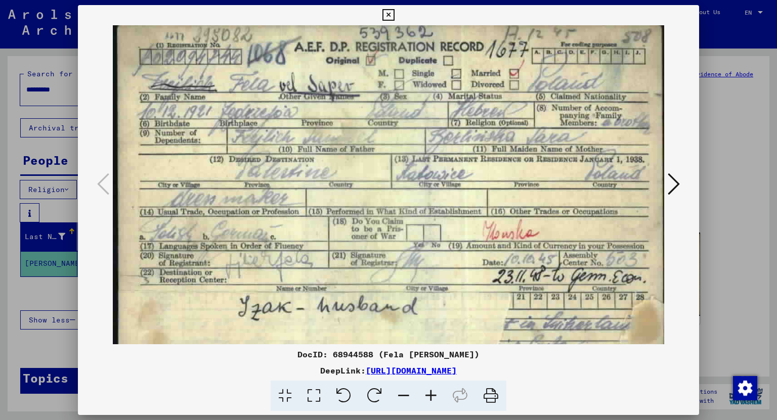
click at [409, 394] on icon at bounding box center [403, 396] width 27 height 31
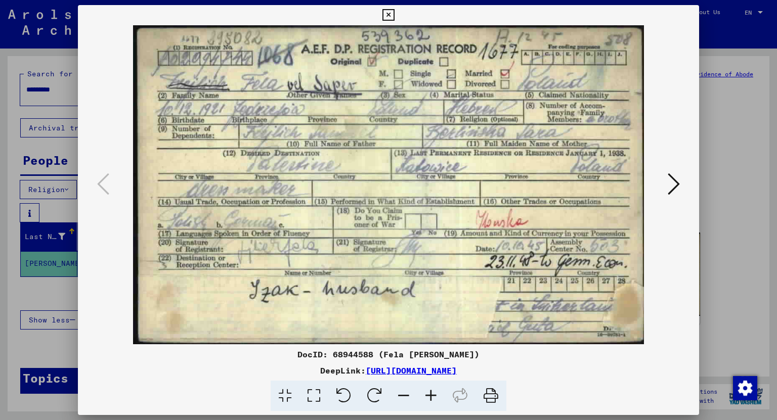
scroll to position [0, 0]
click at [409, 394] on icon at bounding box center [403, 396] width 27 height 31
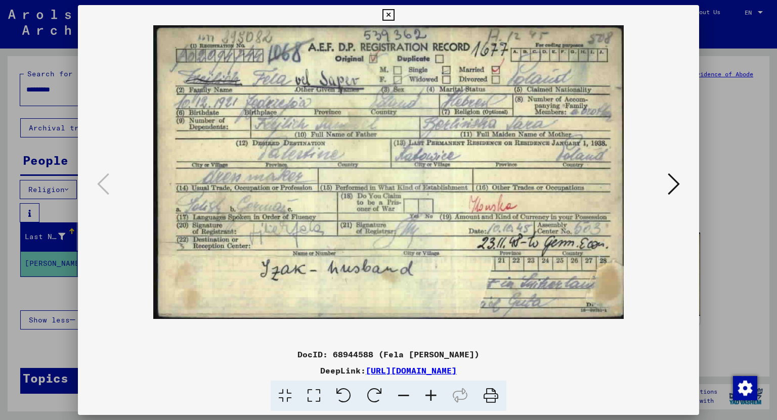
click at [409, 394] on icon at bounding box center [403, 396] width 27 height 31
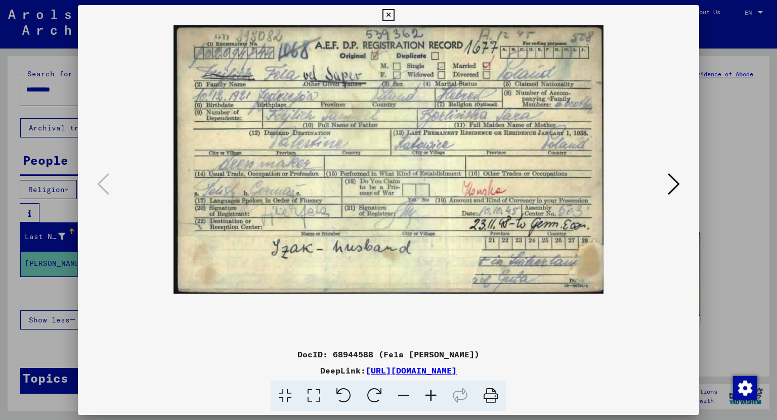
click at [410, 393] on icon at bounding box center [403, 396] width 27 height 31
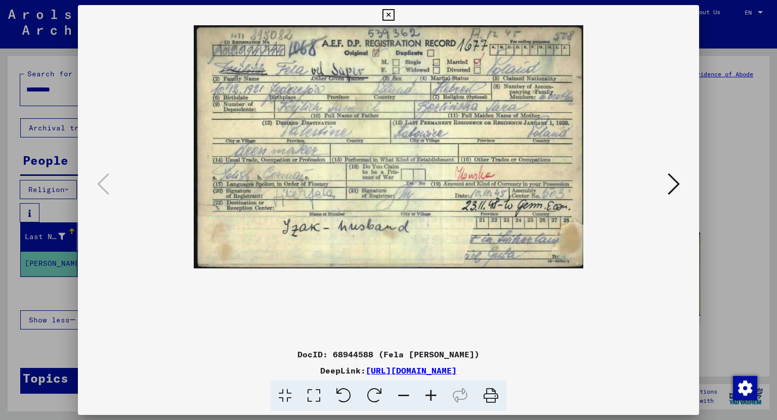
click at [669, 191] on icon at bounding box center [673, 184] width 12 height 24
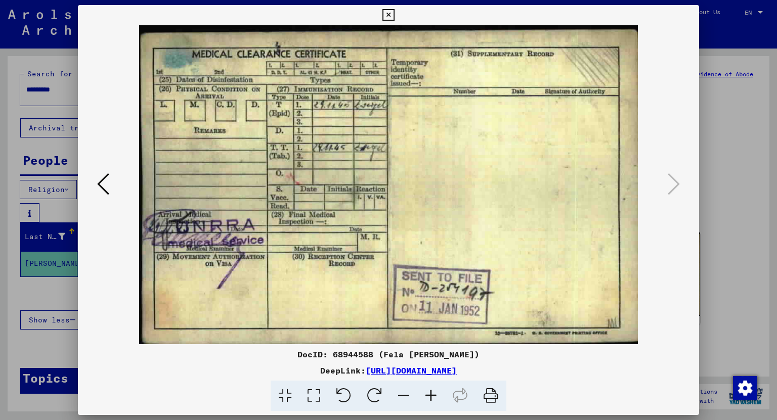
click at [103, 184] on icon at bounding box center [103, 184] width 12 height 24
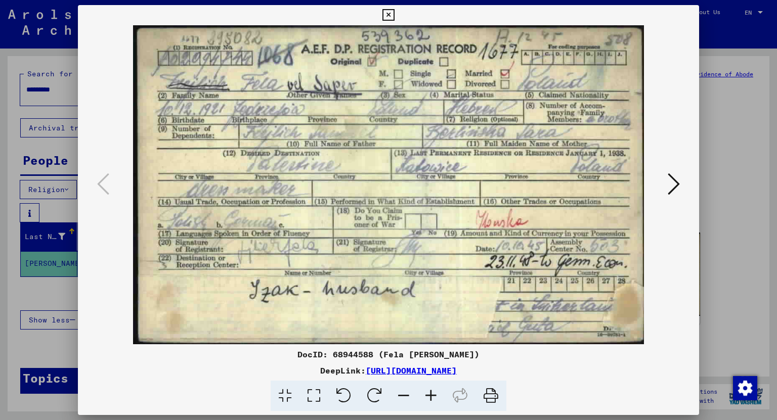
click at [394, 8] on button at bounding box center [388, 15] width 18 height 20
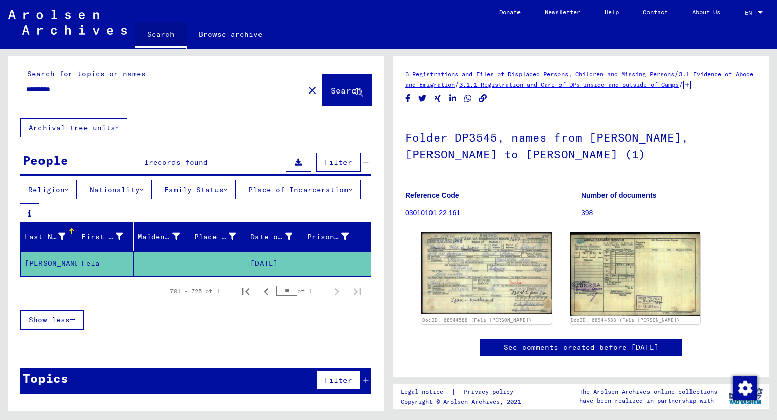
click at [163, 31] on link "Search" at bounding box center [161, 35] width 52 height 26
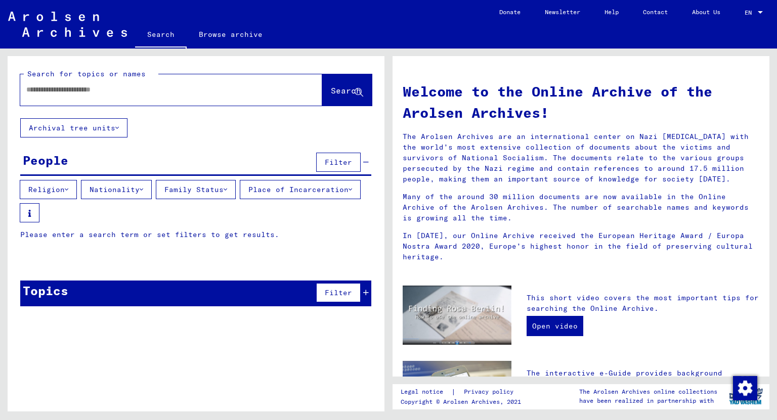
click at [122, 91] on input "text" at bounding box center [158, 89] width 265 height 11
type input "**********"
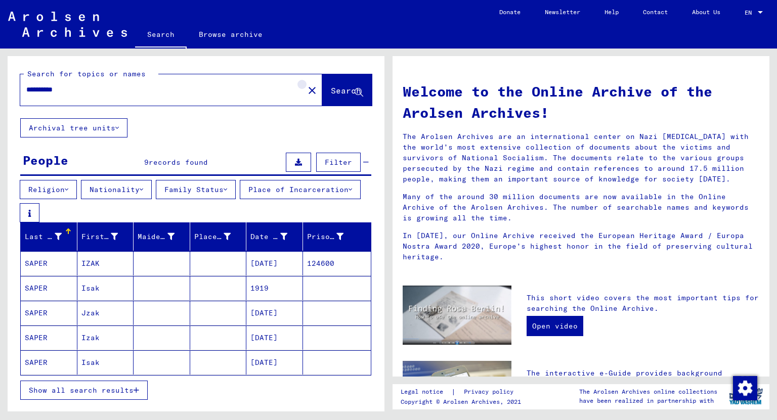
click at [306, 90] on mat-icon "close" at bounding box center [312, 90] width 12 height 12
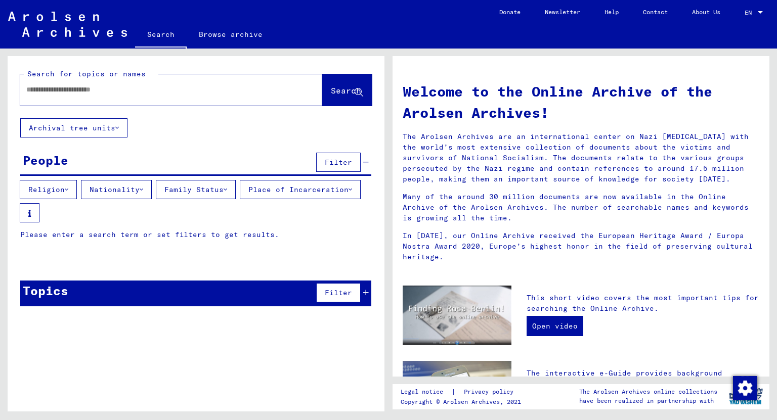
click at [80, 89] on input "text" at bounding box center [158, 89] width 265 height 11
type input "**********"
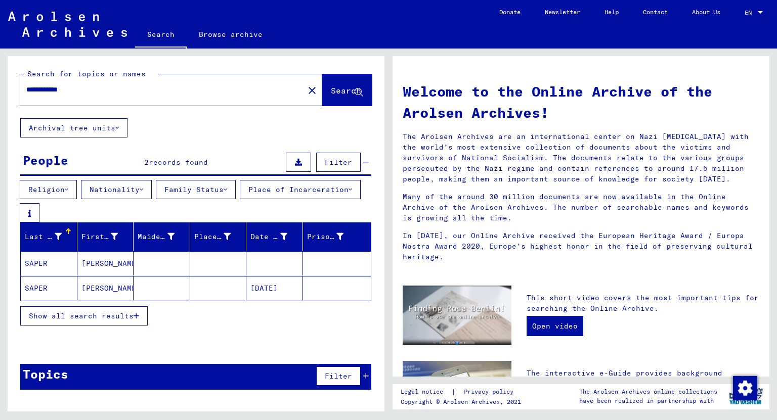
click at [95, 291] on mat-cell "[PERSON_NAME]" at bounding box center [105, 288] width 57 height 24
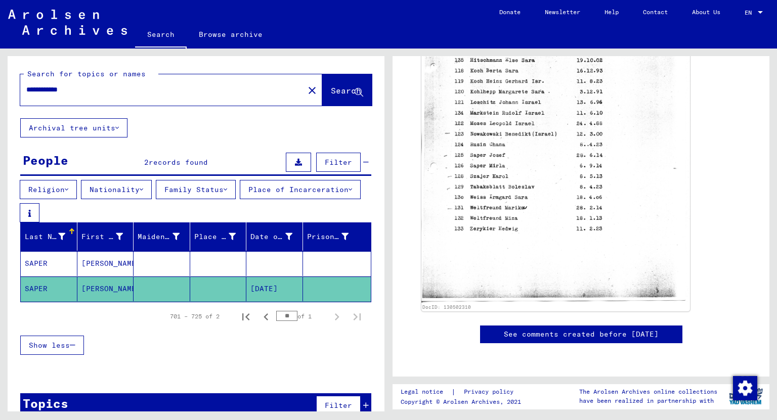
scroll to position [202, 0]
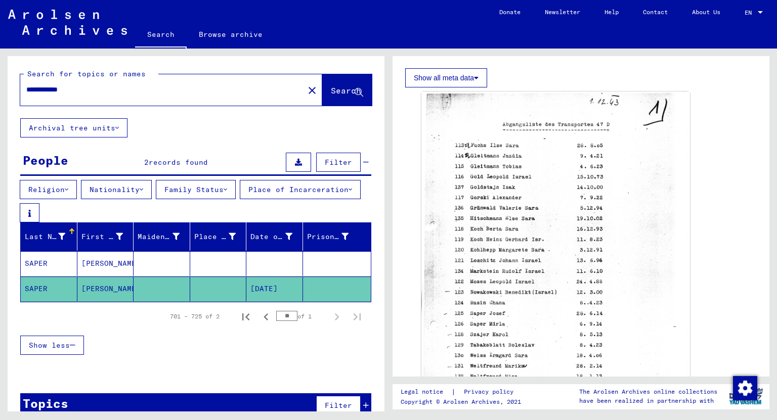
click at [93, 268] on mat-cell "[PERSON_NAME]" at bounding box center [105, 263] width 57 height 25
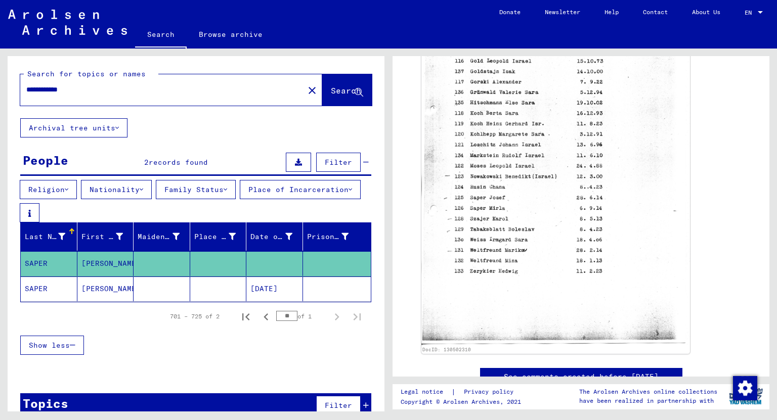
scroll to position [111, 0]
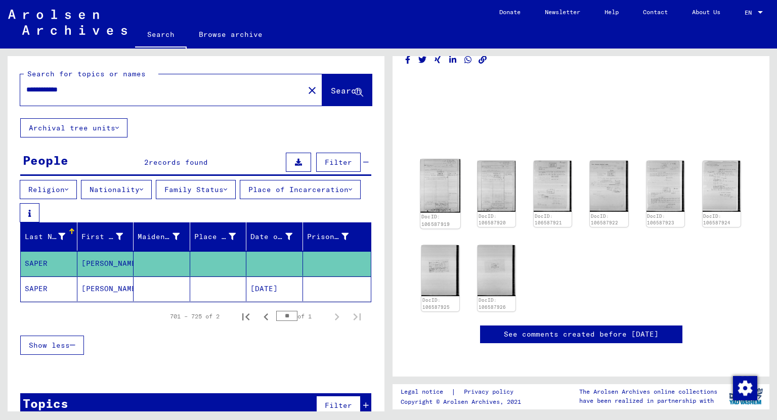
click at [445, 159] on img at bounding box center [440, 186] width 40 height 54
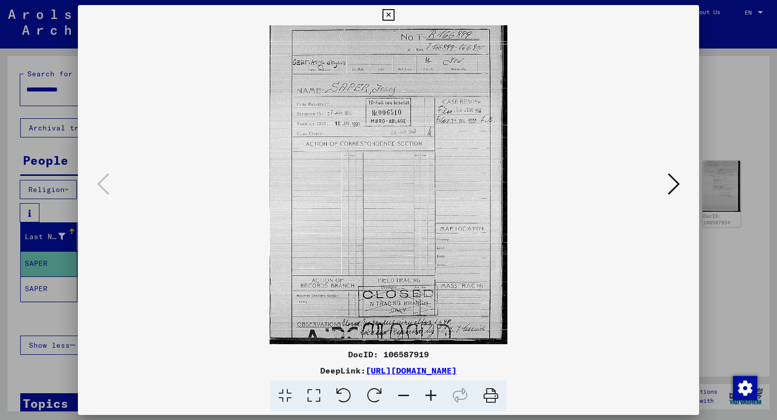
click at [671, 188] on icon at bounding box center [673, 184] width 12 height 24
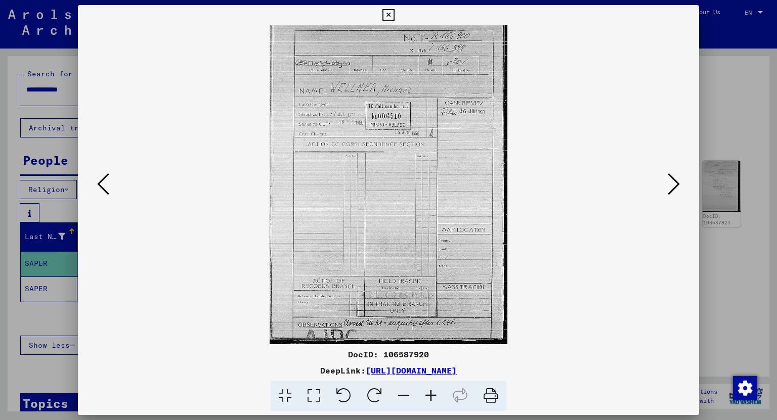
click at [671, 188] on icon at bounding box center [673, 184] width 12 height 24
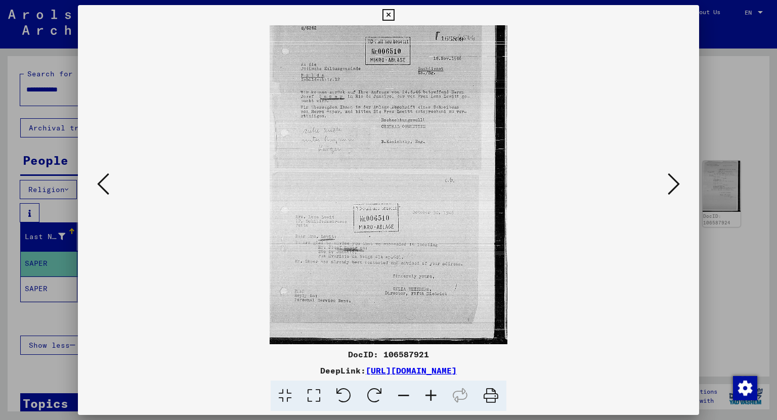
click at [671, 188] on icon at bounding box center [673, 184] width 12 height 24
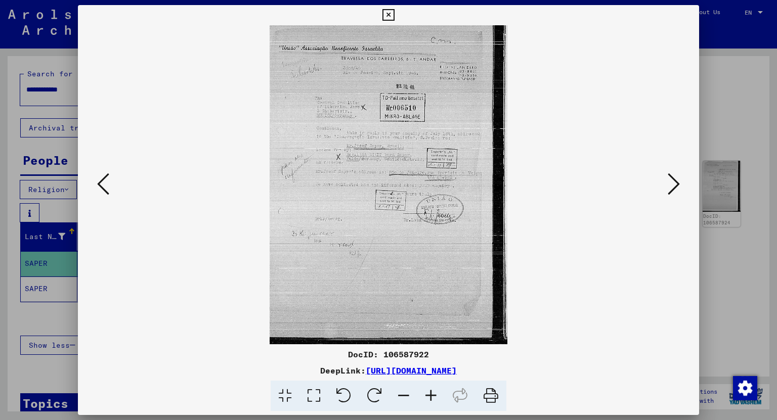
click at [670, 188] on icon at bounding box center [673, 184] width 12 height 24
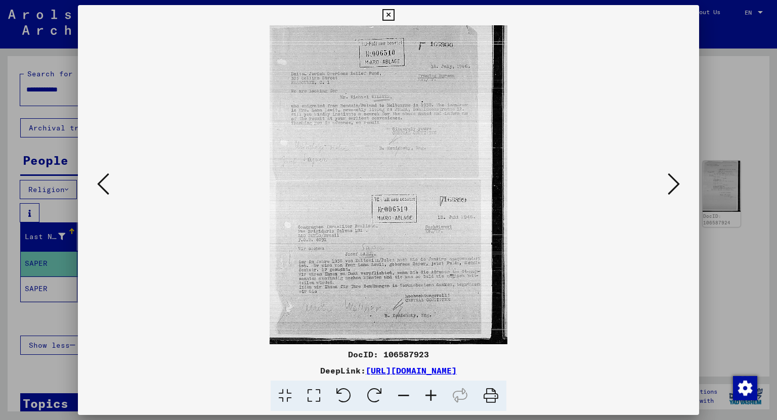
click at [676, 180] on icon at bounding box center [673, 184] width 12 height 24
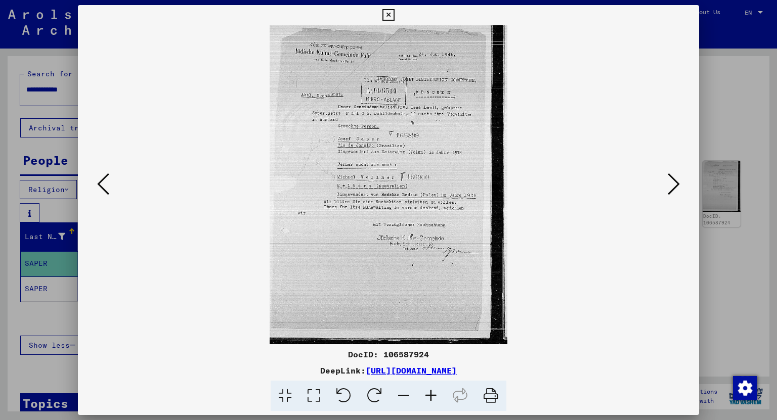
click at [676, 180] on icon at bounding box center [673, 184] width 12 height 24
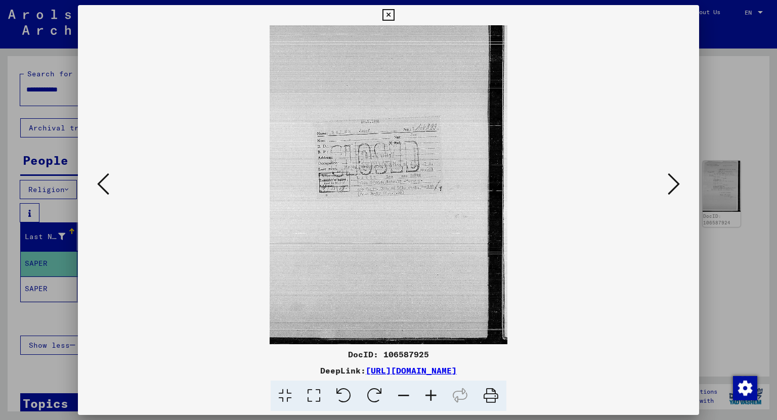
click at [676, 180] on icon at bounding box center [673, 184] width 12 height 24
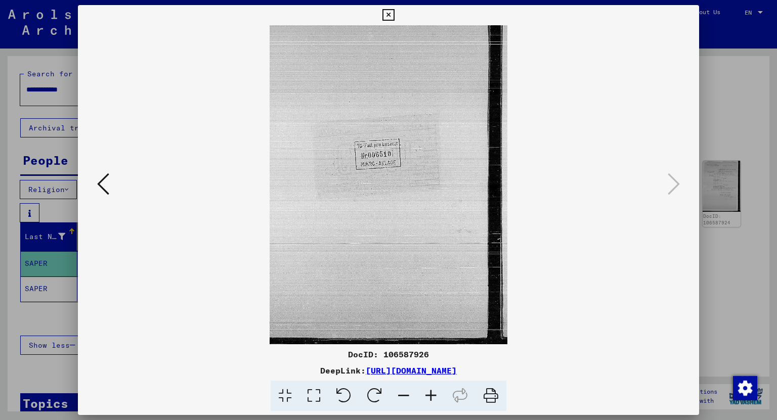
click at [389, 14] on icon at bounding box center [388, 15] width 12 height 12
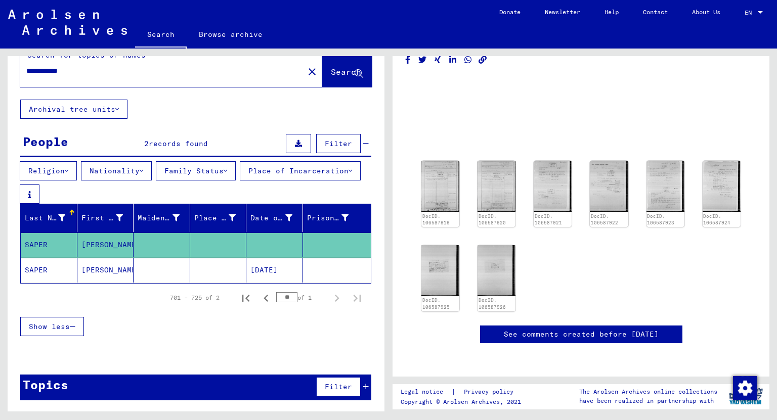
scroll to position [0, 0]
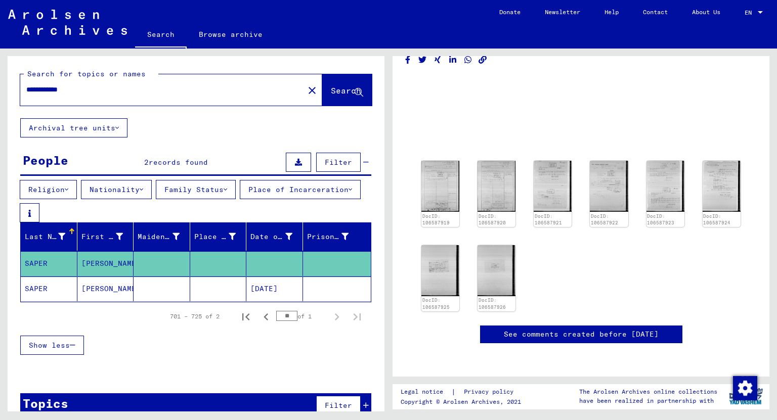
click at [306, 89] on mat-icon "close" at bounding box center [312, 90] width 12 height 12
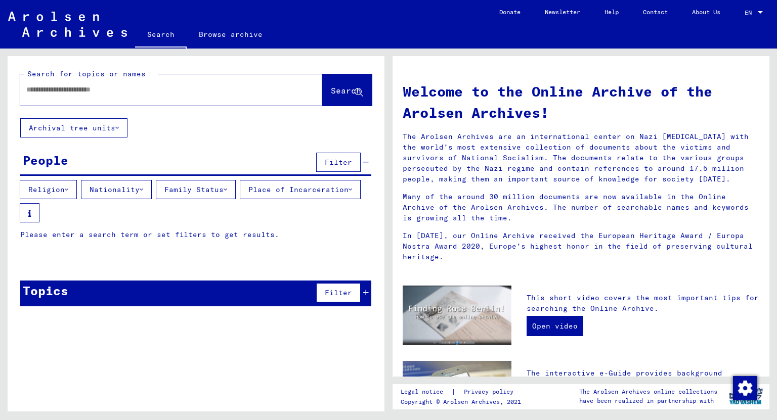
click at [249, 94] on input "text" at bounding box center [158, 89] width 265 height 11
type input "**********"
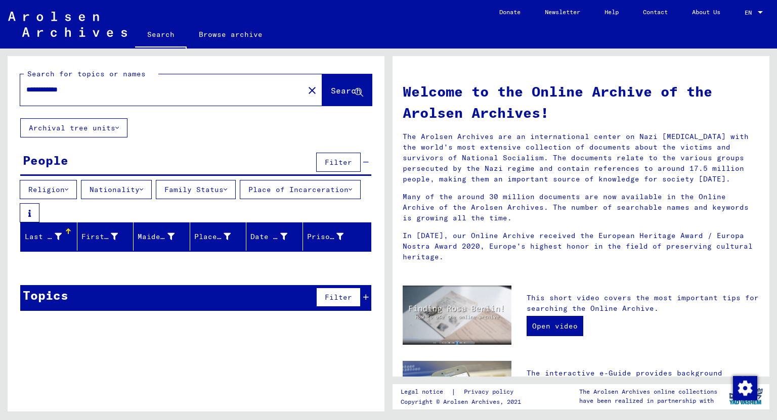
click at [156, 30] on link "Search" at bounding box center [161, 35] width 52 height 26
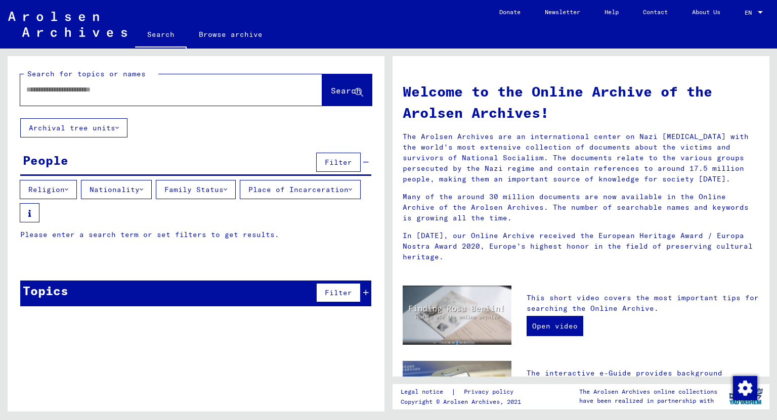
click at [109, 93] on input "text" at bounding box center [158, 89] width 265 height 11
type input "*****"
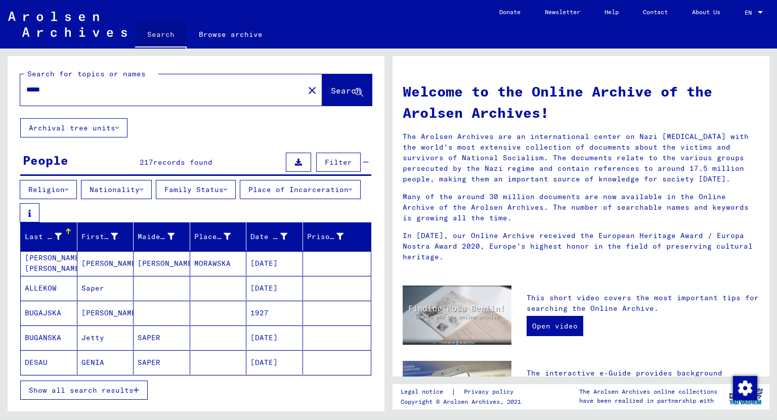
click at [164, 33] on link "Search" at bounding box center [161, 35] width 52 height 26
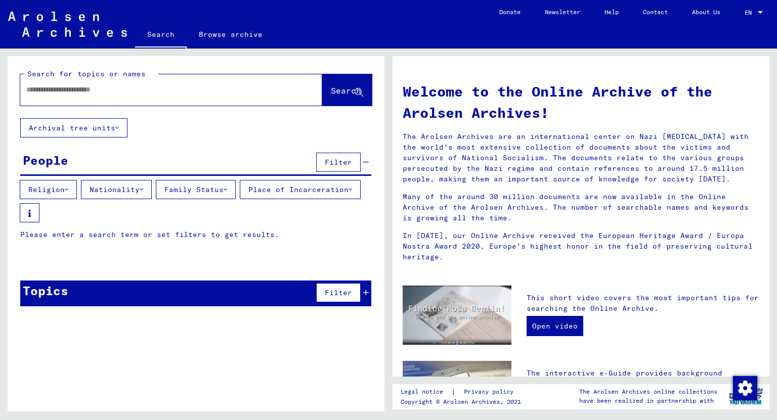
click at [145, 87] on input "text" at bounding box center [158, 89] width 265 height 11
type input "*****"
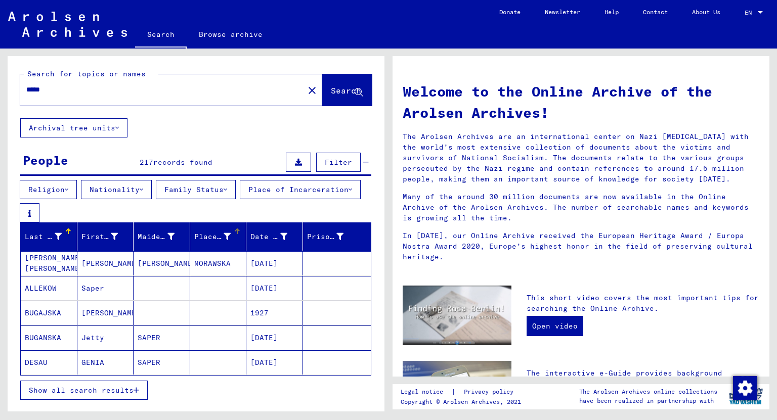
click at [224, 239] on icon at bounding box center [226, 236] width 7 height 7
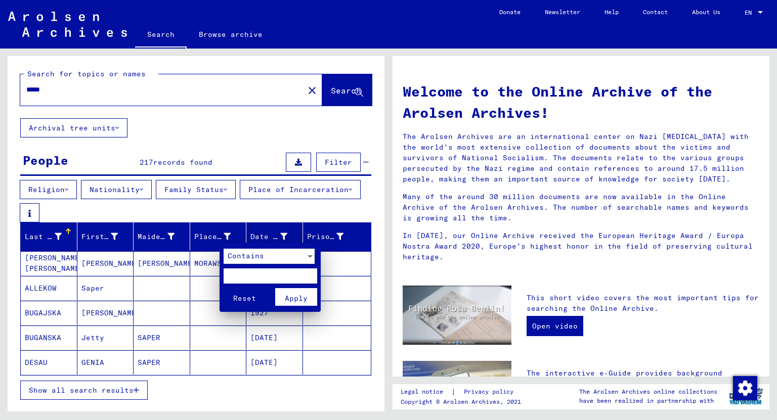
click at [251, 276] on input "text" at bounding box center [270, 275] width 94 height 15
type input "******"
click at [223, 288] on button "Reset" at bounding box center [244, 297] width 42 height 18
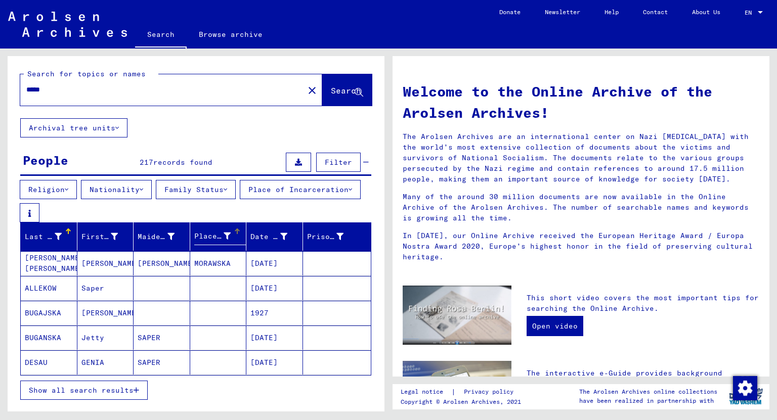
scroll to position [81, 0]
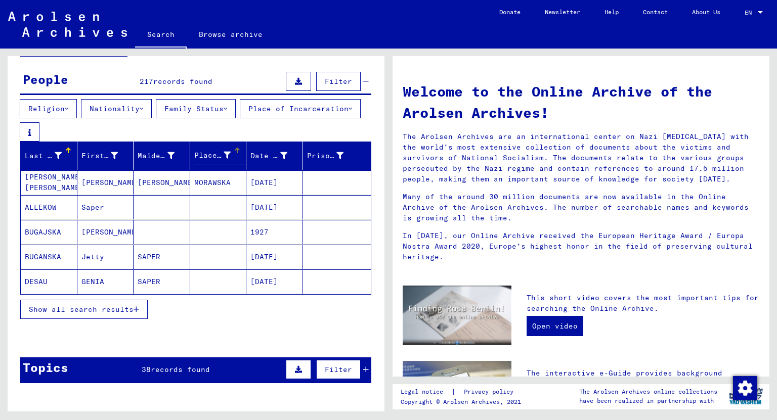
click at [129, 310] on span "Show all search results" at bounding box center [81, 309] width 105 height 9
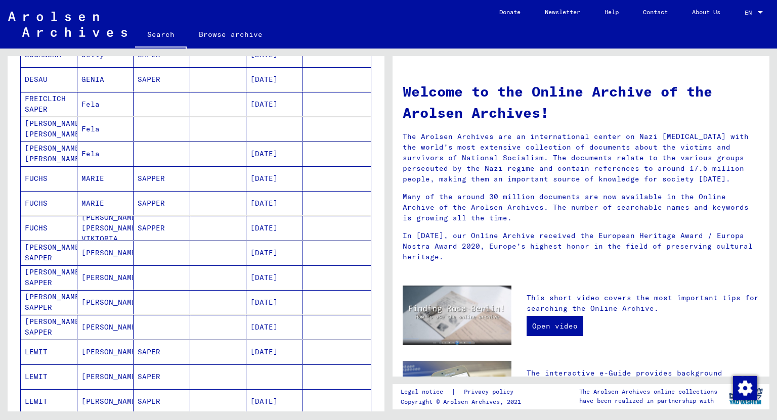
scroll to position [40, 0]
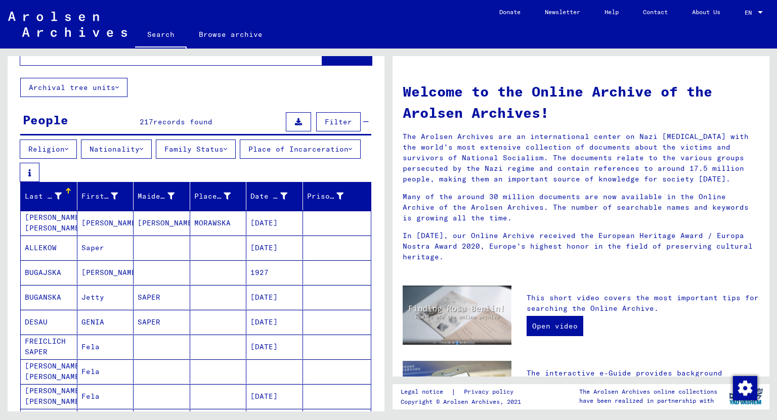
click at [70, 192] on div at bounding box center [68, 191] width 6 height 6
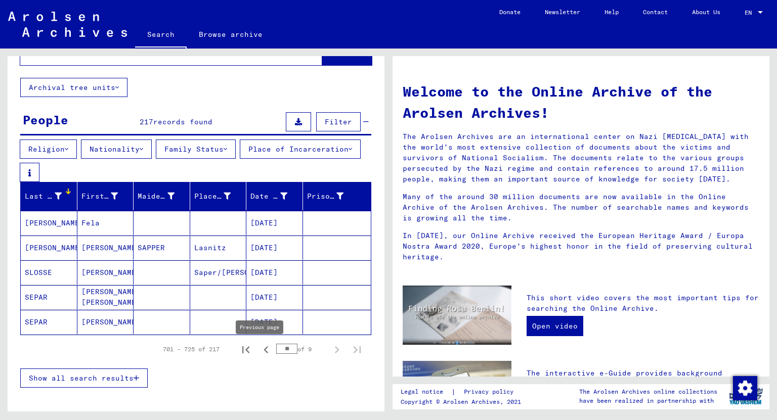
click at [259, 352] on icon "Previous page" at bounding box center [266, 350] width 14 height 14
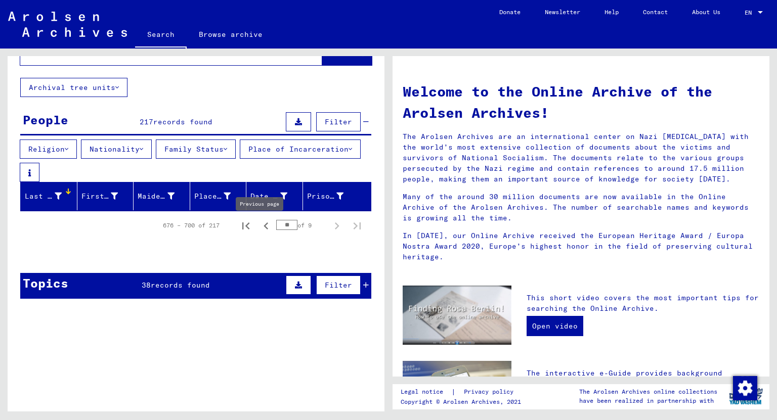
click at [263, 229] on icon "Previous page" at bounding box center [265, 225] width 5 height 7
type input "**"
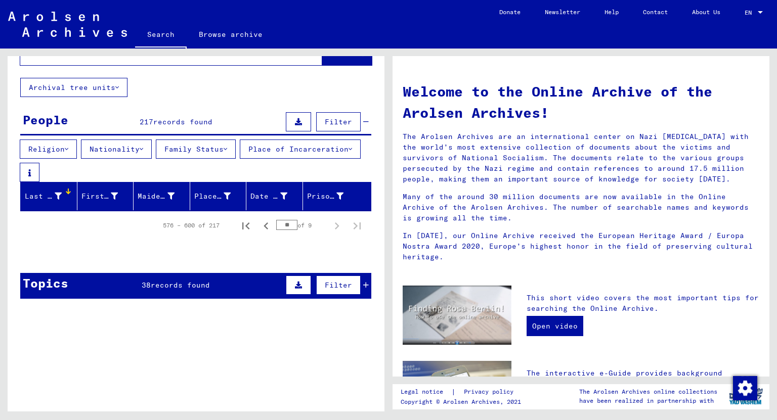
click at [63, 194] on div "Last Name" at bounding box center [44, 196] width 39 height 11
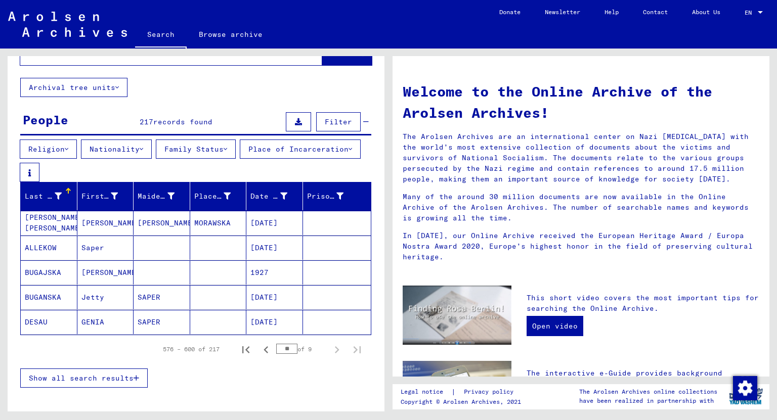
click at [77, 382] on span "Show all search results" at bounding box center [81, 378] width 105 height 9
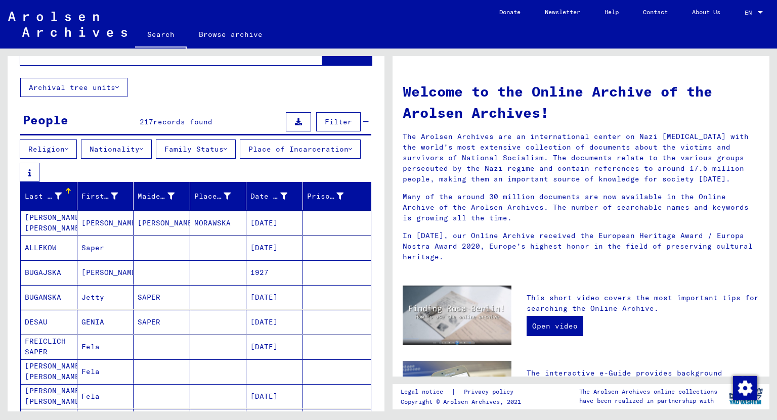
click at [69, 194] on div at bounding box center [68, 191] width 6 height 6
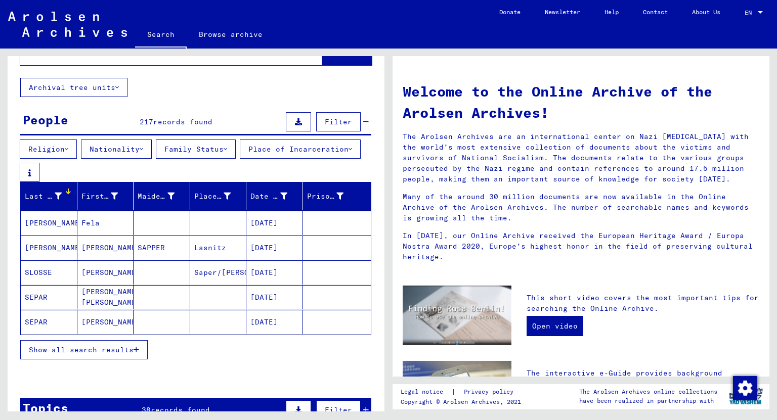
click at [108, 354] on span "Show all search results" at bounding box center [81, 349] width 105 height 9
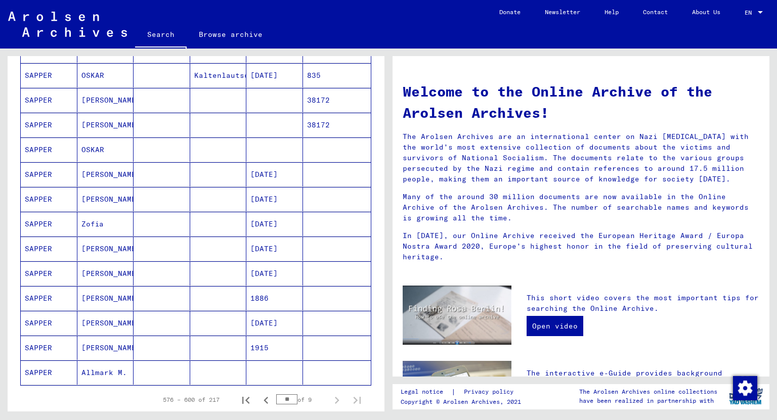
scroll to position [526, 0]
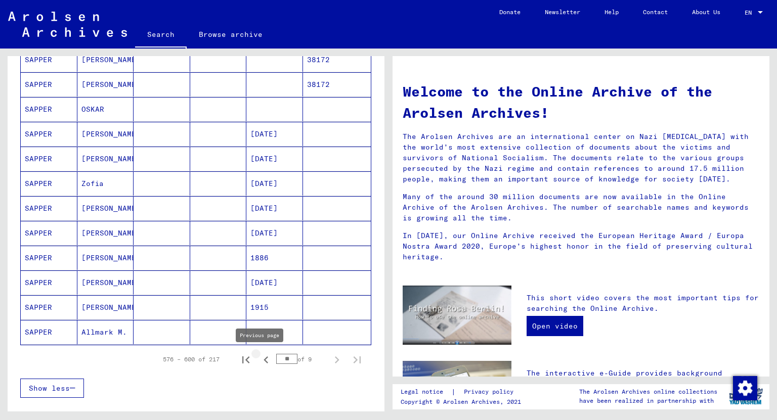
click at [263, 358] on icon "Previous page" at bounding box center [265, 359] width 5 height 7
type input "**"
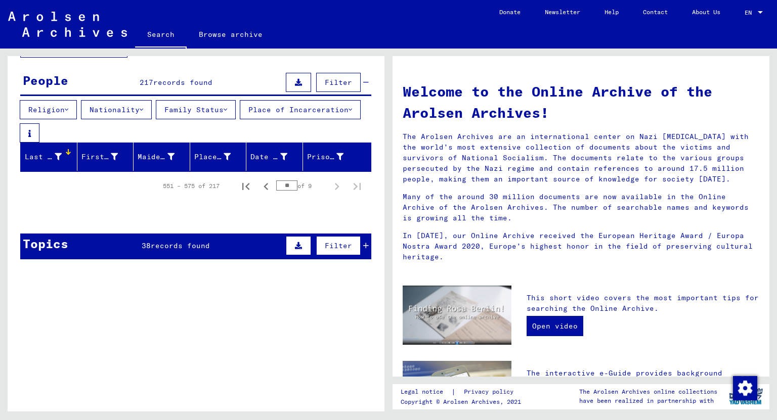
scroll to position [0, 0]
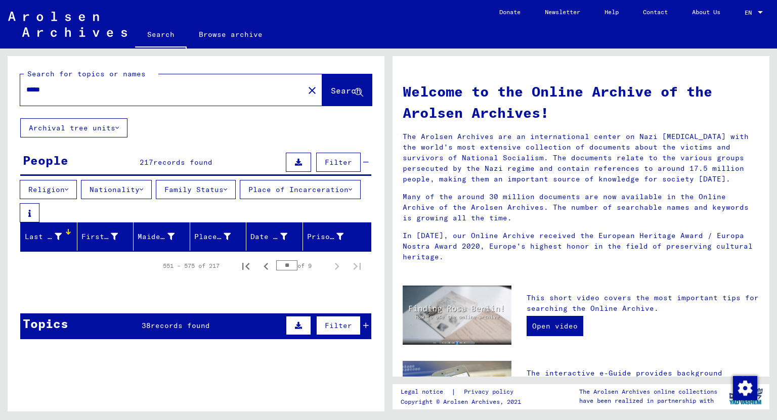
click at [75, 26] on img at bounding box center [67, 24] width 119 height 25
